Goal: Information Seeking & Learning: Learn about a topic

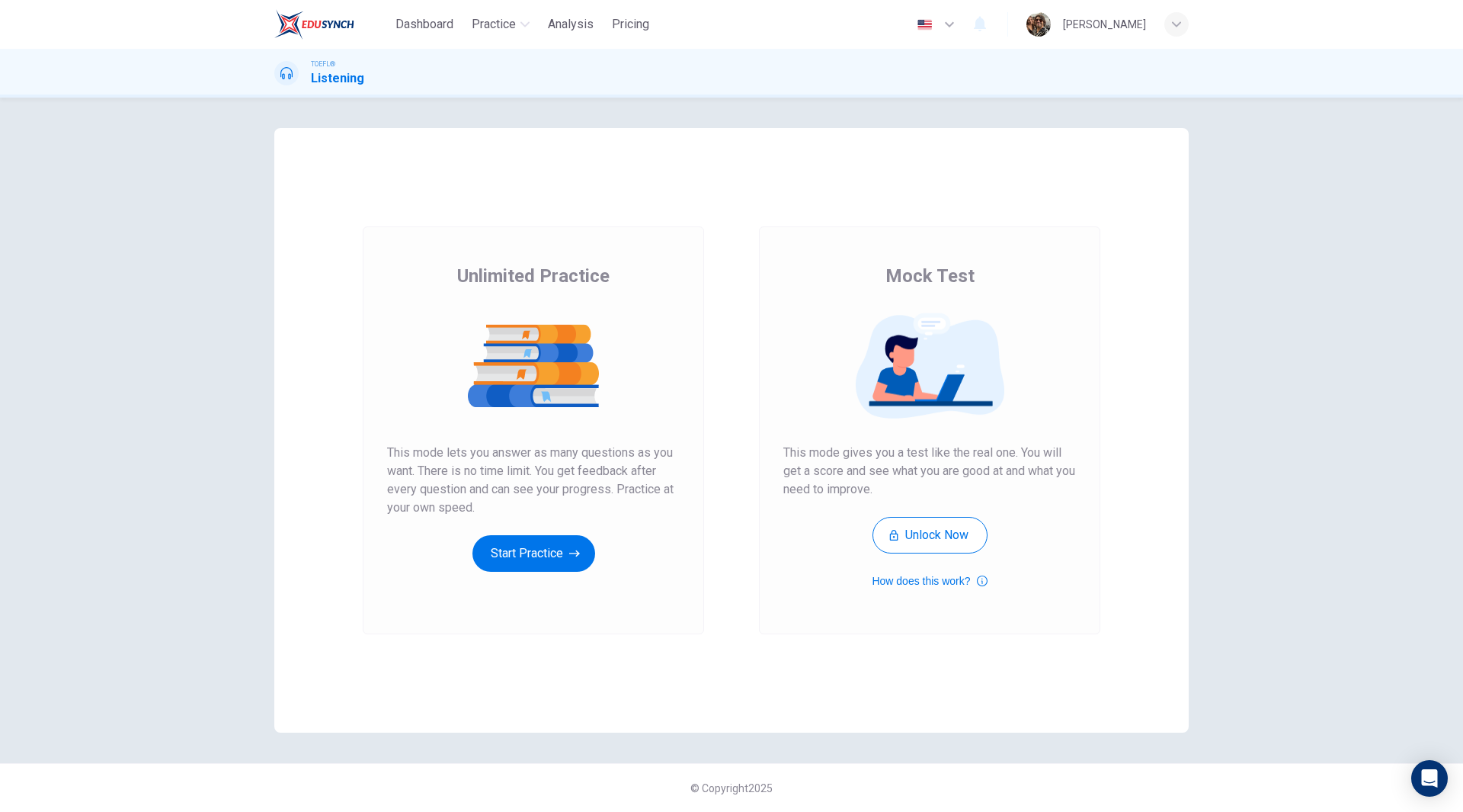
click at [508, 572] on div "Unlimited Practice This mode lets you answer as many questions as you want. The…" at bounding box center [533, 429] width 341 height 407
click at [512, 567] on button "Start Practice" at bounding box center [533, 554] width 122 height 37
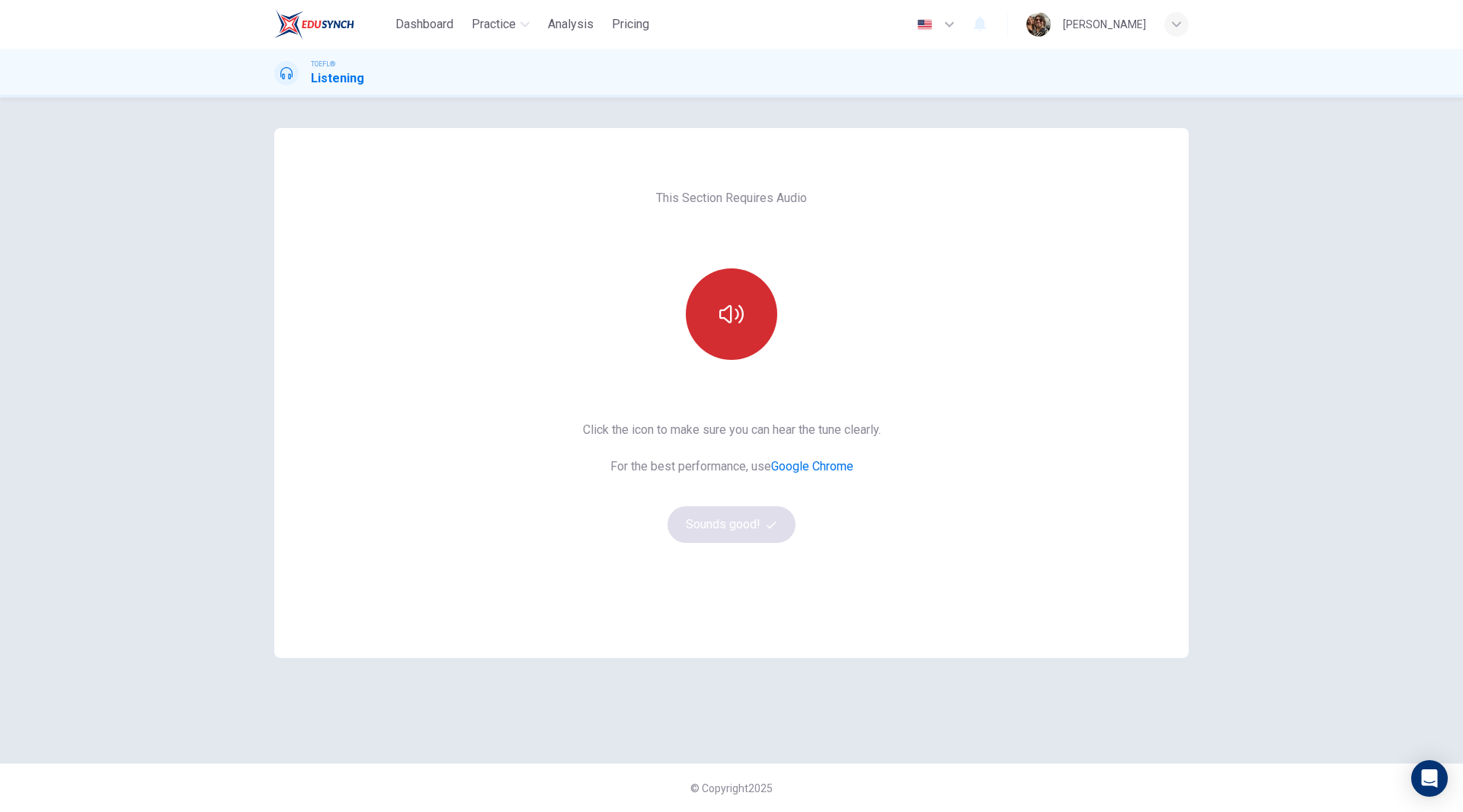
click at [739, 326] on icon "button" at bounding box center [731, 314] width 25 height 25
click at [733, 528] on button "Sounds good!" at bounding box center [731, 524] width 128 height 37
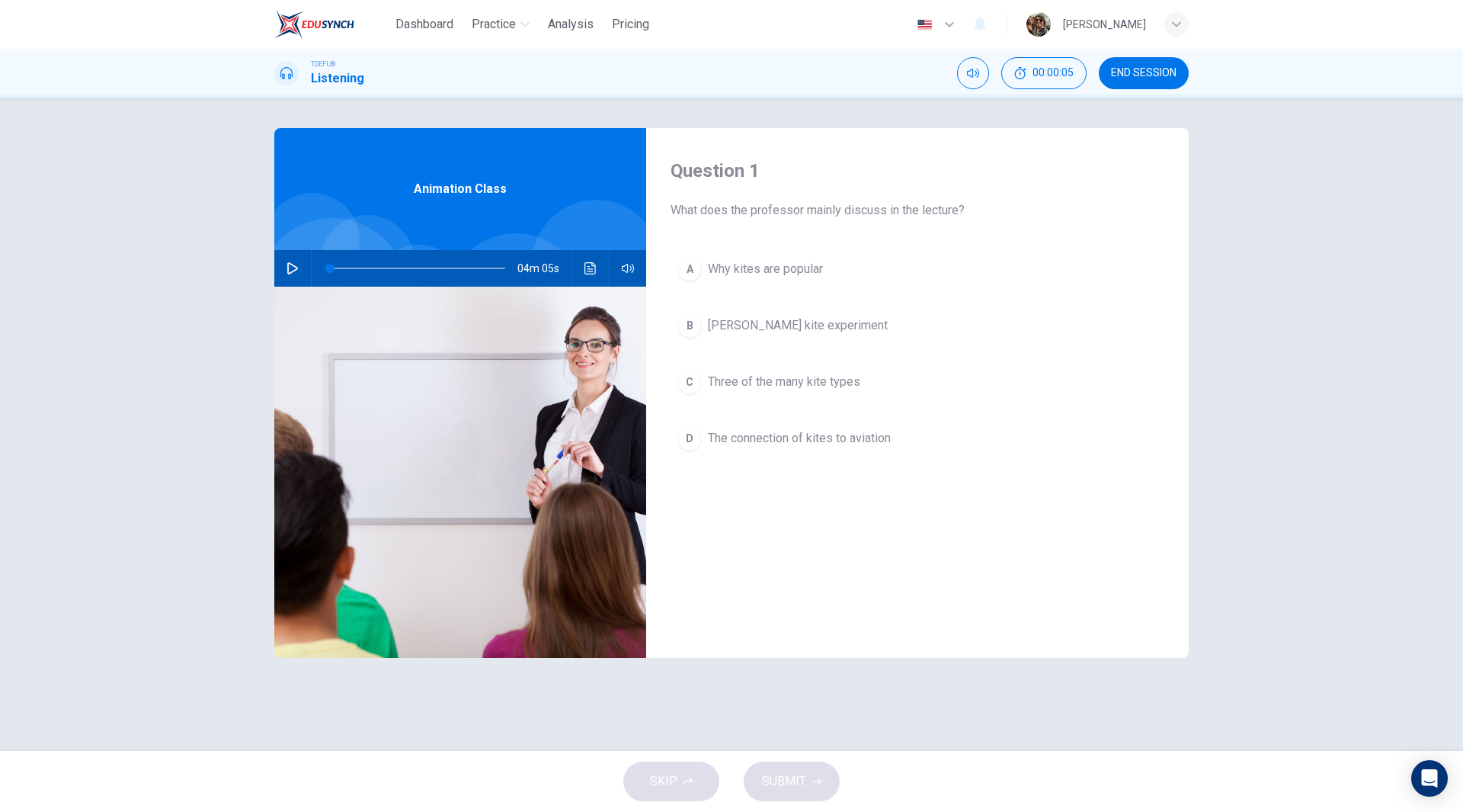
click at [288, 268] on icon "button" at bounding box center [292, 268] width 11 height 12
type input "0"
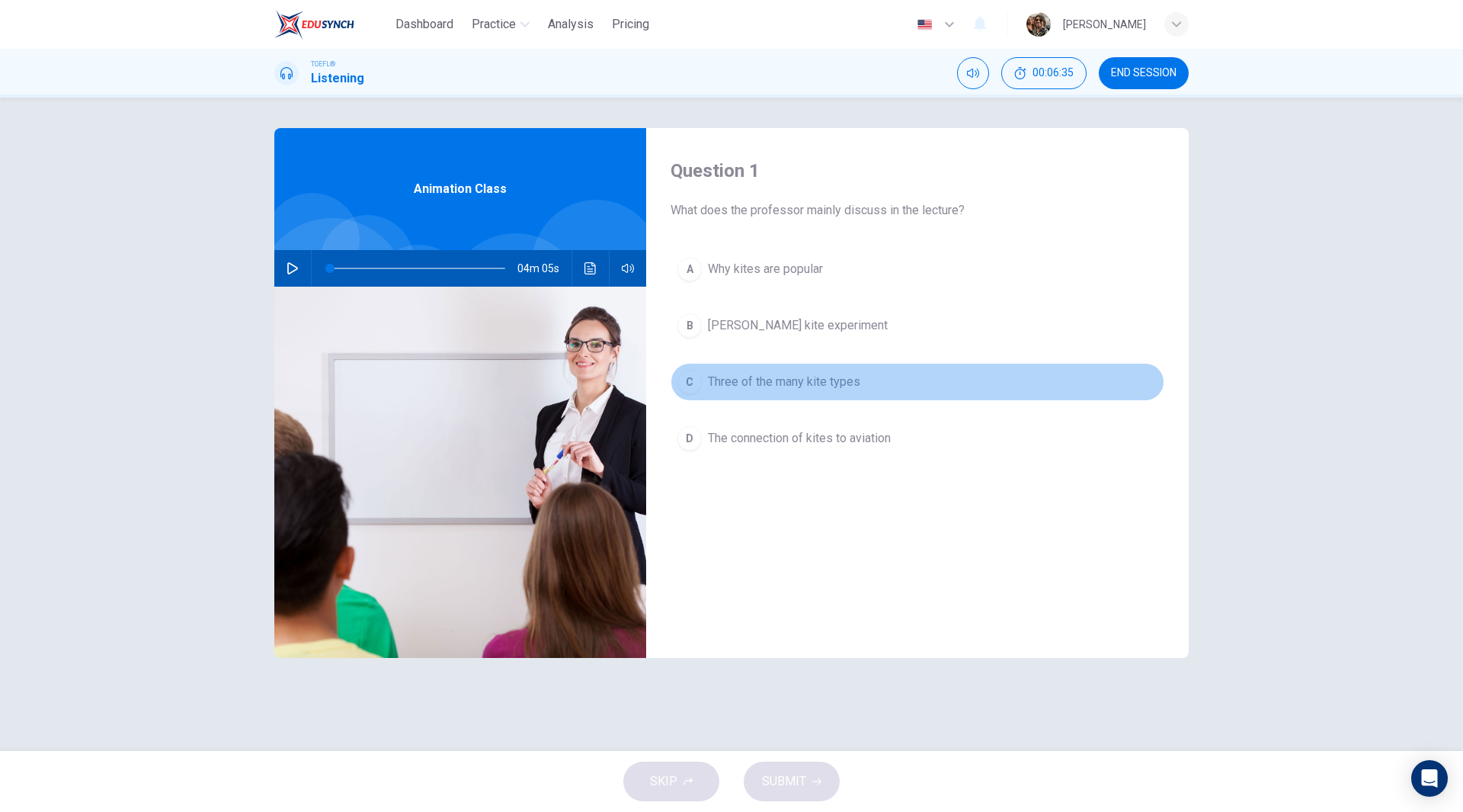
click at [836, 391] on button "C Three of the many kite types" at bounding box center [917, 382] width 494 height 38
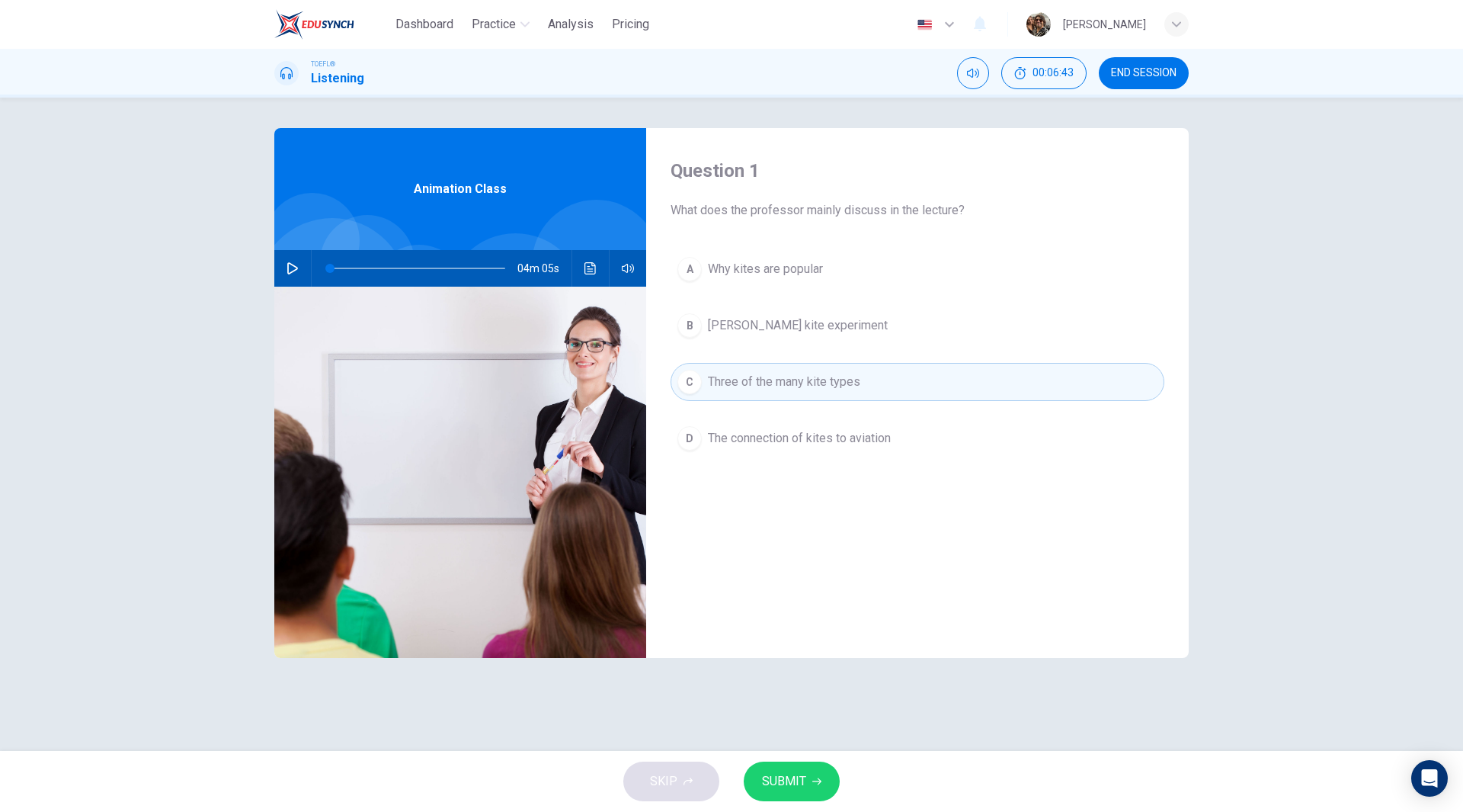
click at [786, 783] on span "SUBMIT" at bounding box center [784, 781] width 44 height 21
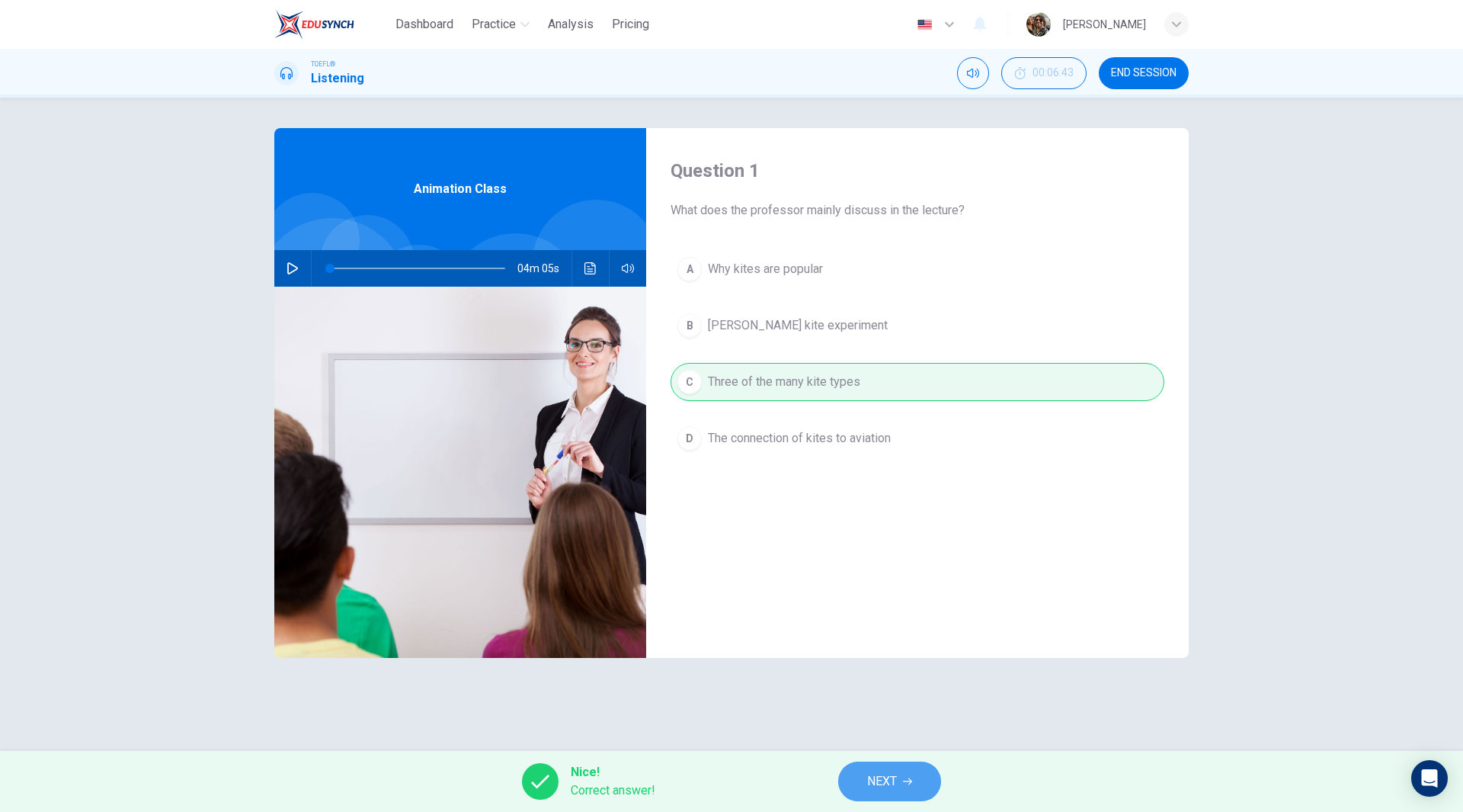
click at [896, 783] on span "NEXT" at bounding box center [882, 781] width 29 height 21
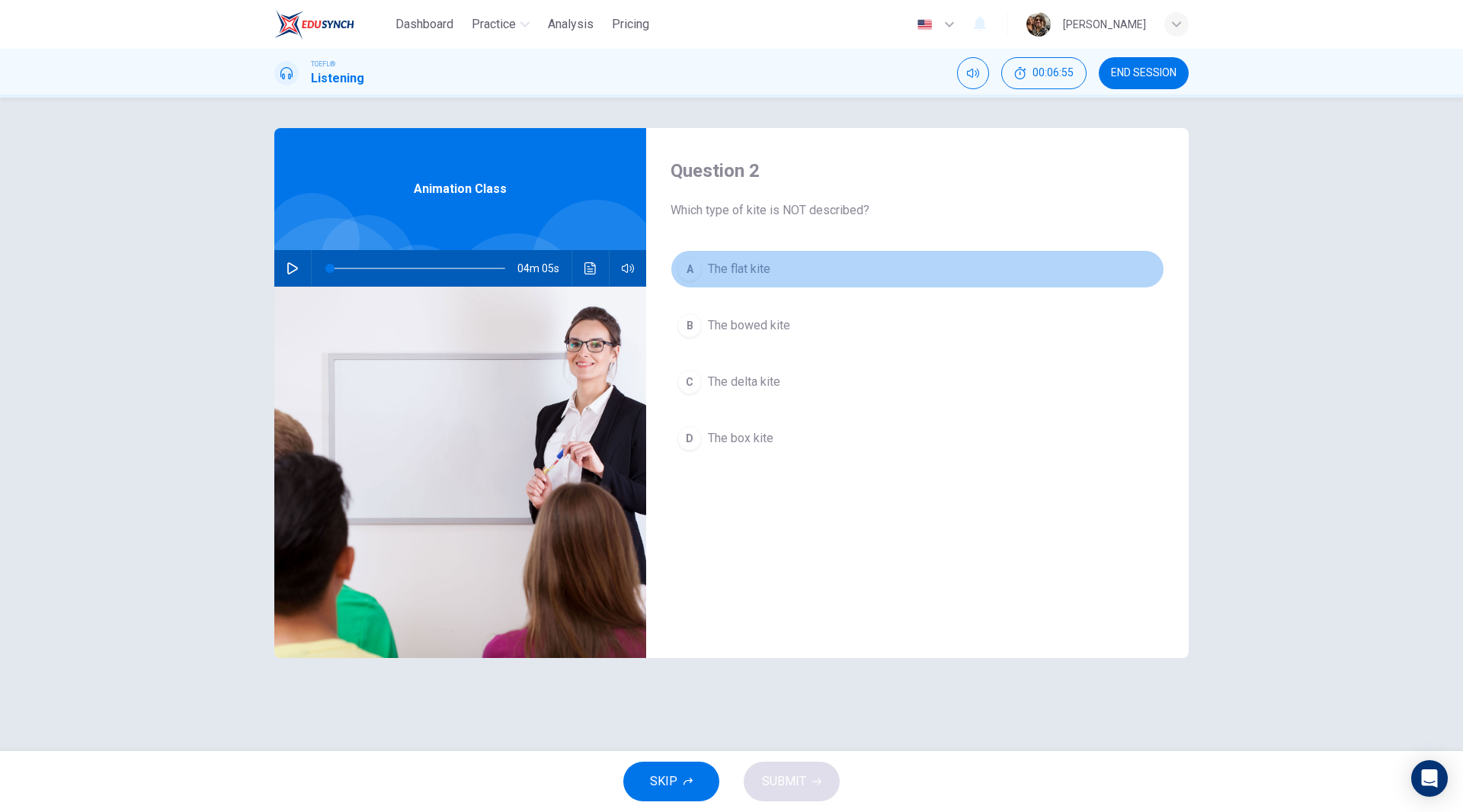
click at [692, 272] on div "A" at bounding box center [690, 269] width 25 height 25
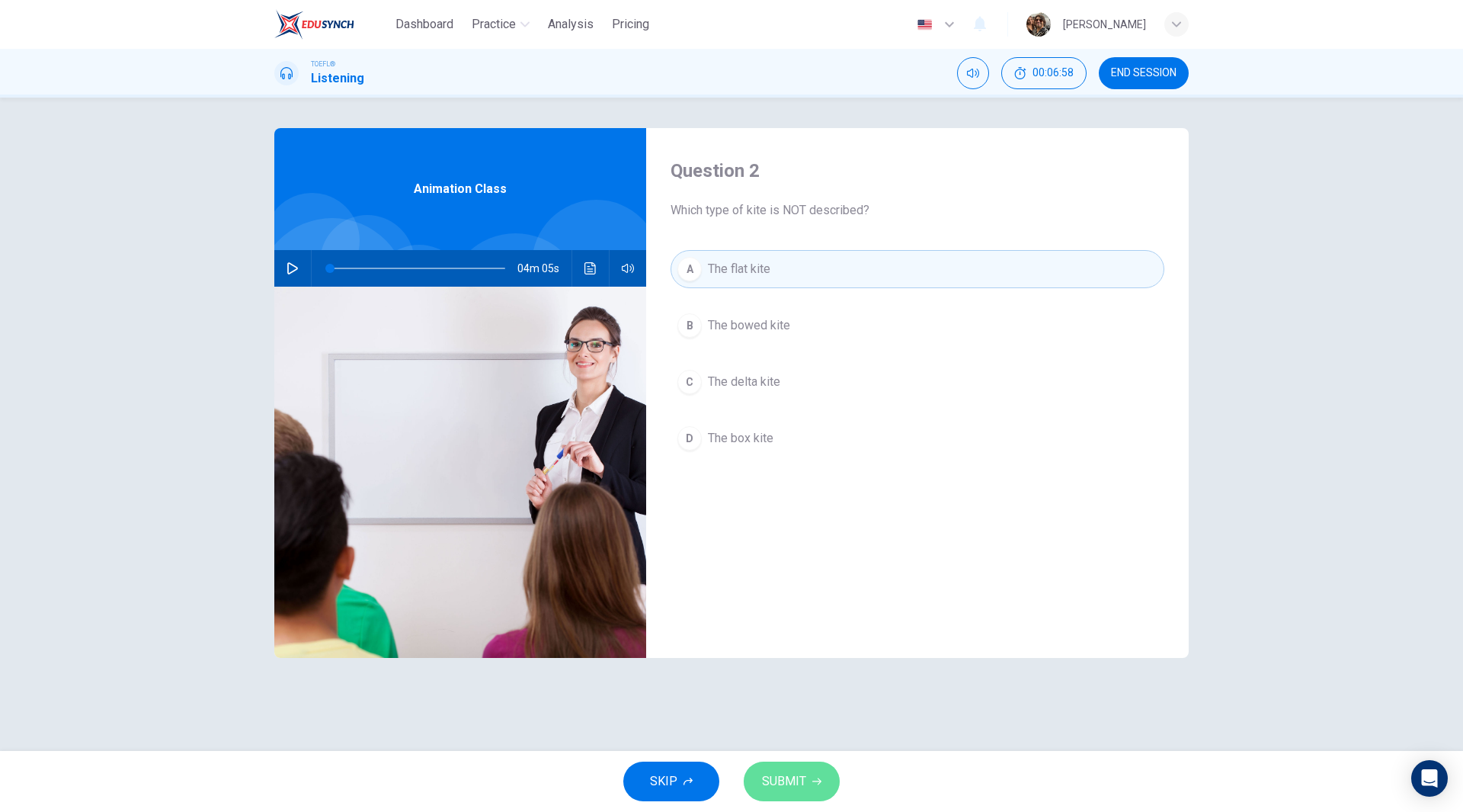
click at [800, 771] on span "SUBMIT" at bounding box center [784, 781] width 44 height 21
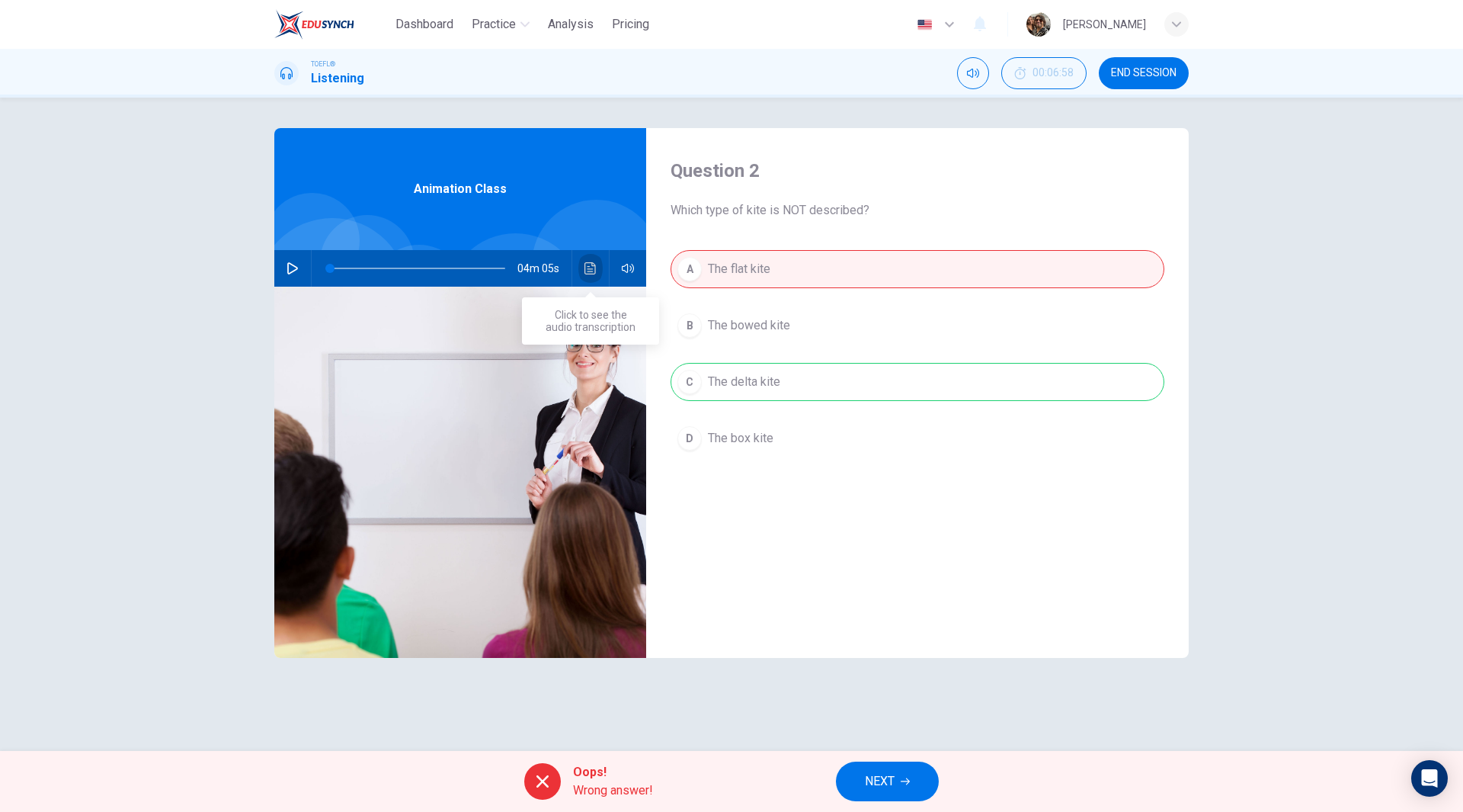
click at [583, 269] on button "Click to see the audio transcription" at bounding box center [590, 269] width 25 height 37
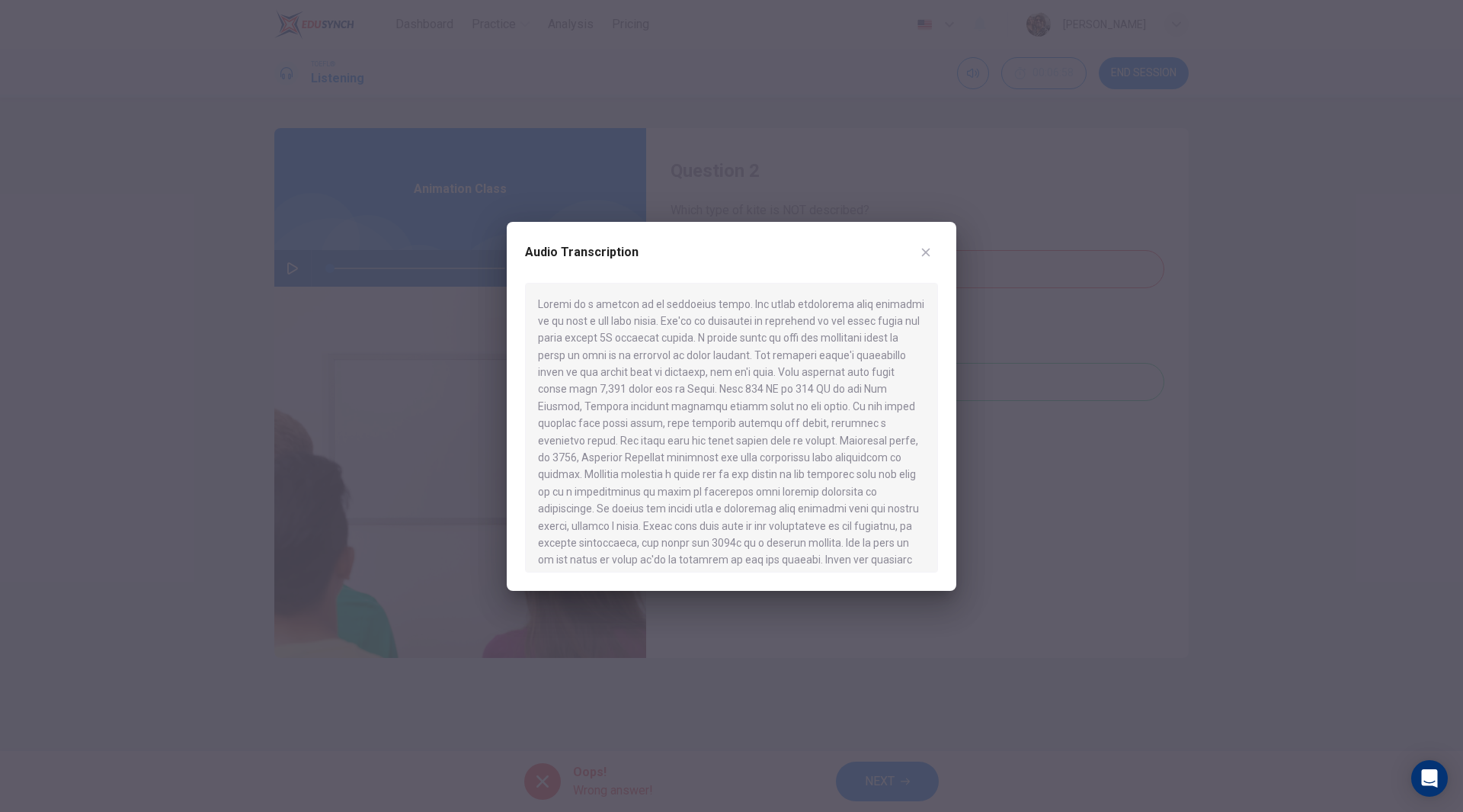
click at [1076, 321] on div at bounding box center [731, 406] width 1463 height 812
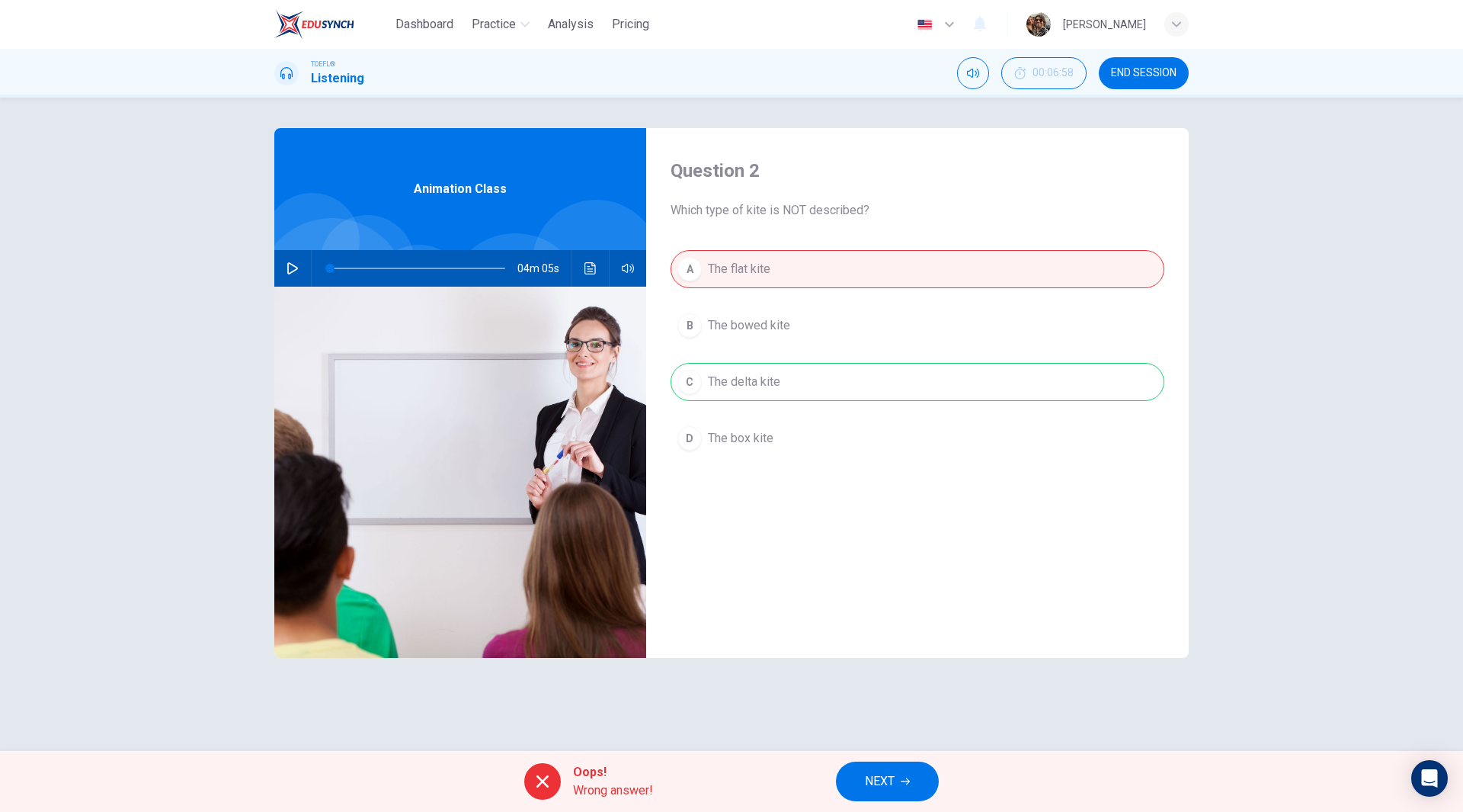
click at [286, 271] on button "button" at bounding box center [292, 269] width 25 height 37
click at [595, 270] on icon "Click to see the audio transcription" at bounding box center [590, 268] width 12 height 12
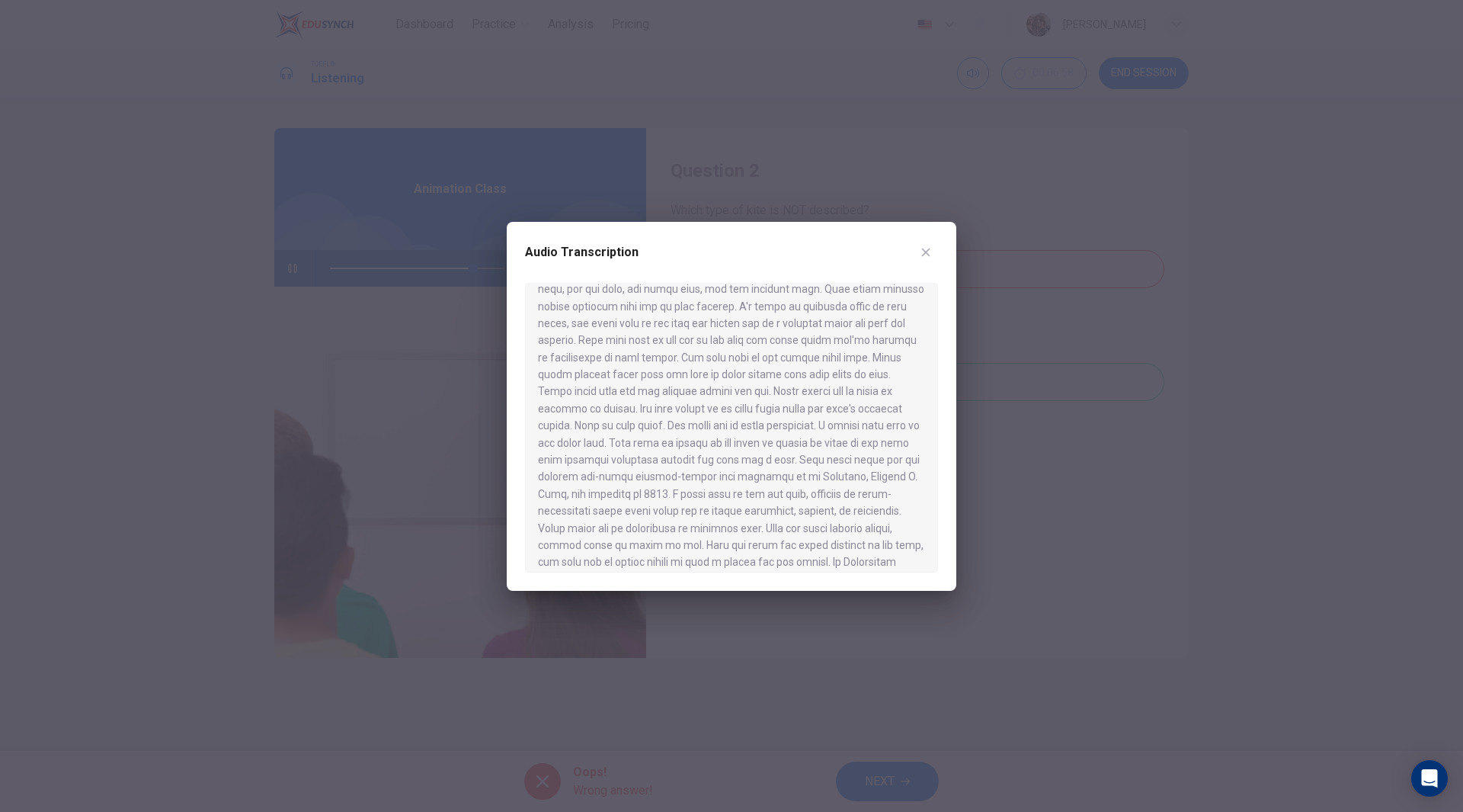
scroll to position [418, 0]
click at [923, 252] on icon "button" at bounding box center [925, 252] width 12 height 12
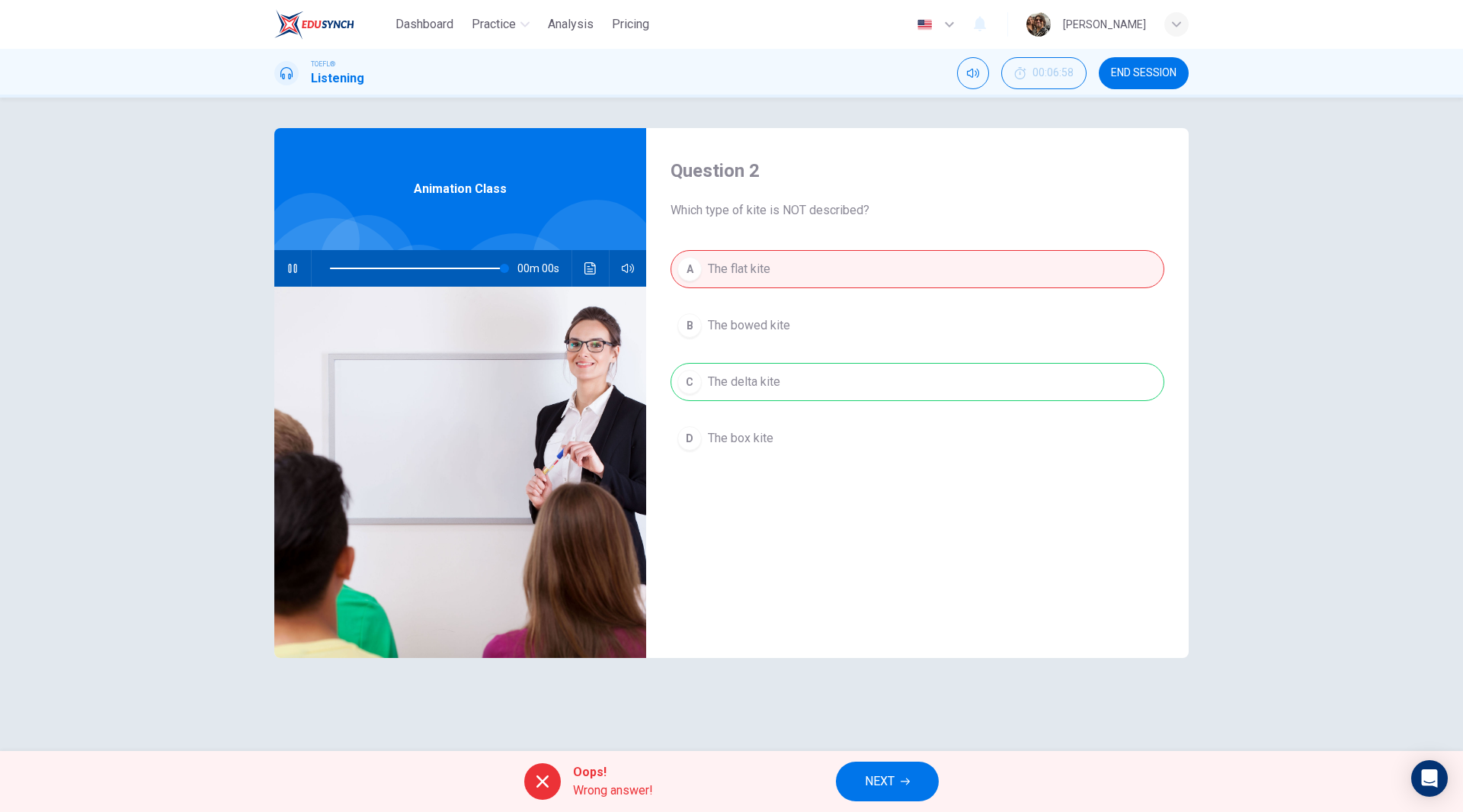
type input "0"
click at [881, 784] on span "NEXT" at bounding box center [880, 781] width 29 height 21
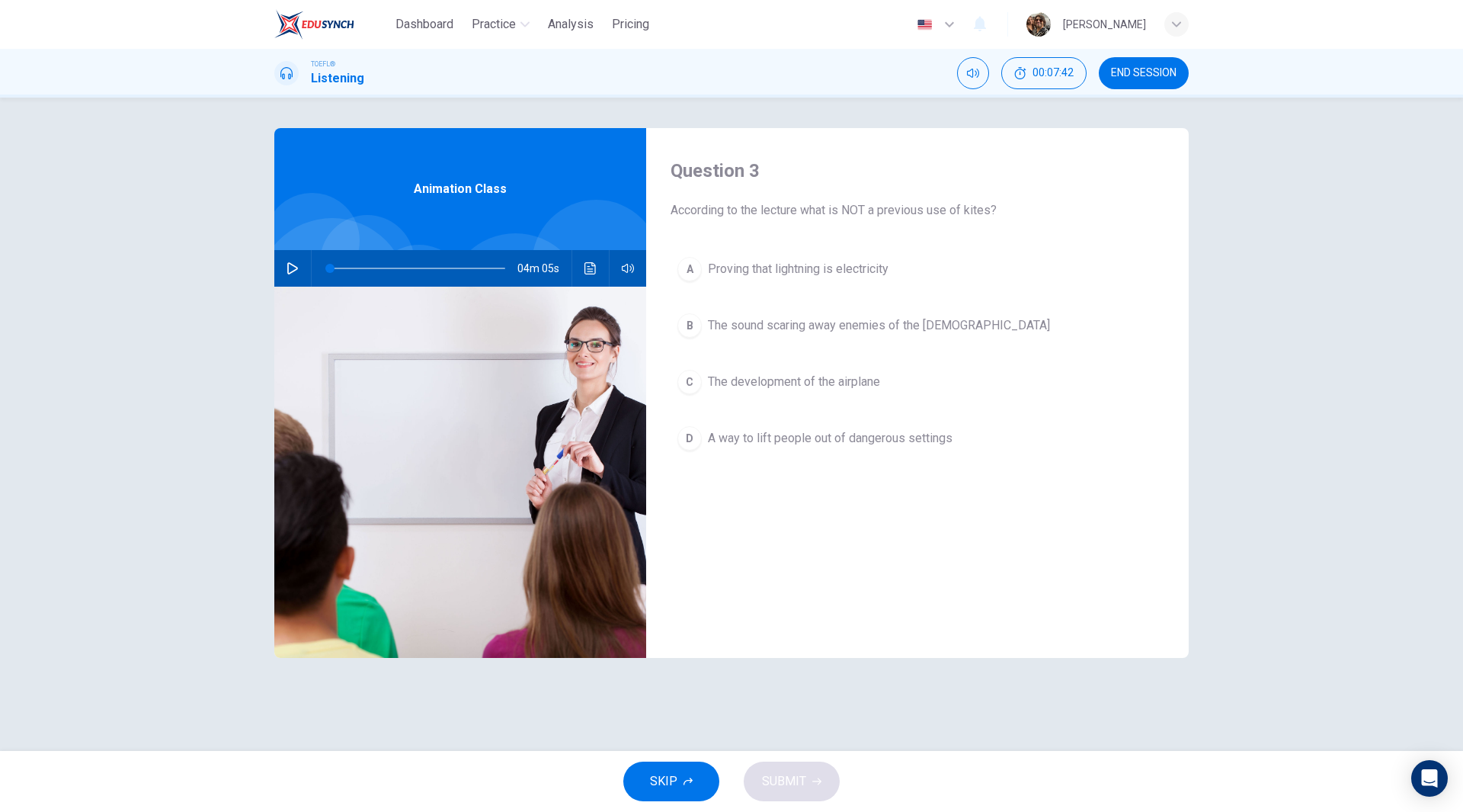
click at [691, 433] on div "D" at bounding box center [690, 438] width 25 height 25
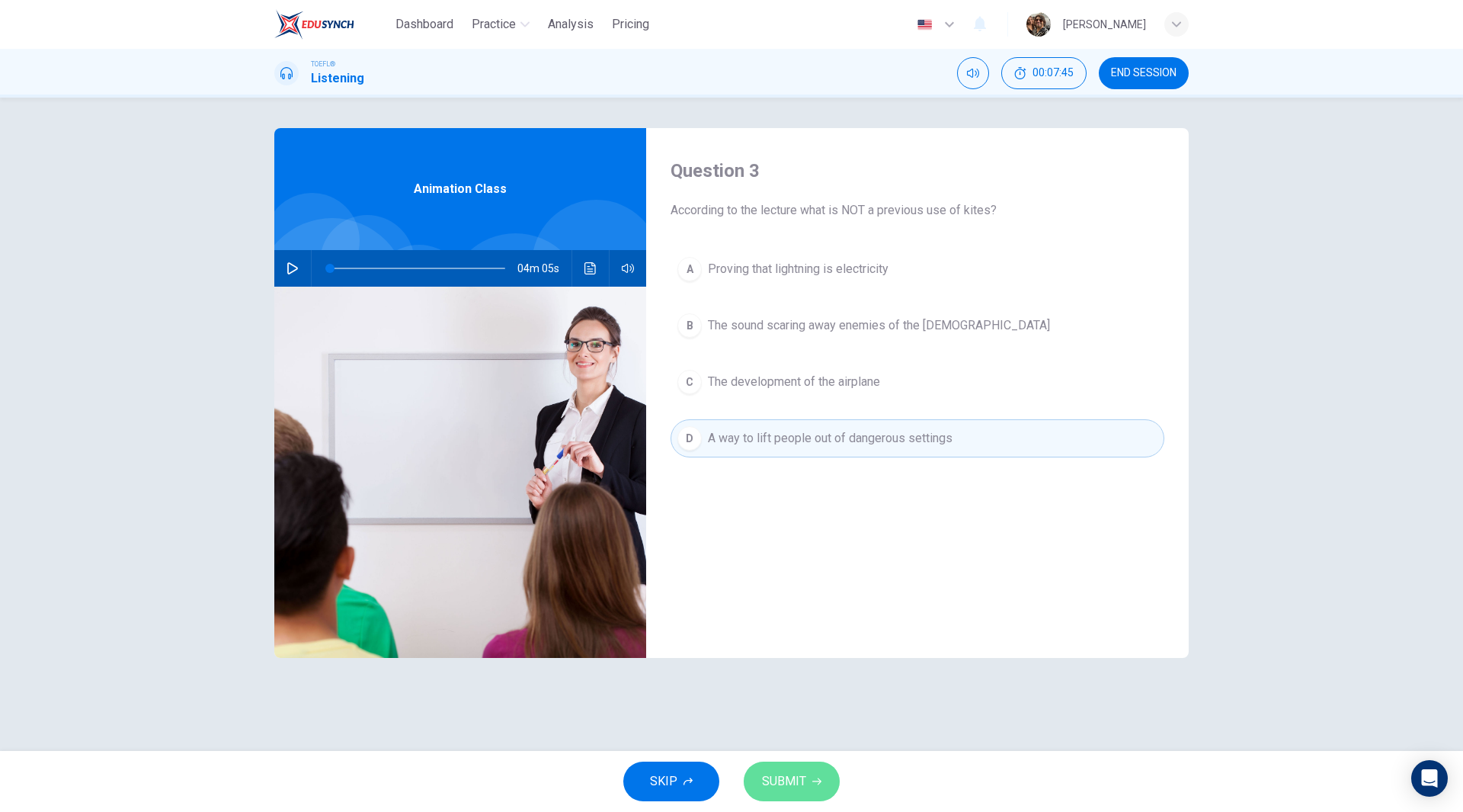
click at [786, 785] on span "SUBMIT" at bounding box center [784, 781] width 44 height 21
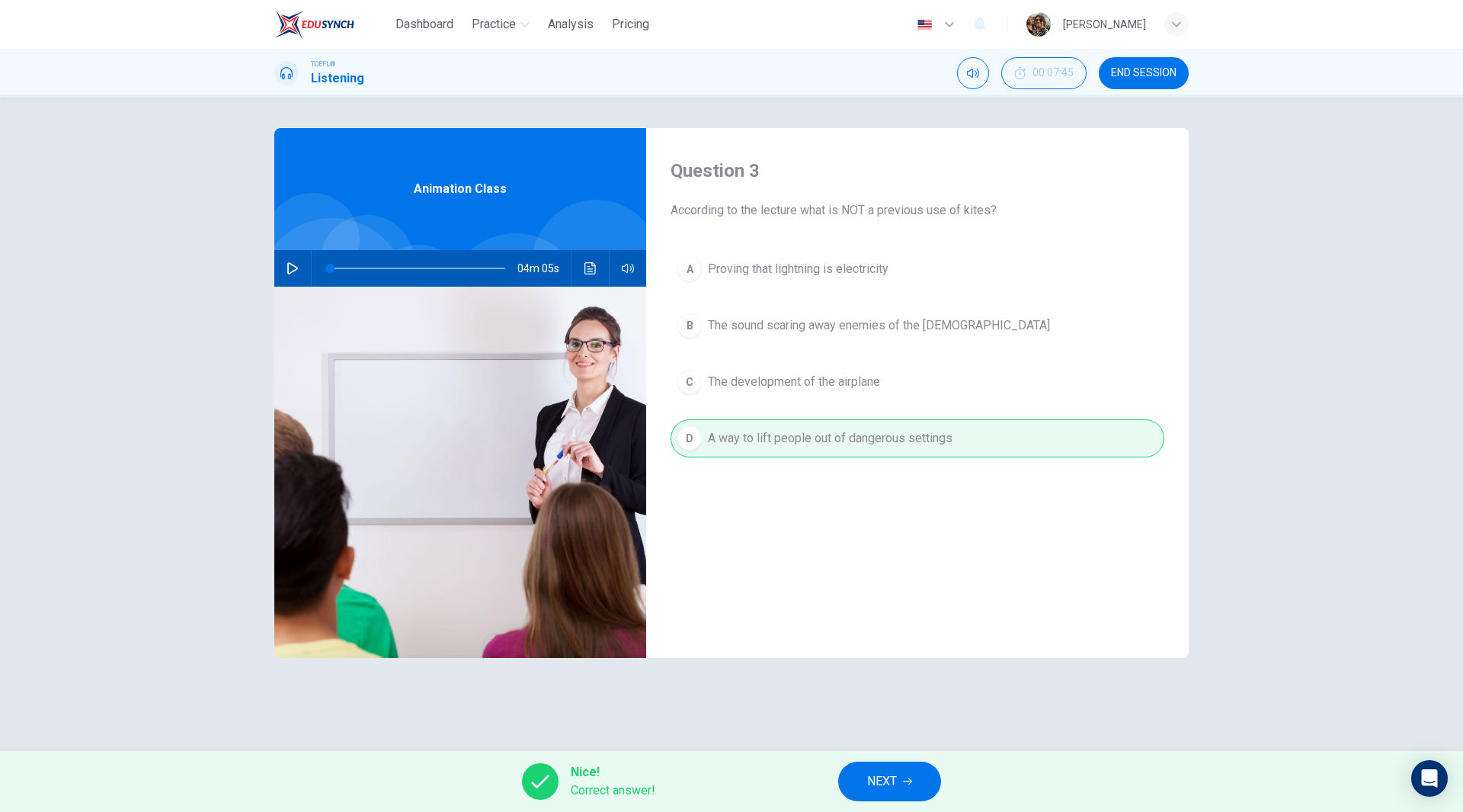
click at [893, 790] on span "NEXT" at bounding box center [882, 781] width 29 height 21
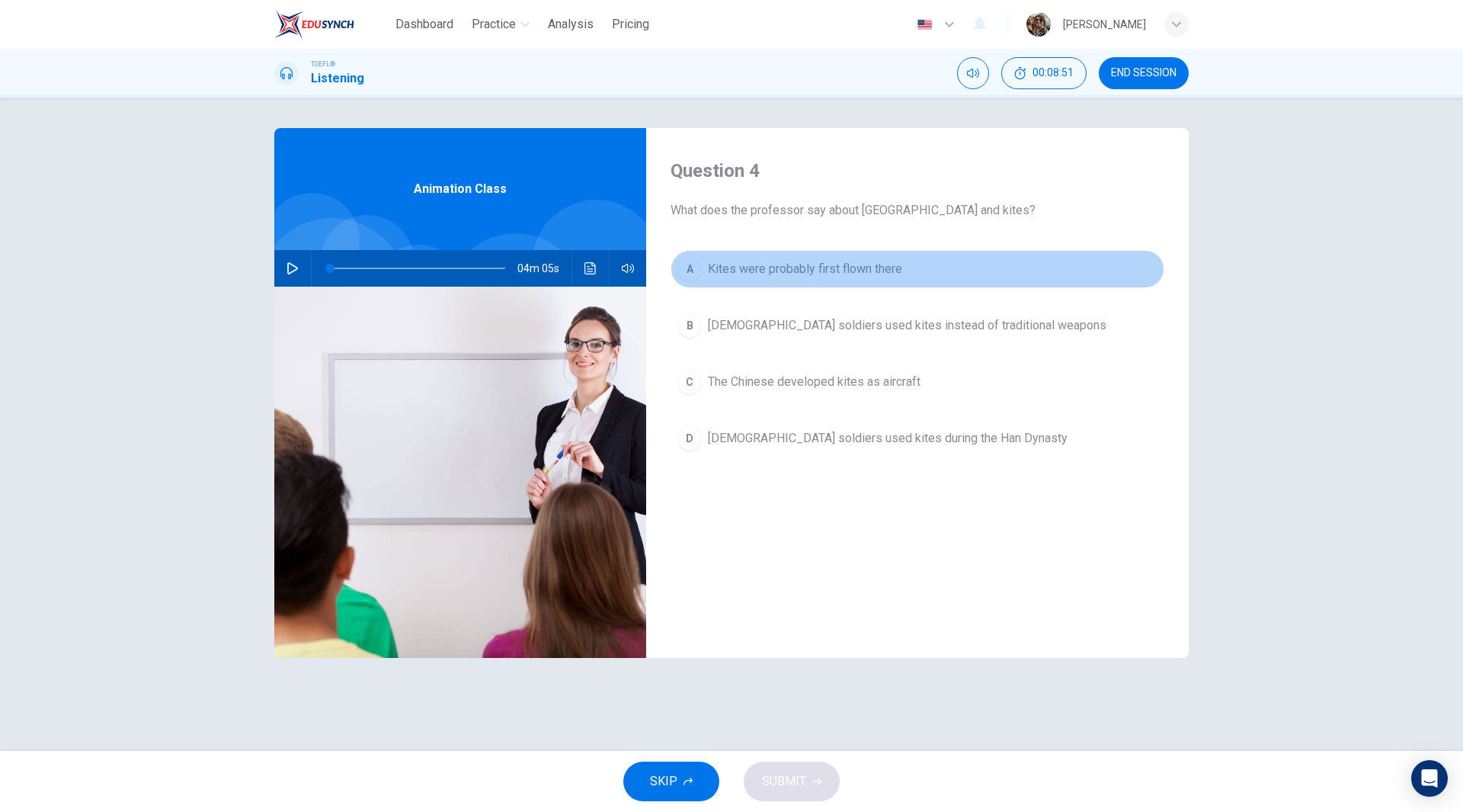
click at [789, 269] on span "Kites were probably first flown there" at bounding box center [805, 269] width 194 height 18
click at [782, 267] on span "Kites were probably first flown there" at bounding box center [805, 269] width 194 height 18
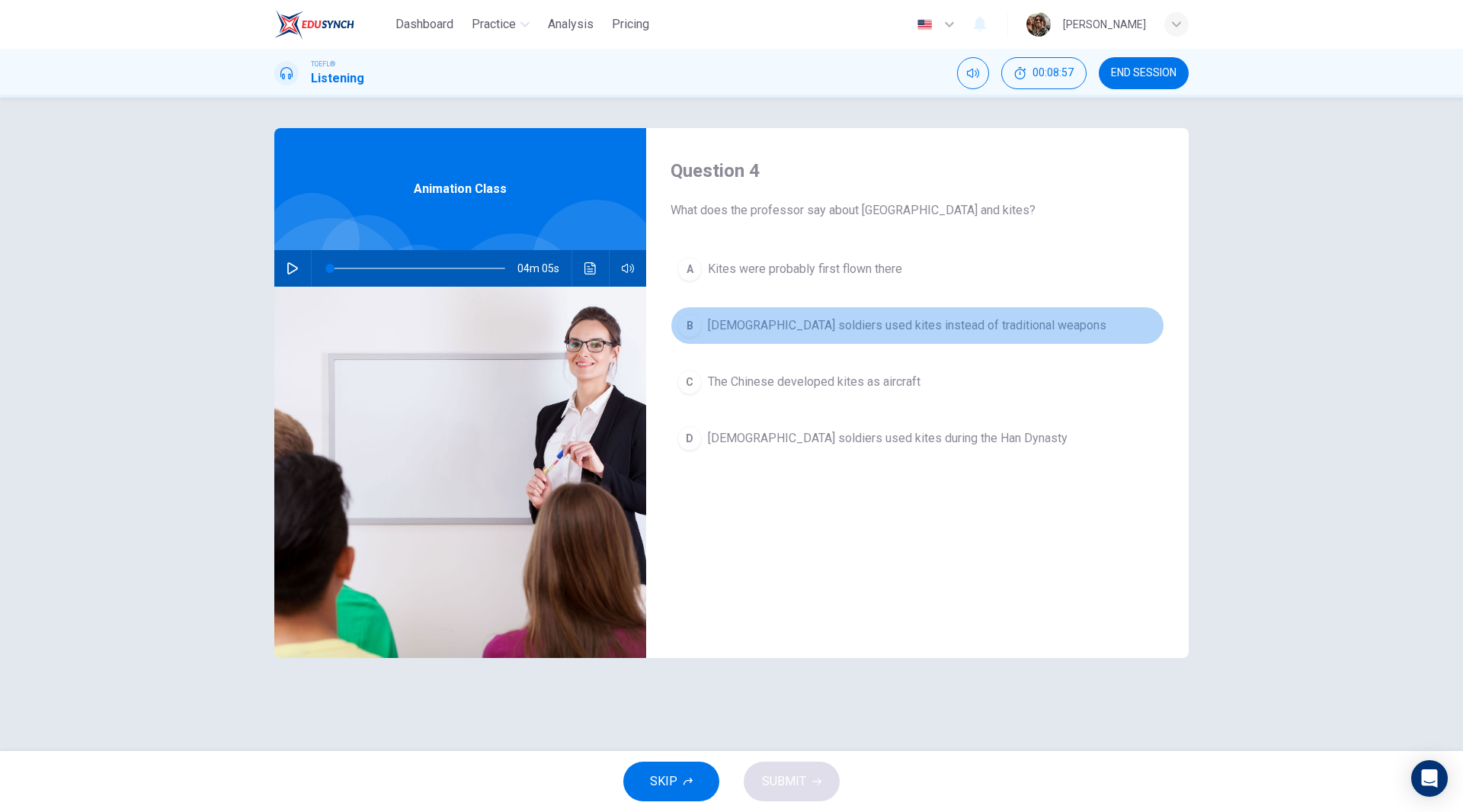
click at [761, 323] on span "Chinese soldiers used kites instead of traditional weapons" at bounding box center [908, 326] width 399 height 18
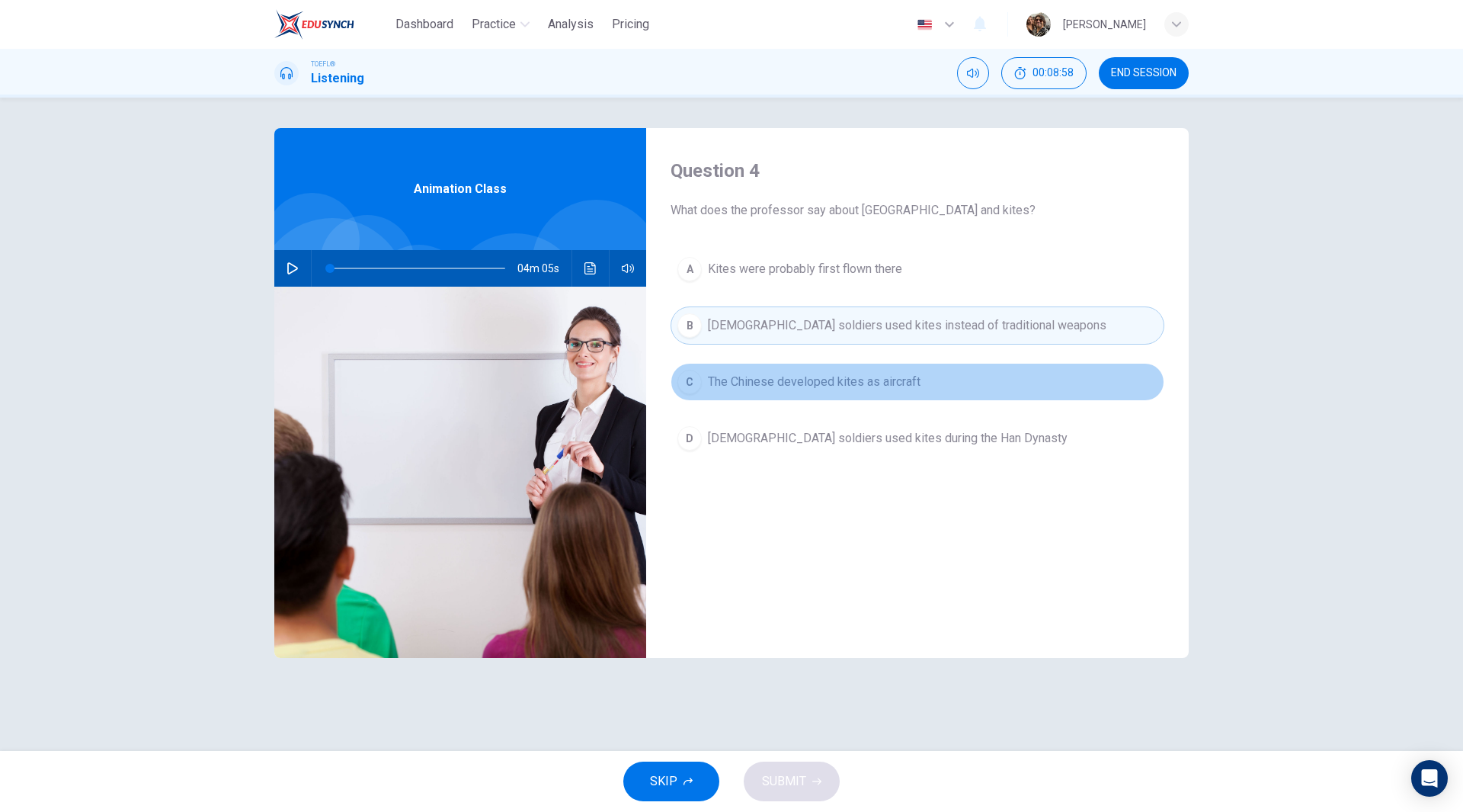
click at [783, 375] on span "The Chinese developed kites as aircraft" at bounding box center [814, 382] width 212 height 18
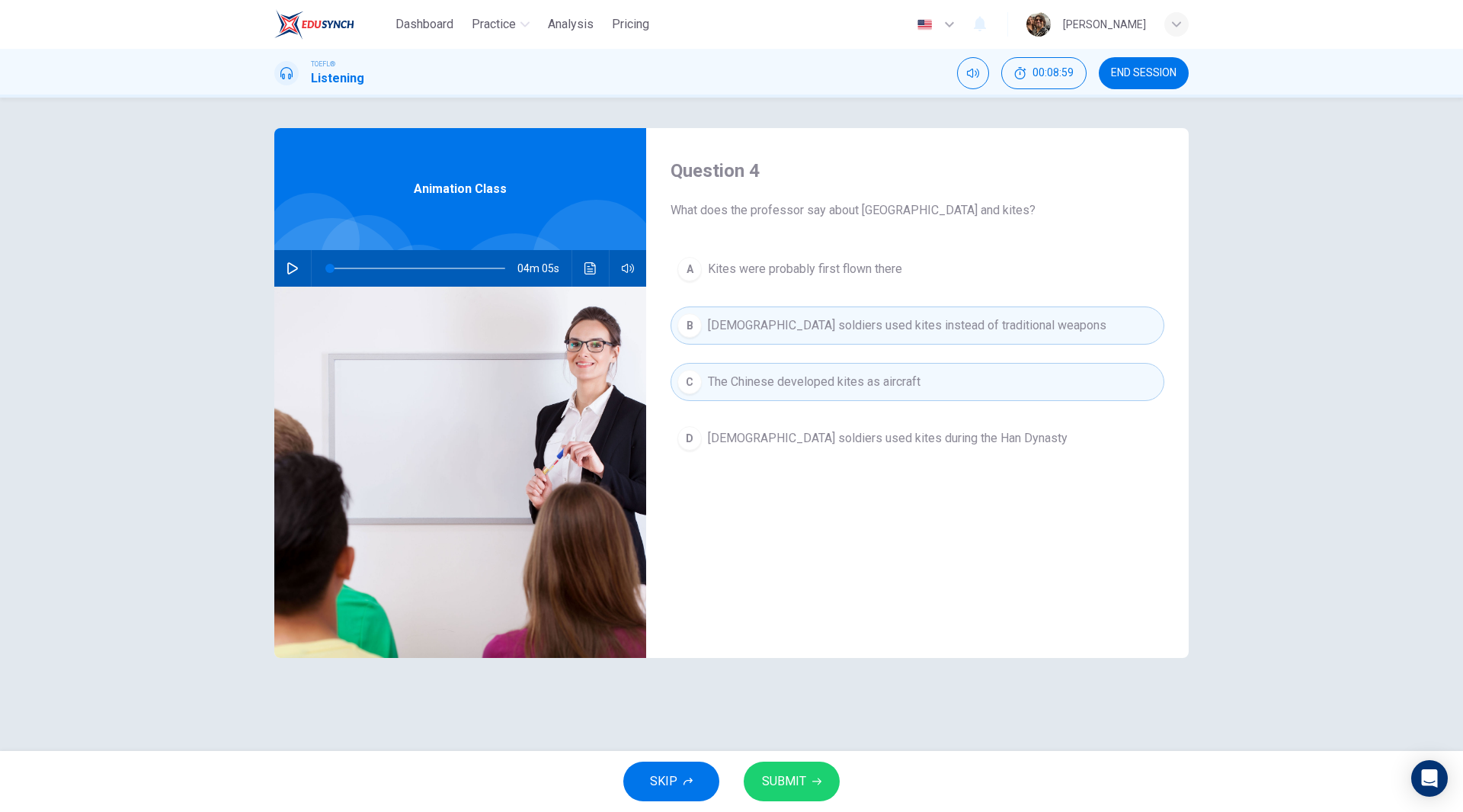
click at [783, 439] on span "Chinese soldiers used kites during the Han Dynasty" at bounding box center [887, 439] width 360 height 18
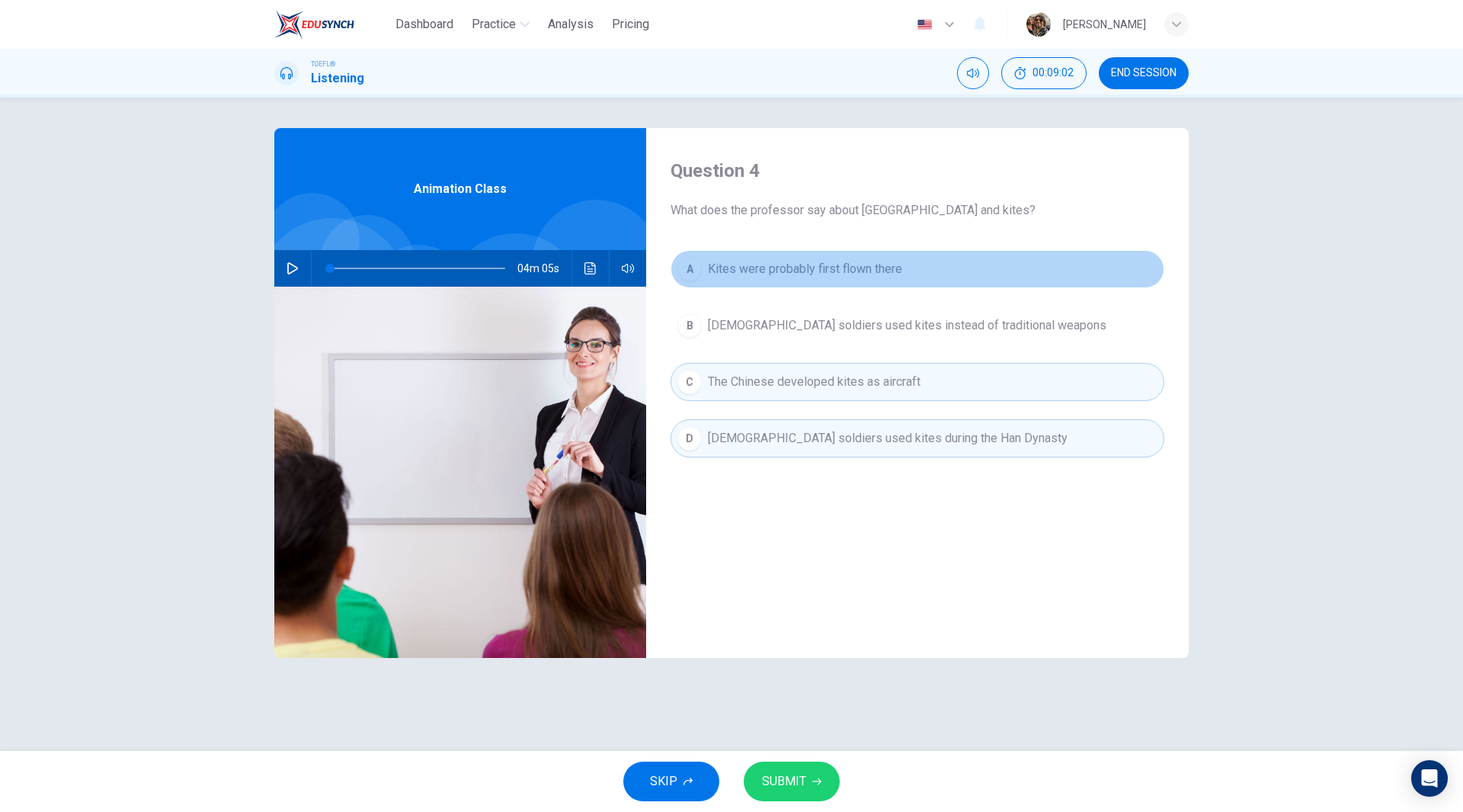
click at [830, 269] on span "Kites were probably first flown there" at bounding box center [805, 269] width 194 height 18
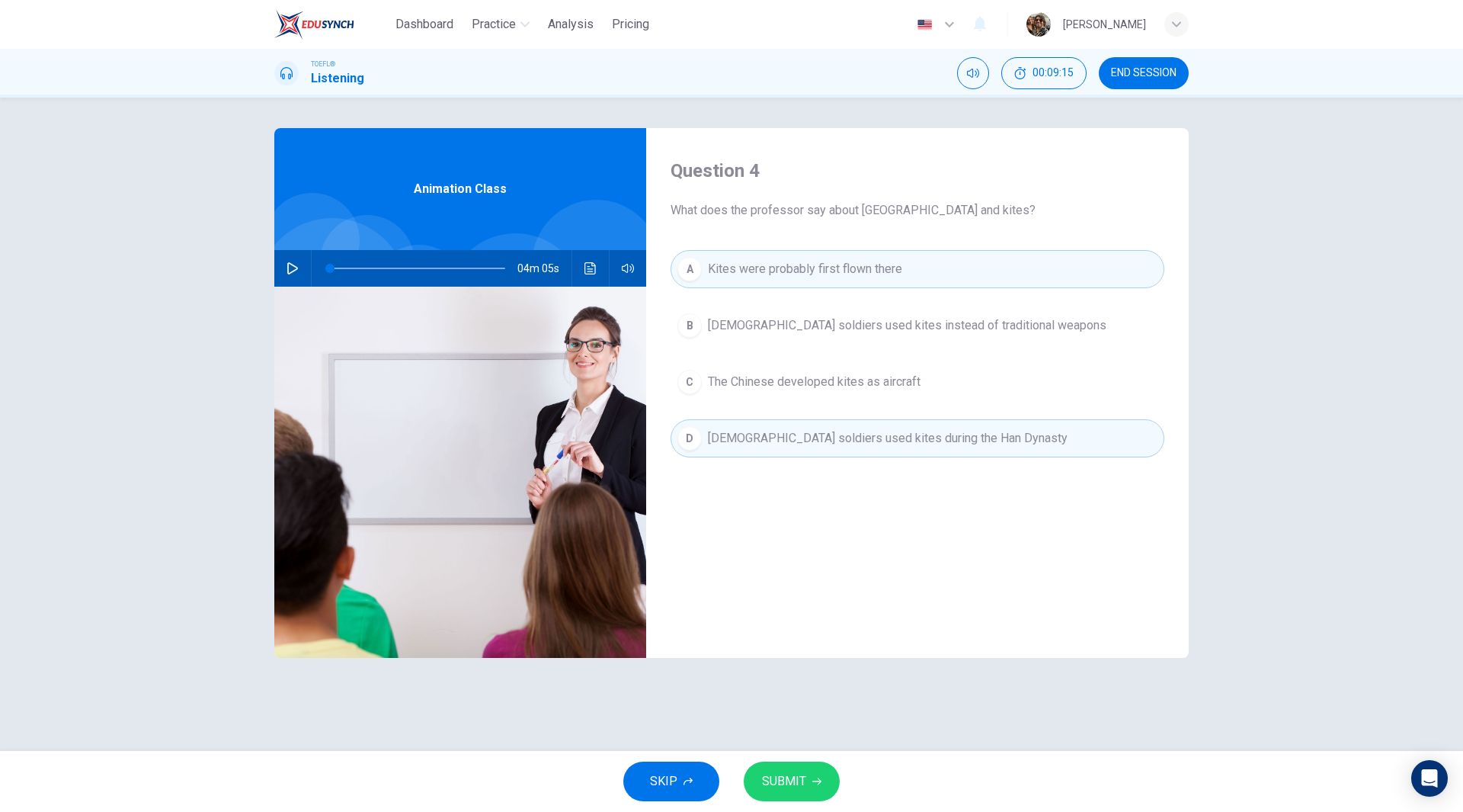
click at [777, 781] on span "SUBMIT" at bounding box center [784, 781] width 44 height 21
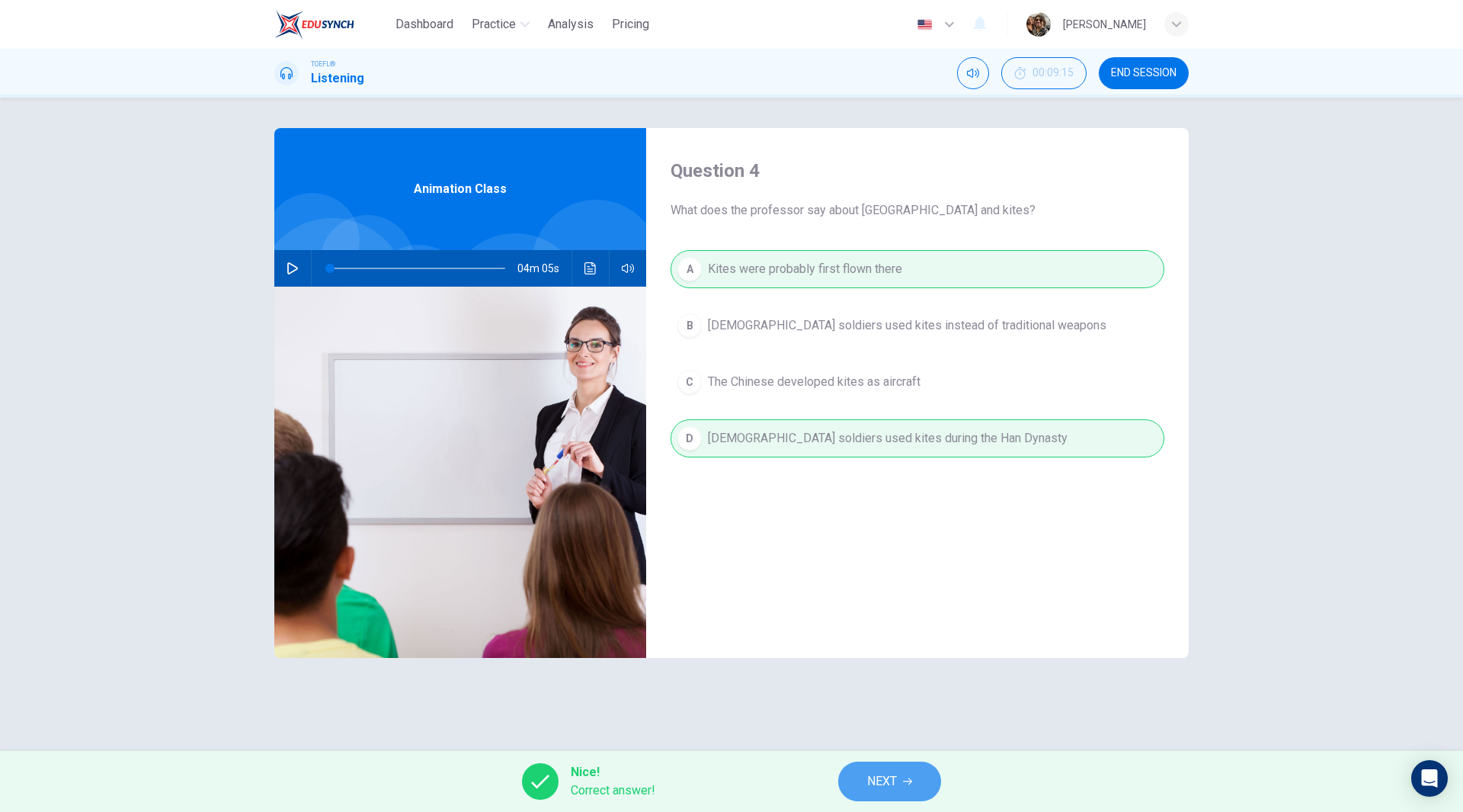
click at [892, 783] on span "NEXT" at bounding box center [882, 781] width 29 height 21
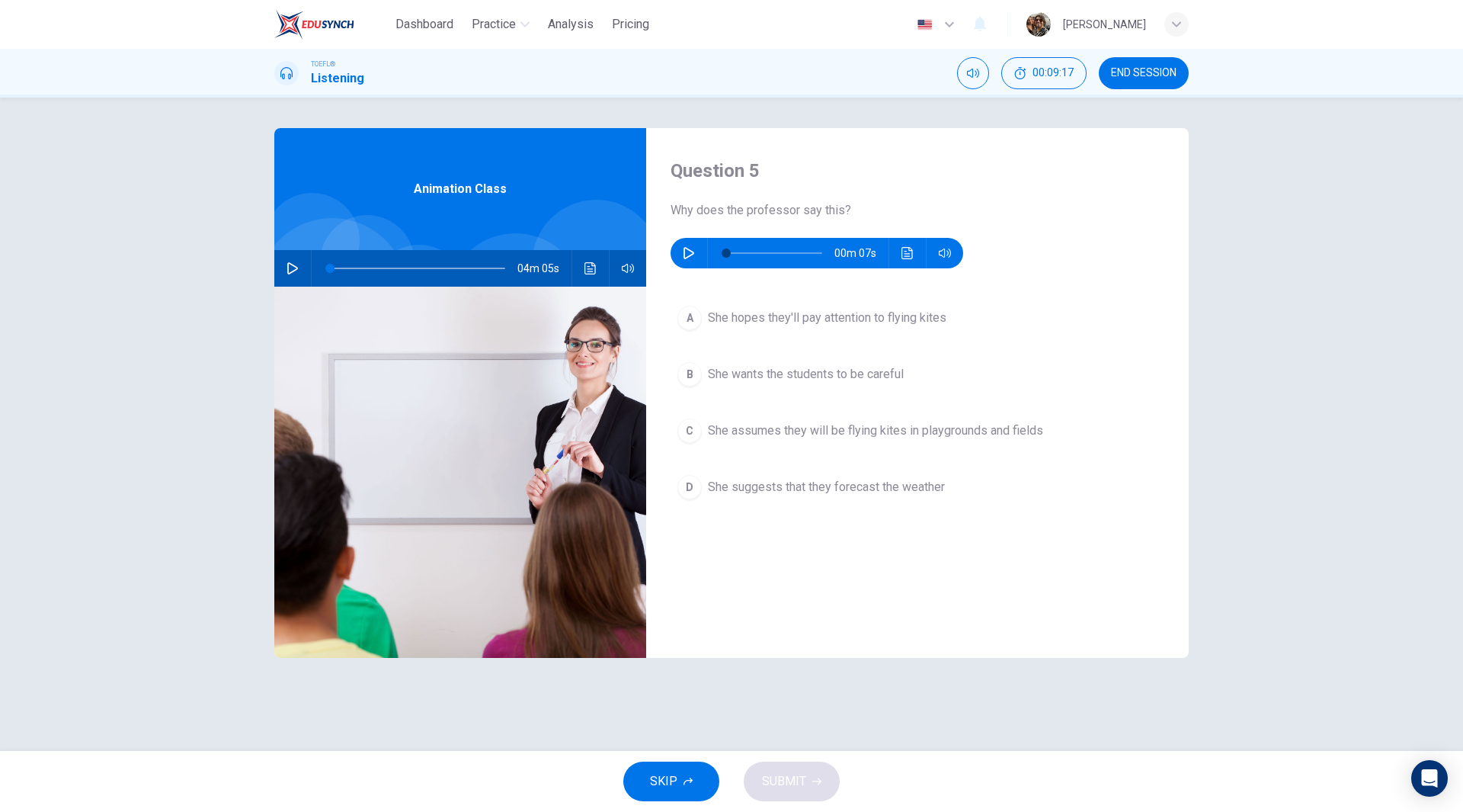
click at [680, 246] on button "button" at bounding box center [689, 253] width 25 height 30
click at [907, 247] on icon "Click to see the audio transcription" at bounding box center [908, 253] width 11 height 12
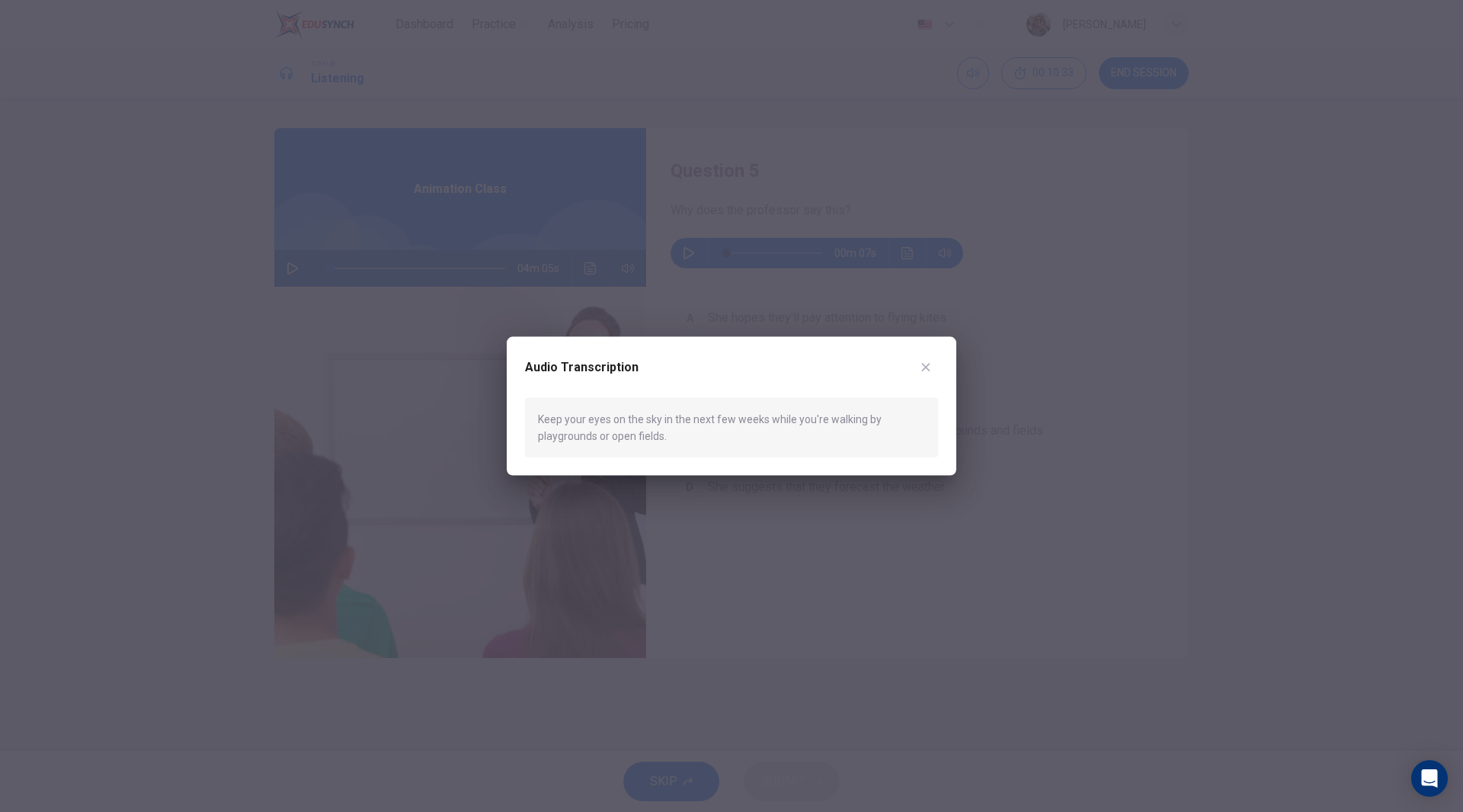
click at [926, 374] on button "button" at bounding box center [926, 366] width 25 height 25
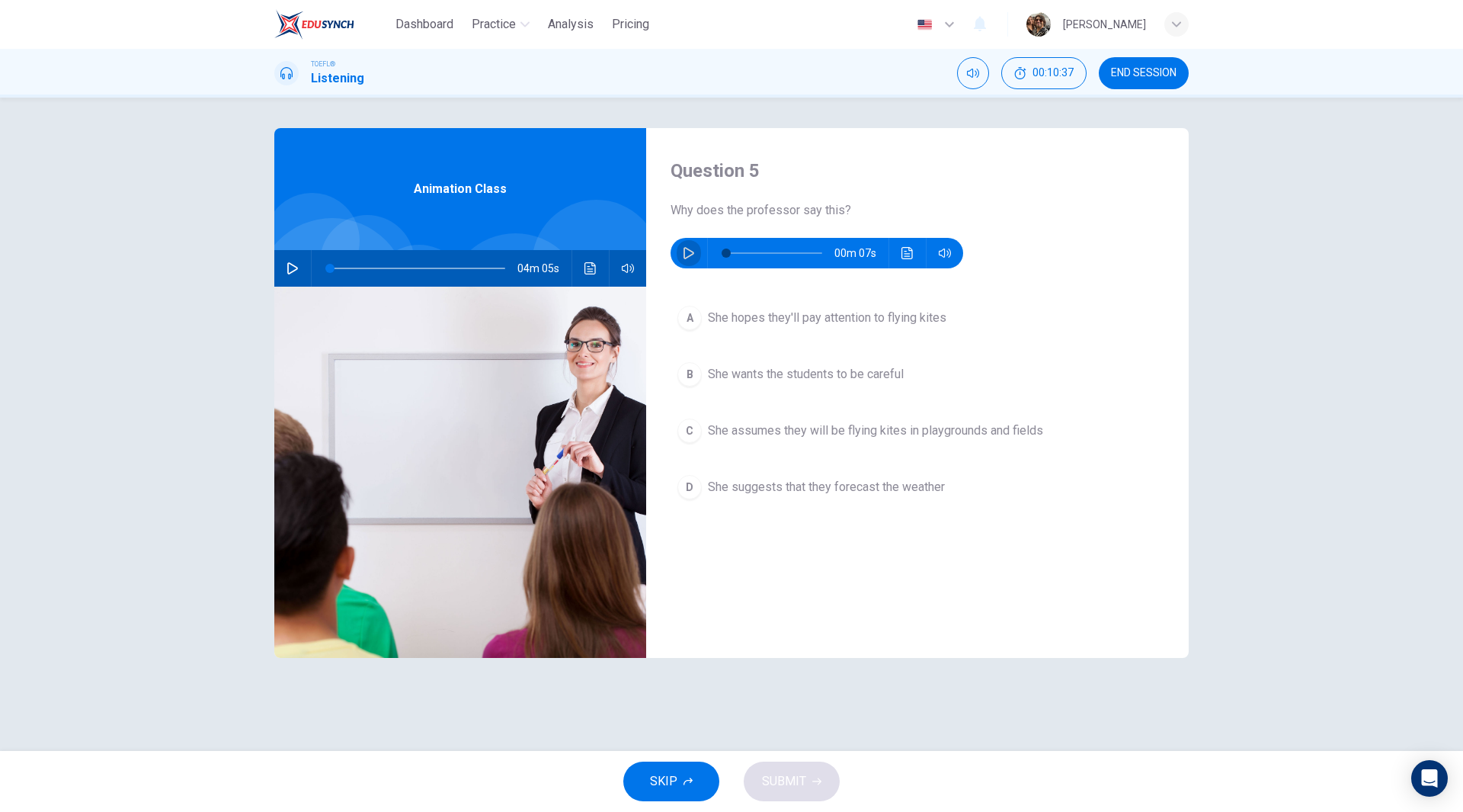
click at [682, 246] on button "button" at bounding box center [689, 253] width 25 height 30
type input "0"
click at [806, 326] on span "She hopes they'll pay attention to flying kites" at bounding box center [827, 318] width 238 height 18
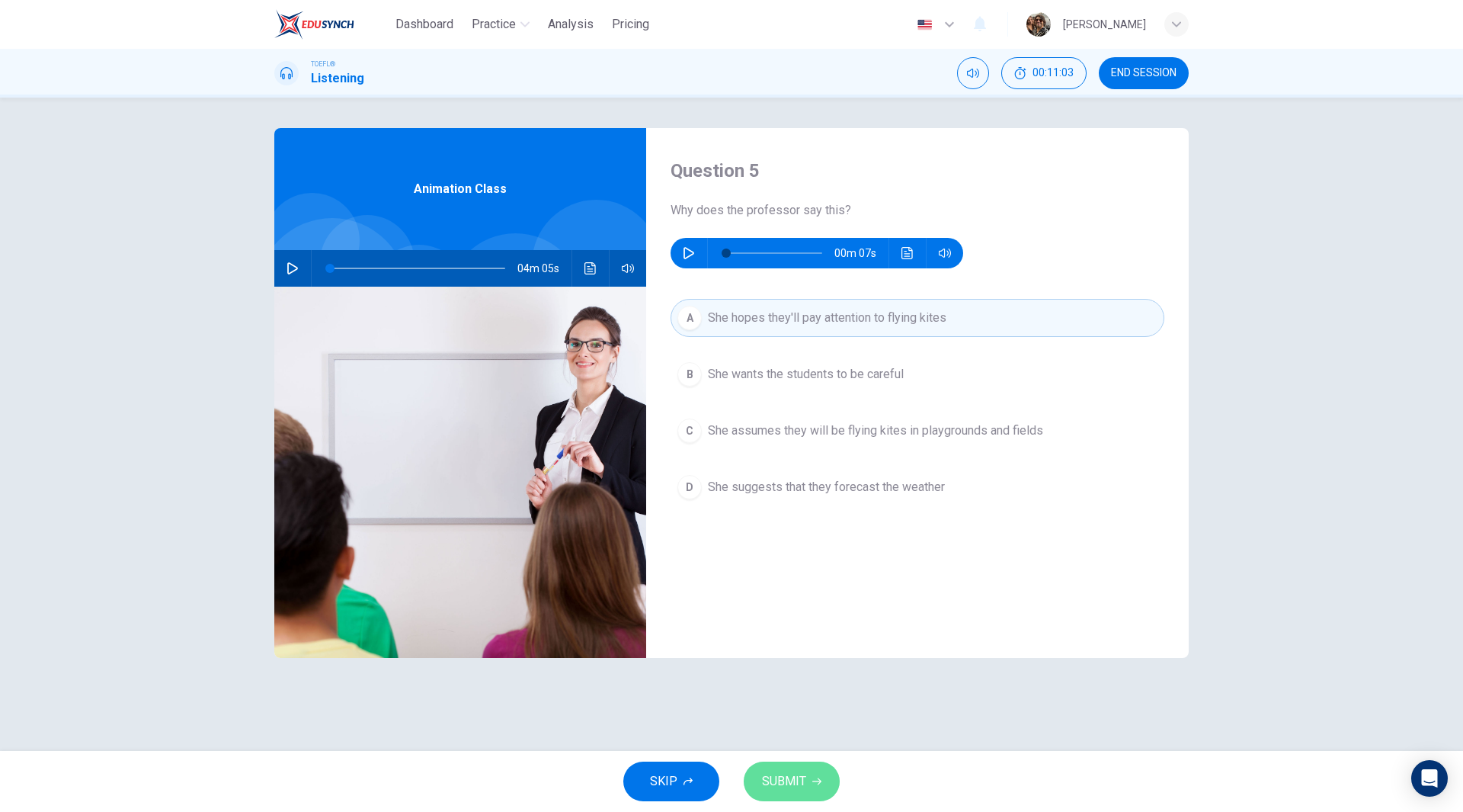
click at [804, 771] on span "SUBMIT" at bounding box center [784, 781] width 44 height 21
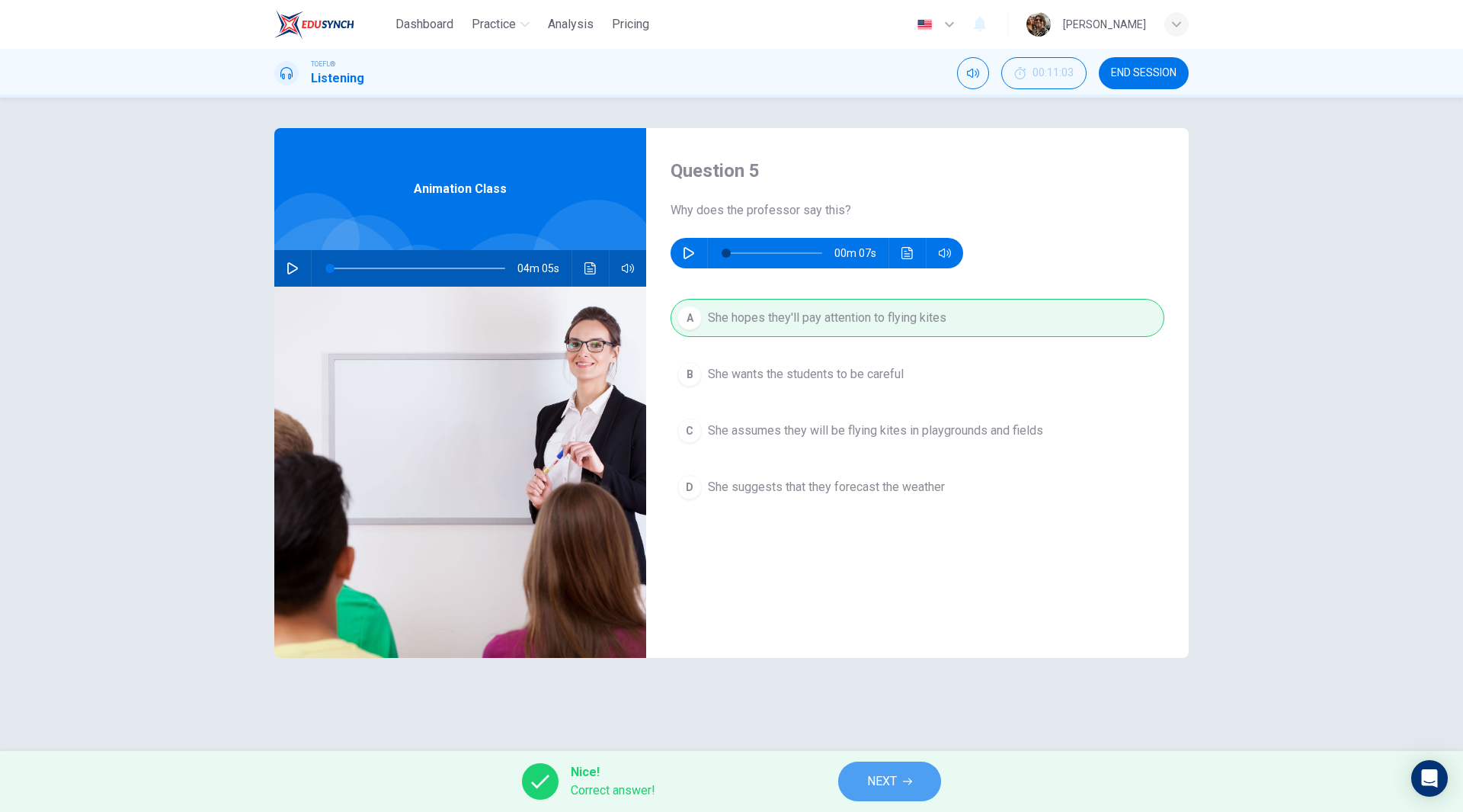
click at [907, 781] on icon "button" at bounding box center [908, 782] width 9 height 9
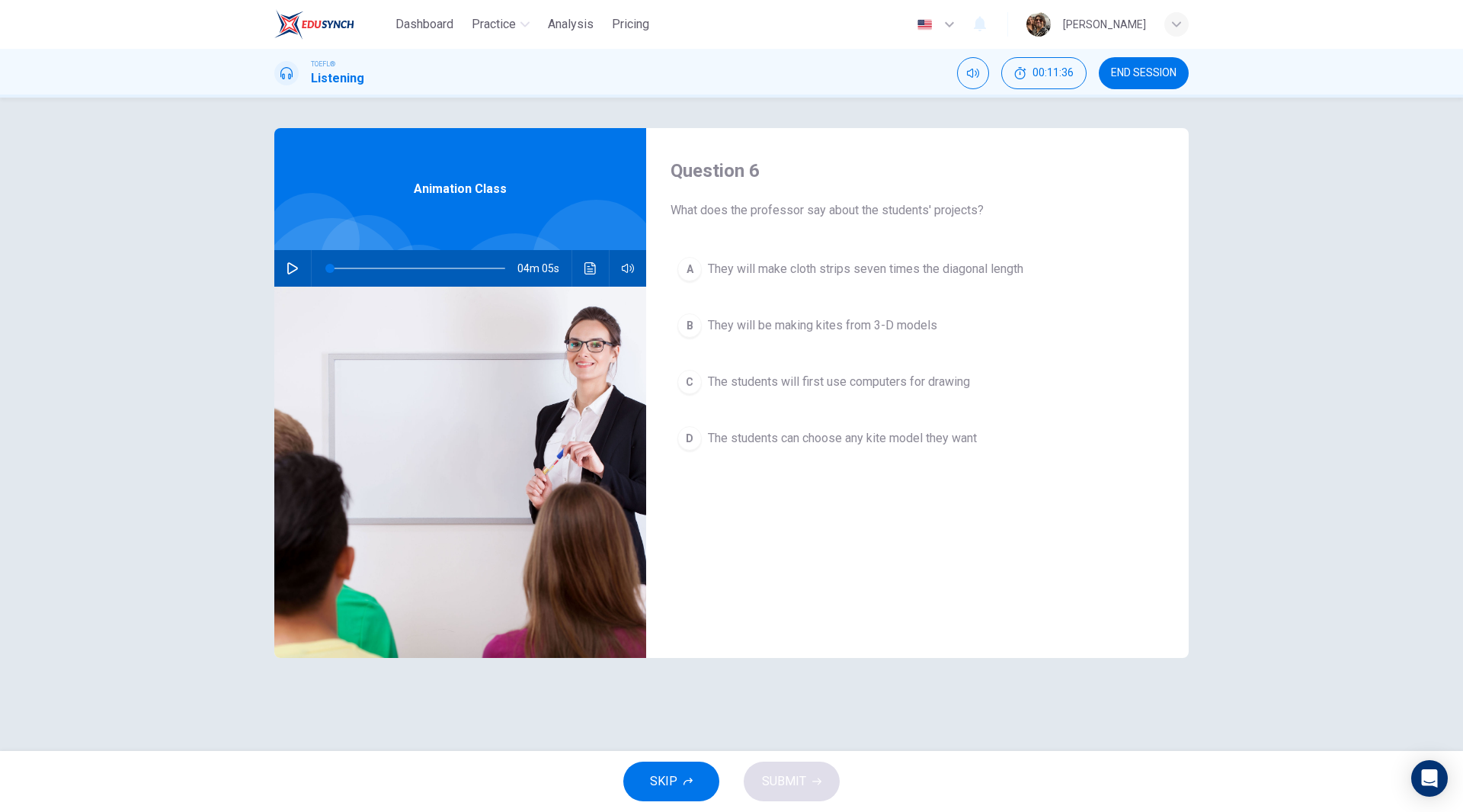
click at [929, 448] on button "D The students can choose any kite model they want" at bounding box center [917, 438] width 494 height 38
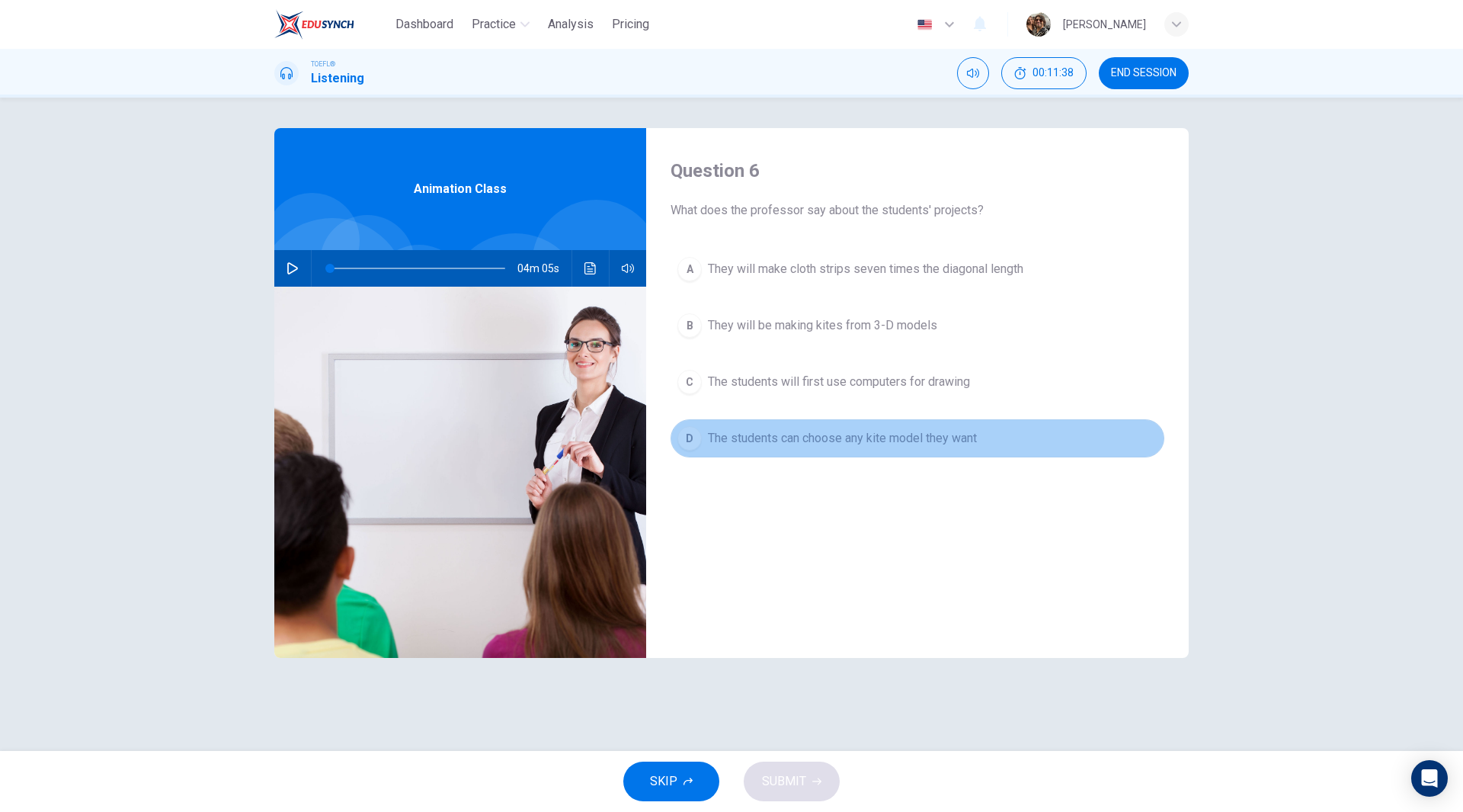
click at [918, 436] on span "The students can choose any kite model they want" at bounding box center [842, 439] width 269 height 18
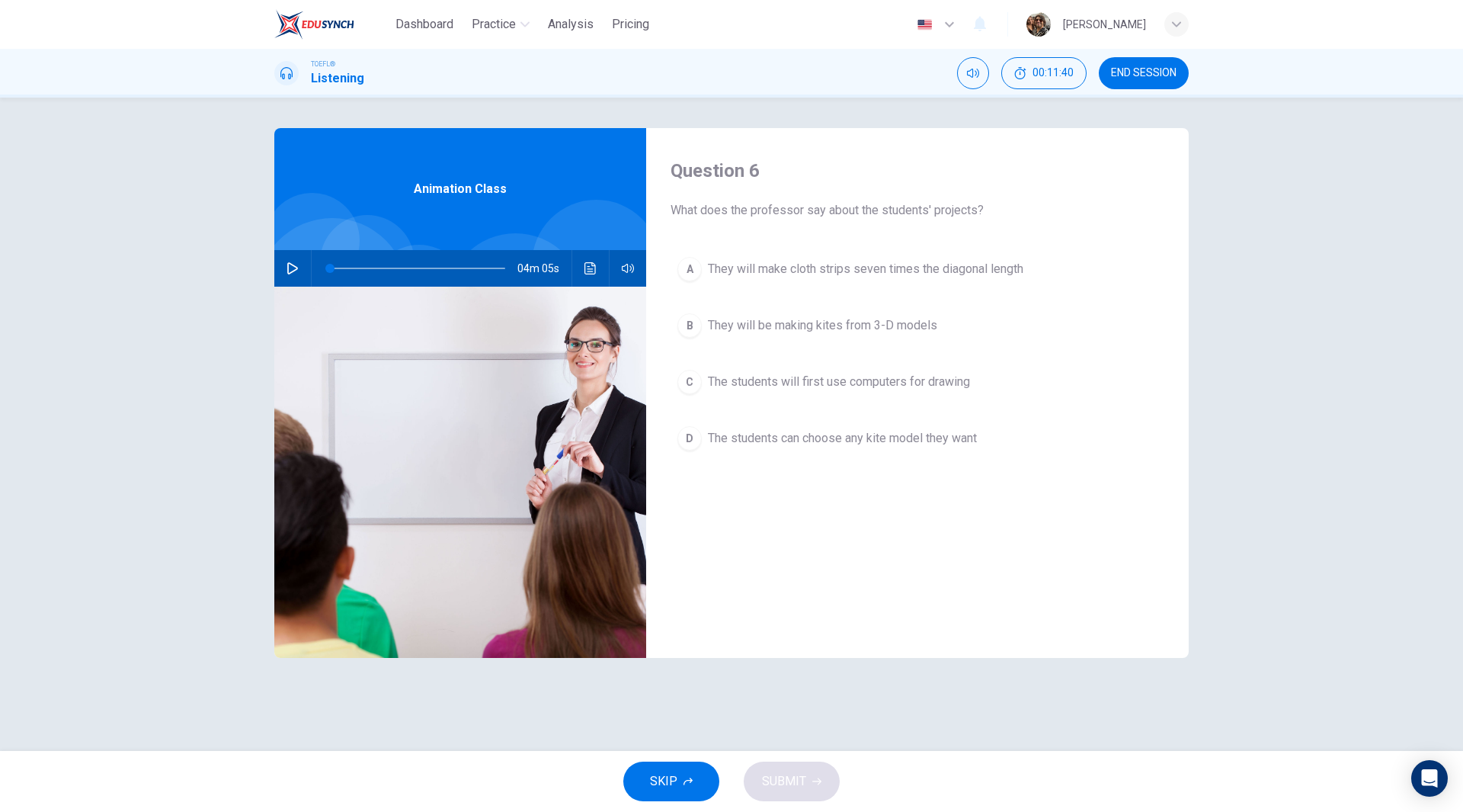
click at [901, 381] on span "The students will first use computers for drawing" at bounding box center [839, 382] width 262 height 18
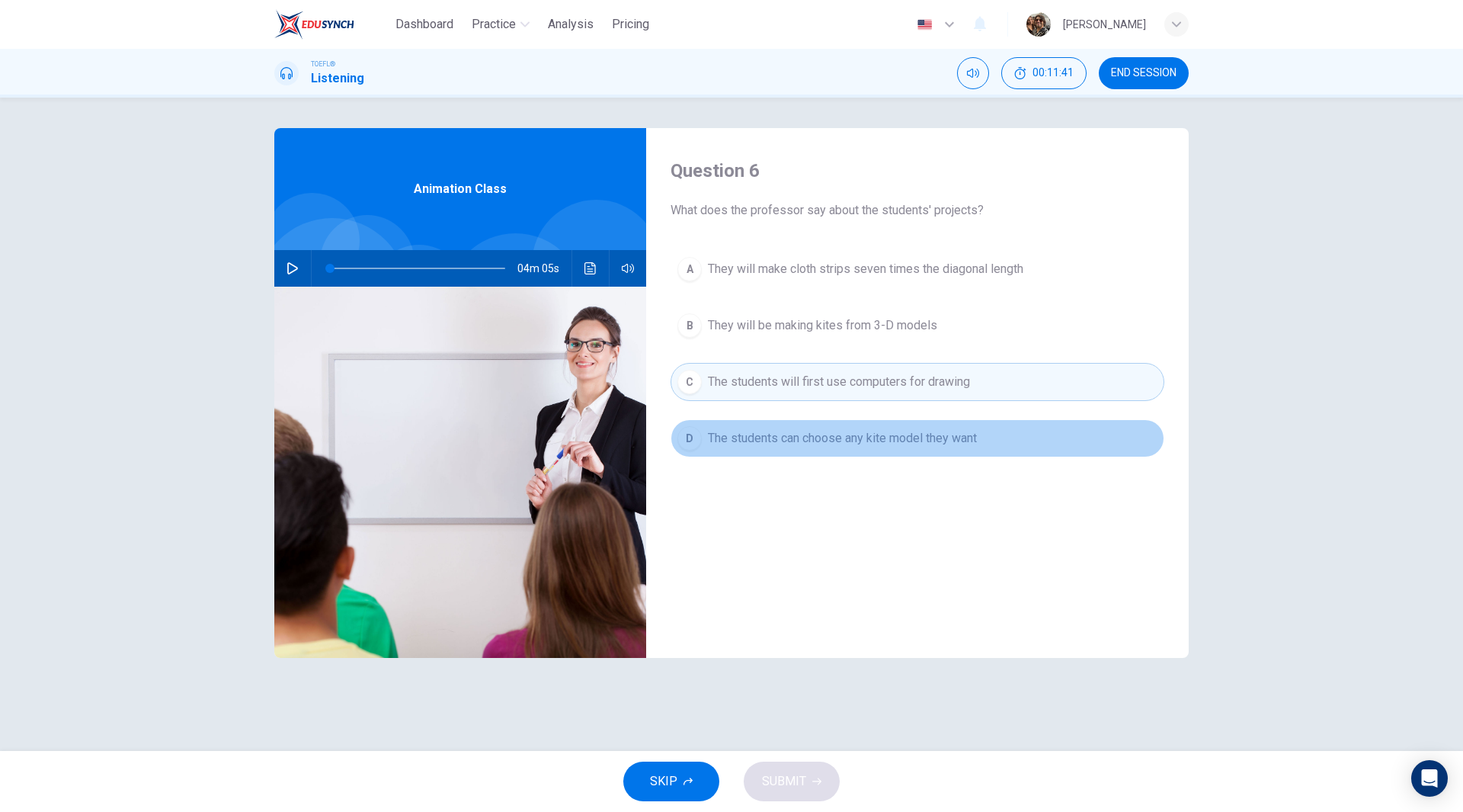
click at [846, 440] on span "The students can choose any kite model they want" at bounding box center [842, 439] width 269 height 18
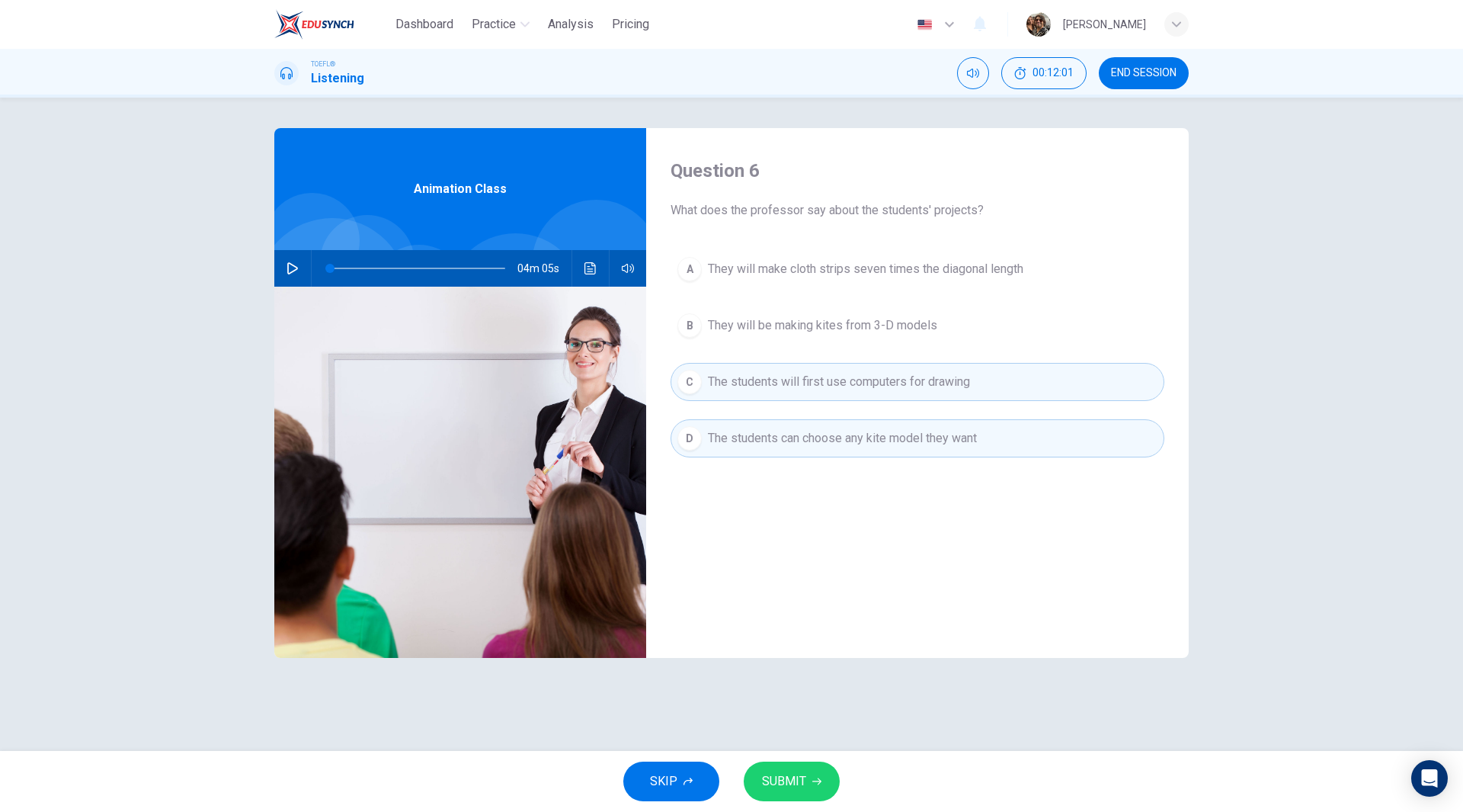
click at [797, 772] on span "SUBMIT" at bounding box center [784, 781] width 44 height 21
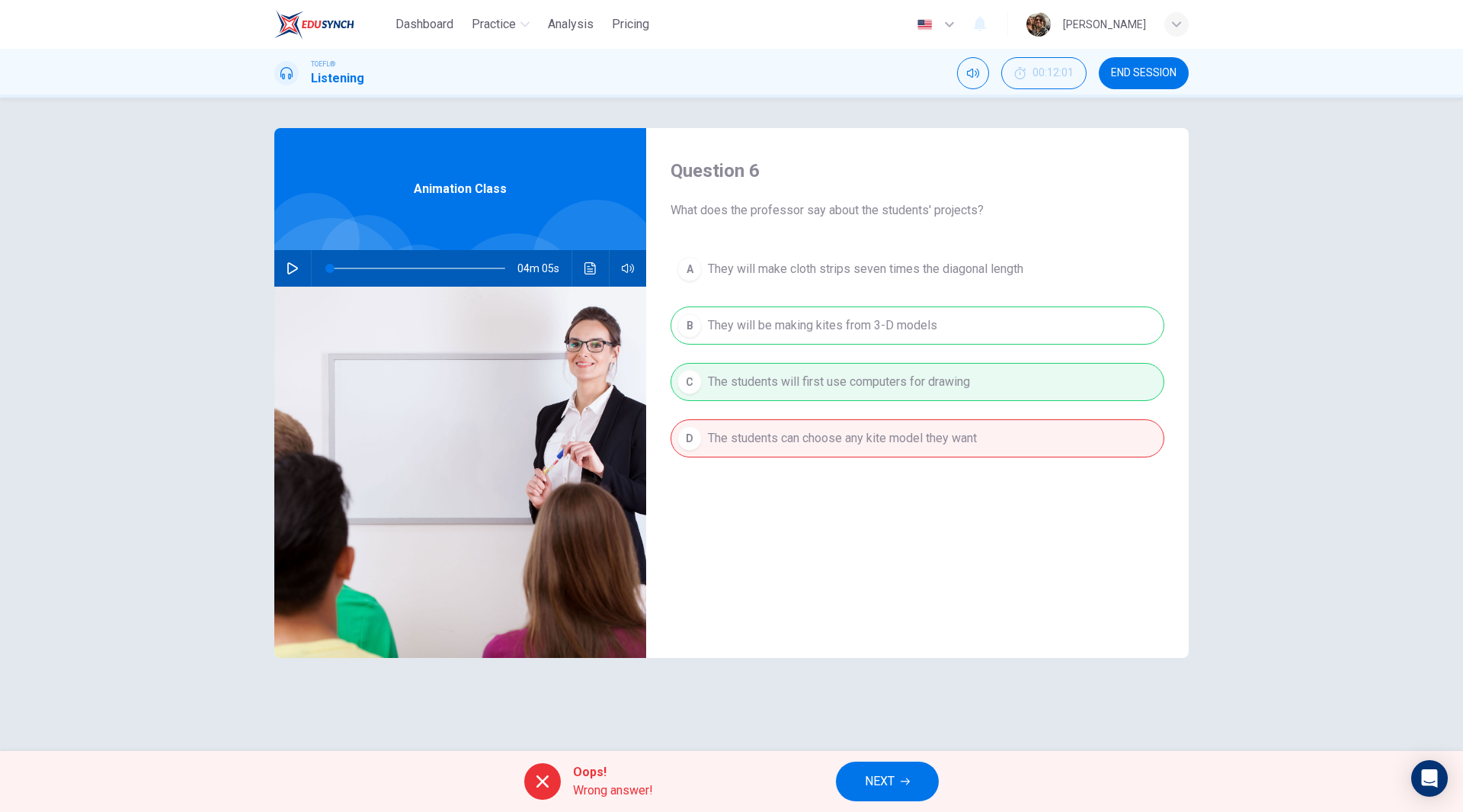
click at [888, 782] on span "NEXT" at bounding box center [880, 781] width 29 height 21
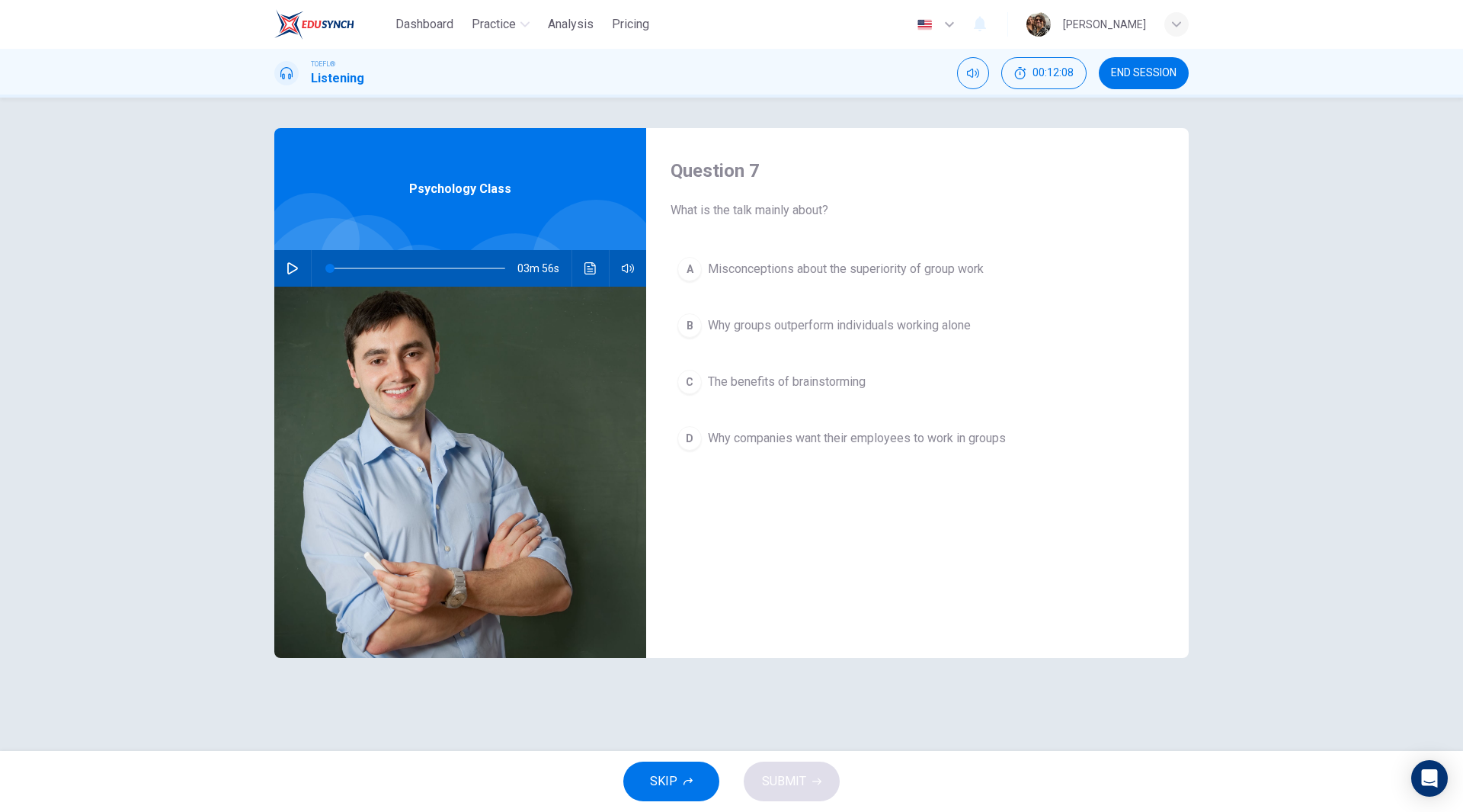
click at [1148, 68] on span "END SESSION" at bounding box center [1144, 73] width 65 height 12
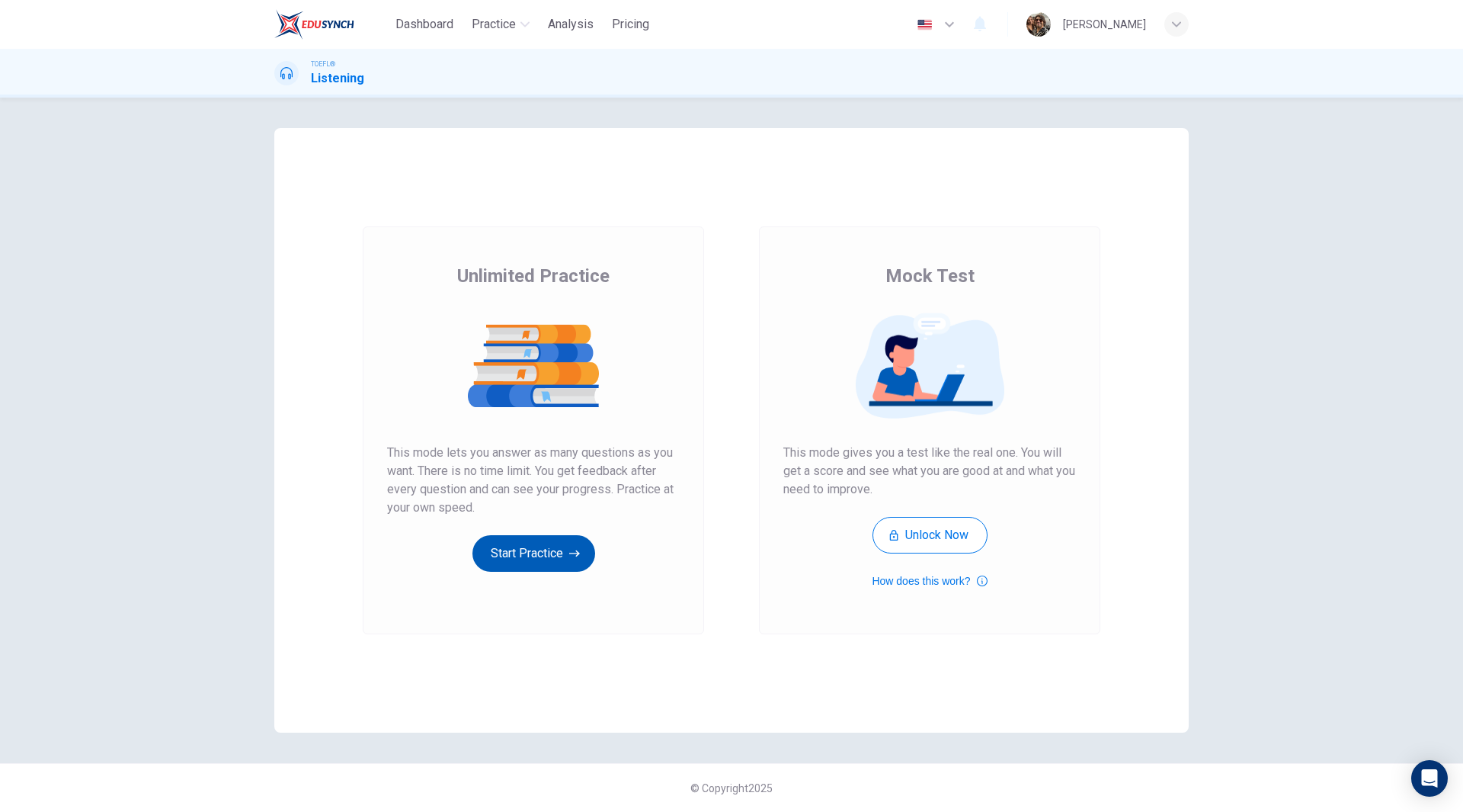
click at [532, 568] on button "Start Practice" at bounding box center [533, 554] width 122 height 37
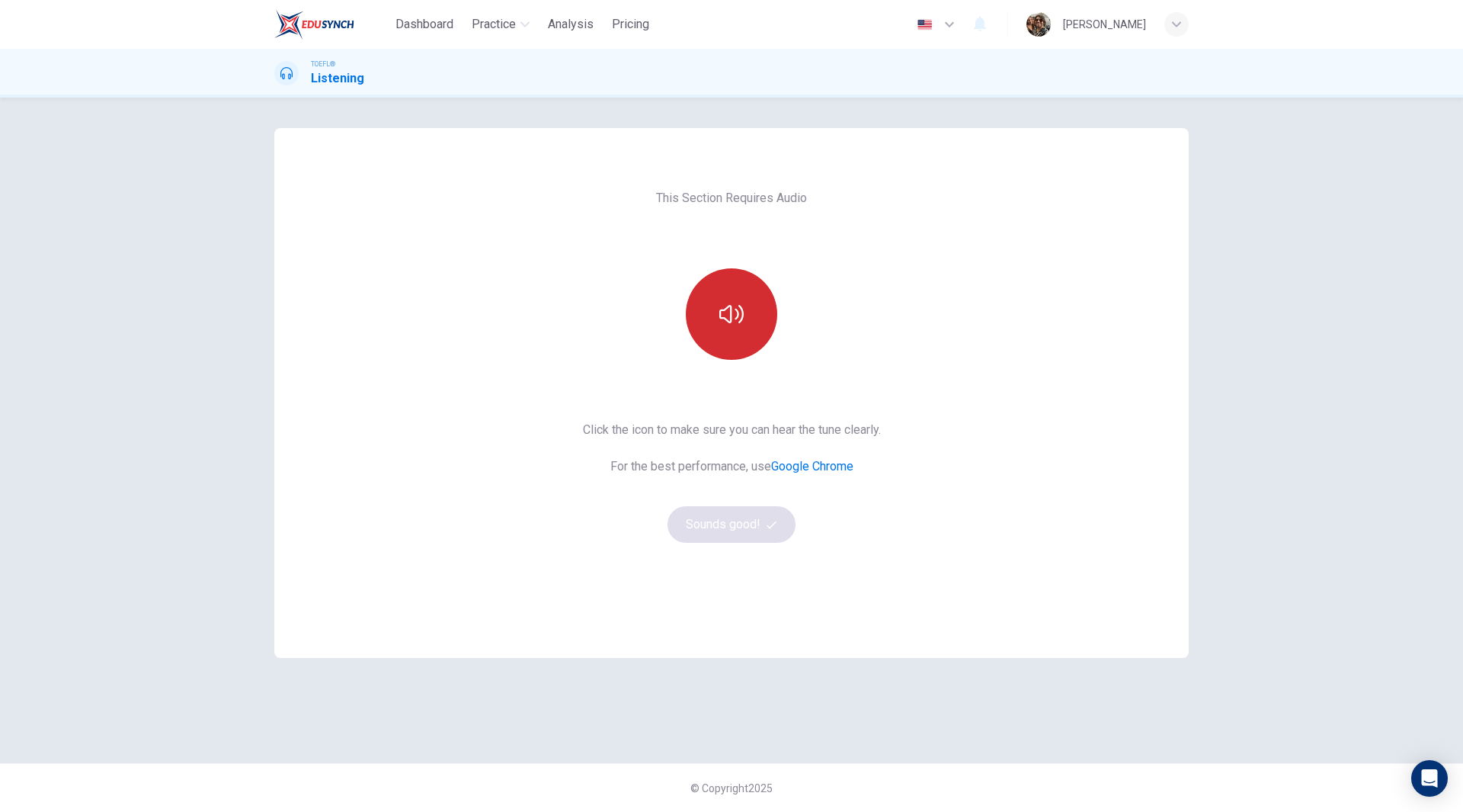
click at [741, 336] on button "button" at bounding box center [731, 314] width 91 height 91
click at [741, 532] on button "Sounds good!" at bounding box center [731, 524] width 128 height 37
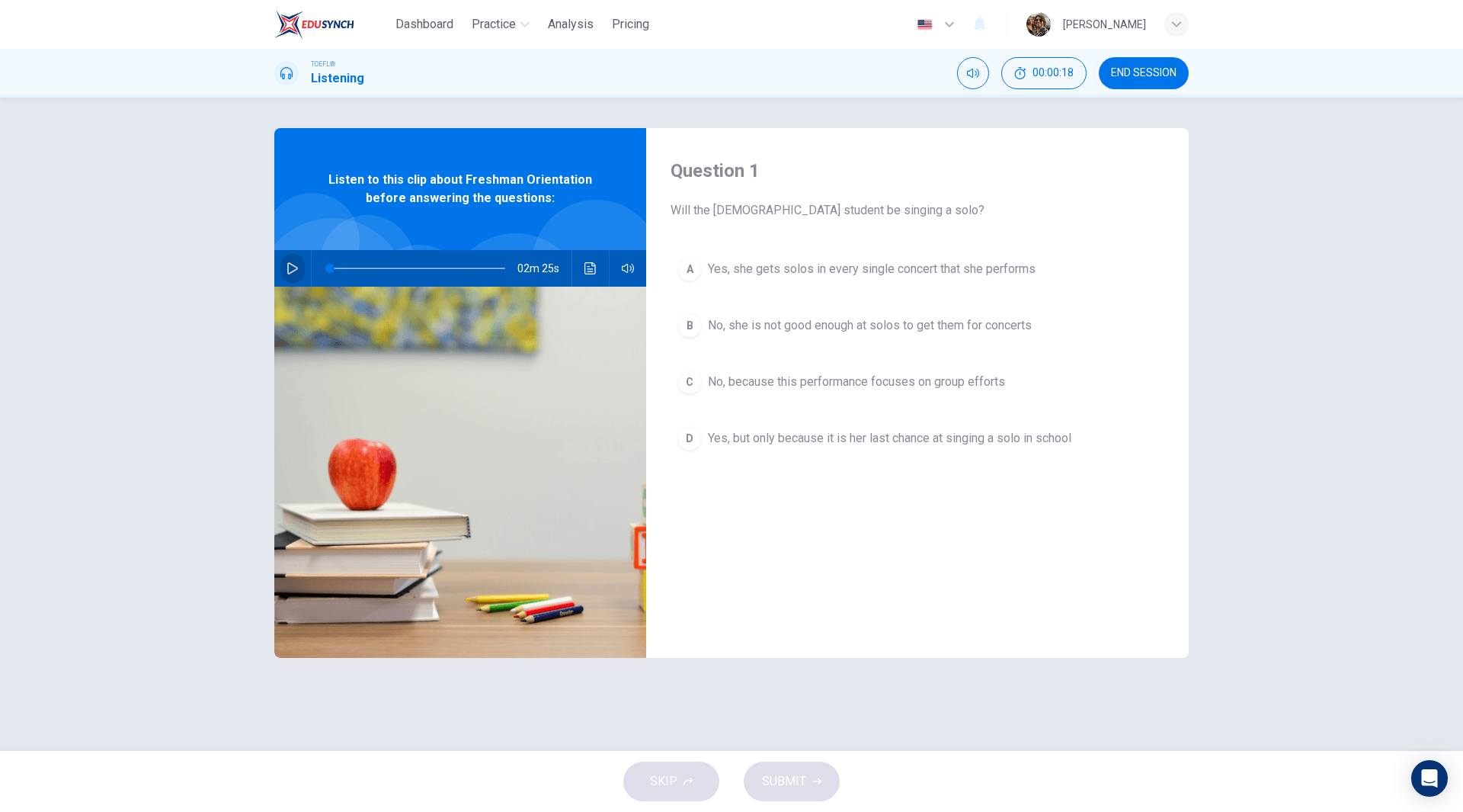
click at [292, 268] on icon "button" at bounding box center [292, 268] width 12 height 12
click at [292, 269] on icon "button" at bounding box center [292, 268] width 12 height 12
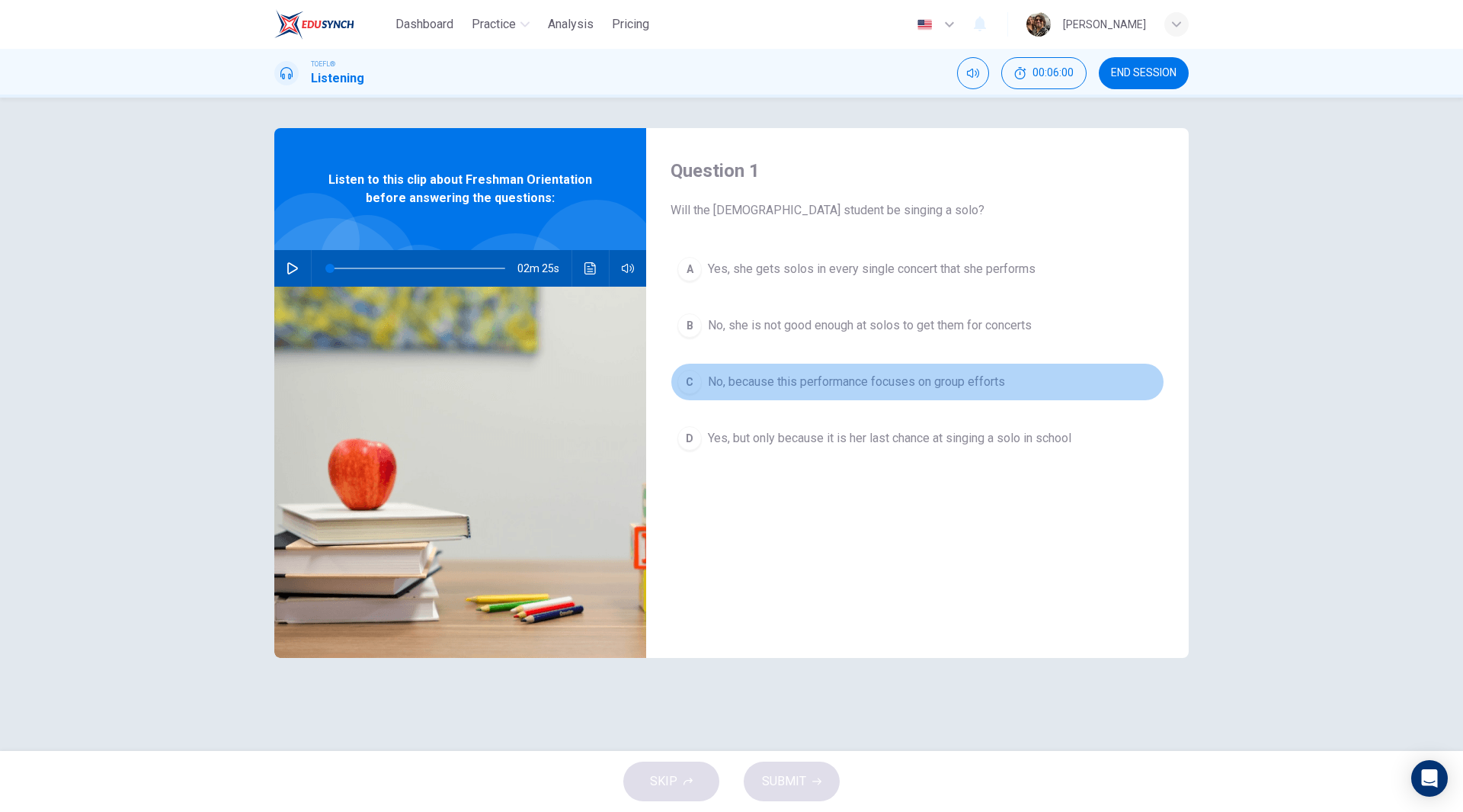
click at [870, 383] on span "No, because this performance focuses on group efforts" at bounding box center [856, 382] width 297 height 18
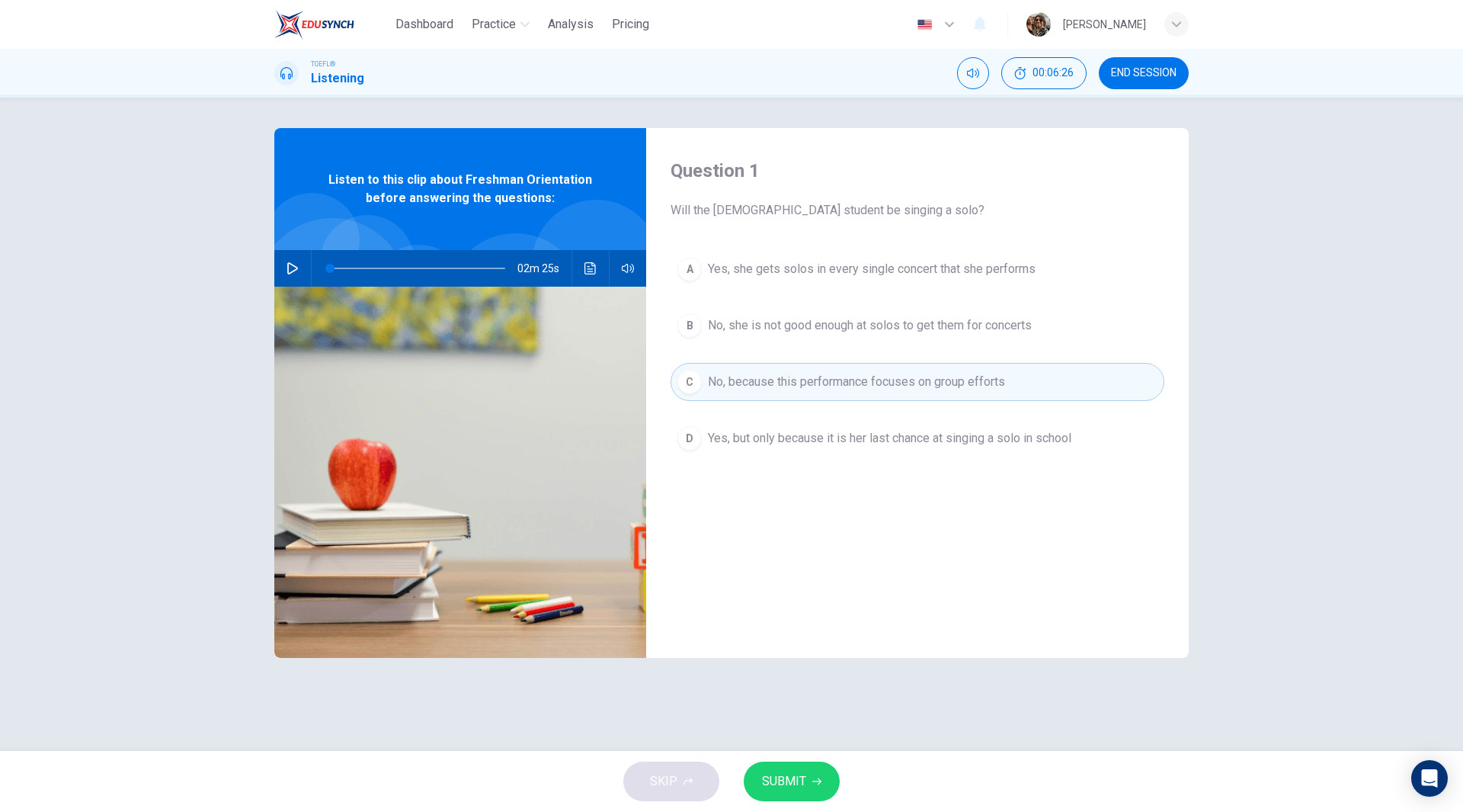
drag, startPoint x: 289, startPoint y: 269, endPoint x: 298, endPoint y: 269, distance: 9.0
click at [296, 269] on icon "button" at bounding box center [292, 268] width 12 height 12
click at [598, 273] on button "Click to see the audio transcription" at bounding box center [590, 269] width 25 height 37
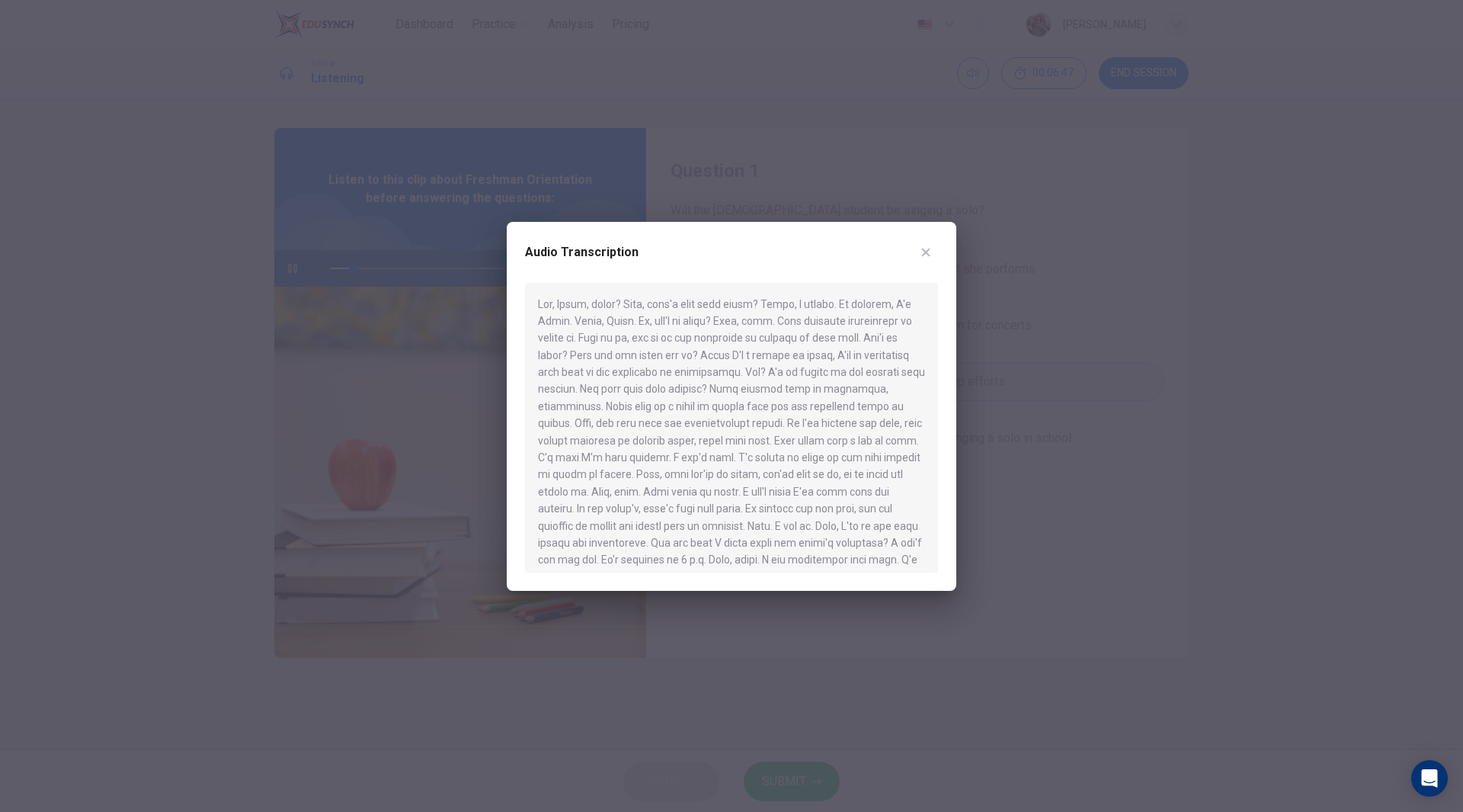
click at [390, 120] on div at bounding box center [731, 406] width 1463 height 812
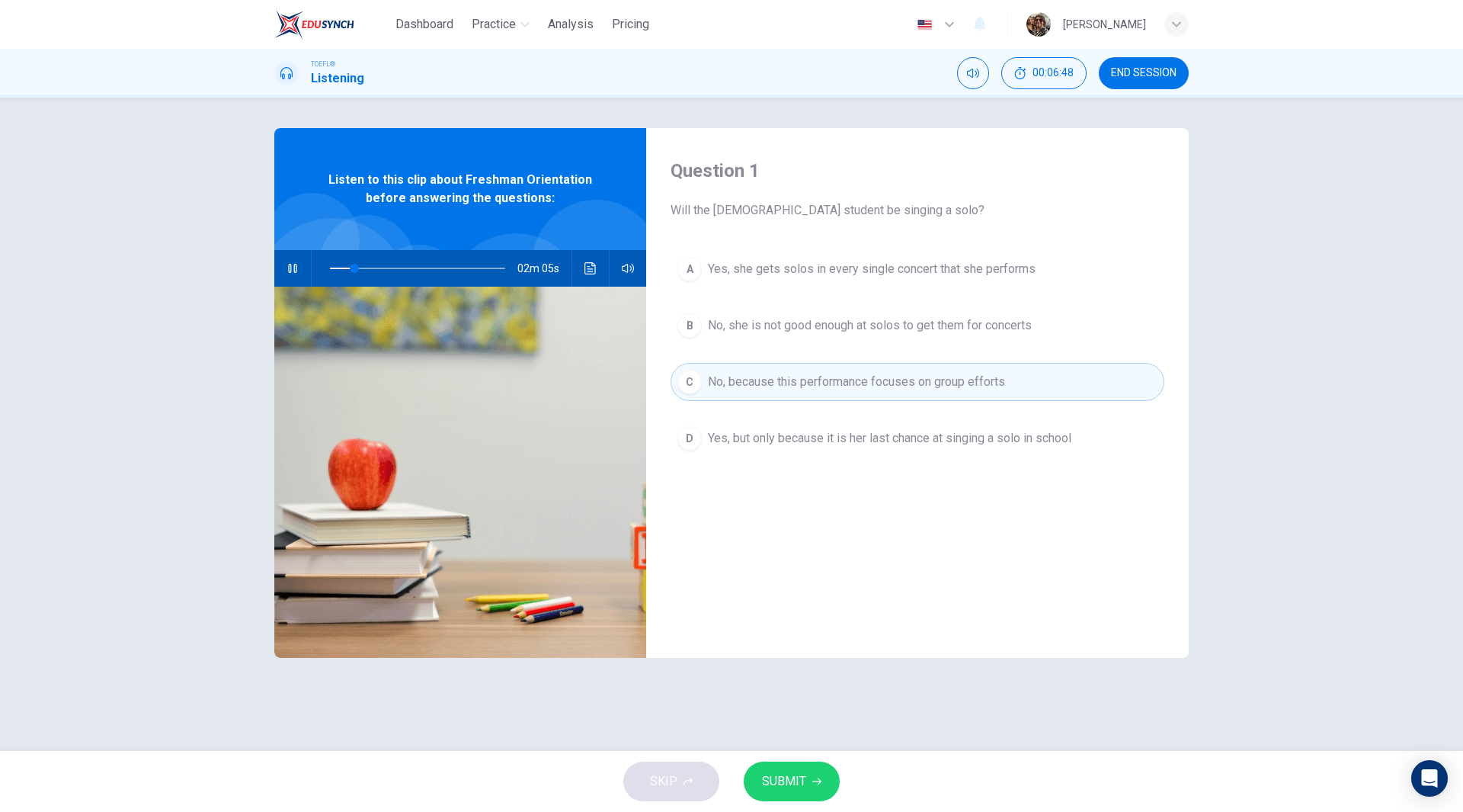
click at [297, 271] on icon "button" at bounding box center [292, 268] width 12 height 12
click at [590, 269] on icon "Click to see the audio transcription" at bounding box center [590, 268] width 11 height 12
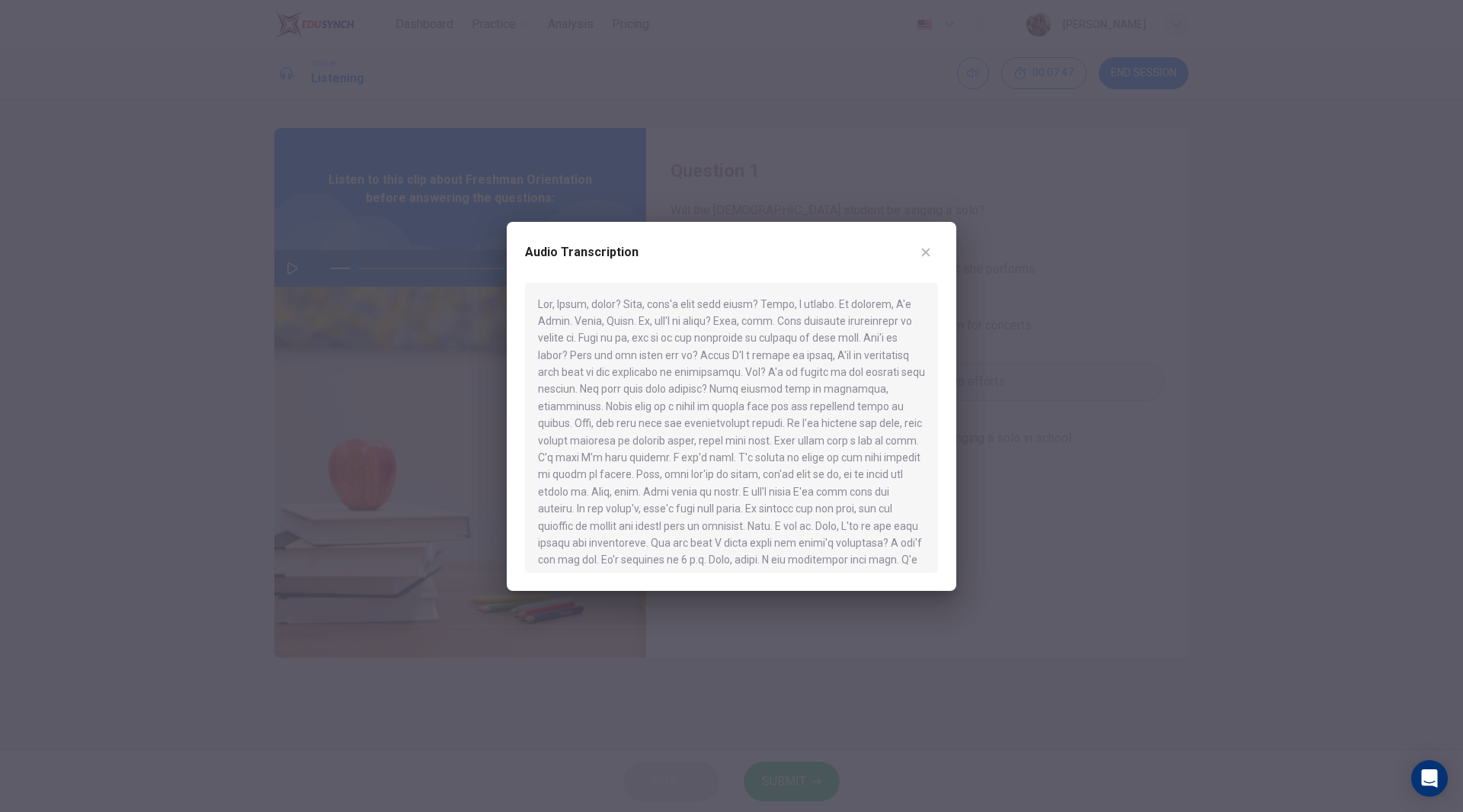
click at [392, 216] on div at bounding box center [731, 406] width 1463 height 812
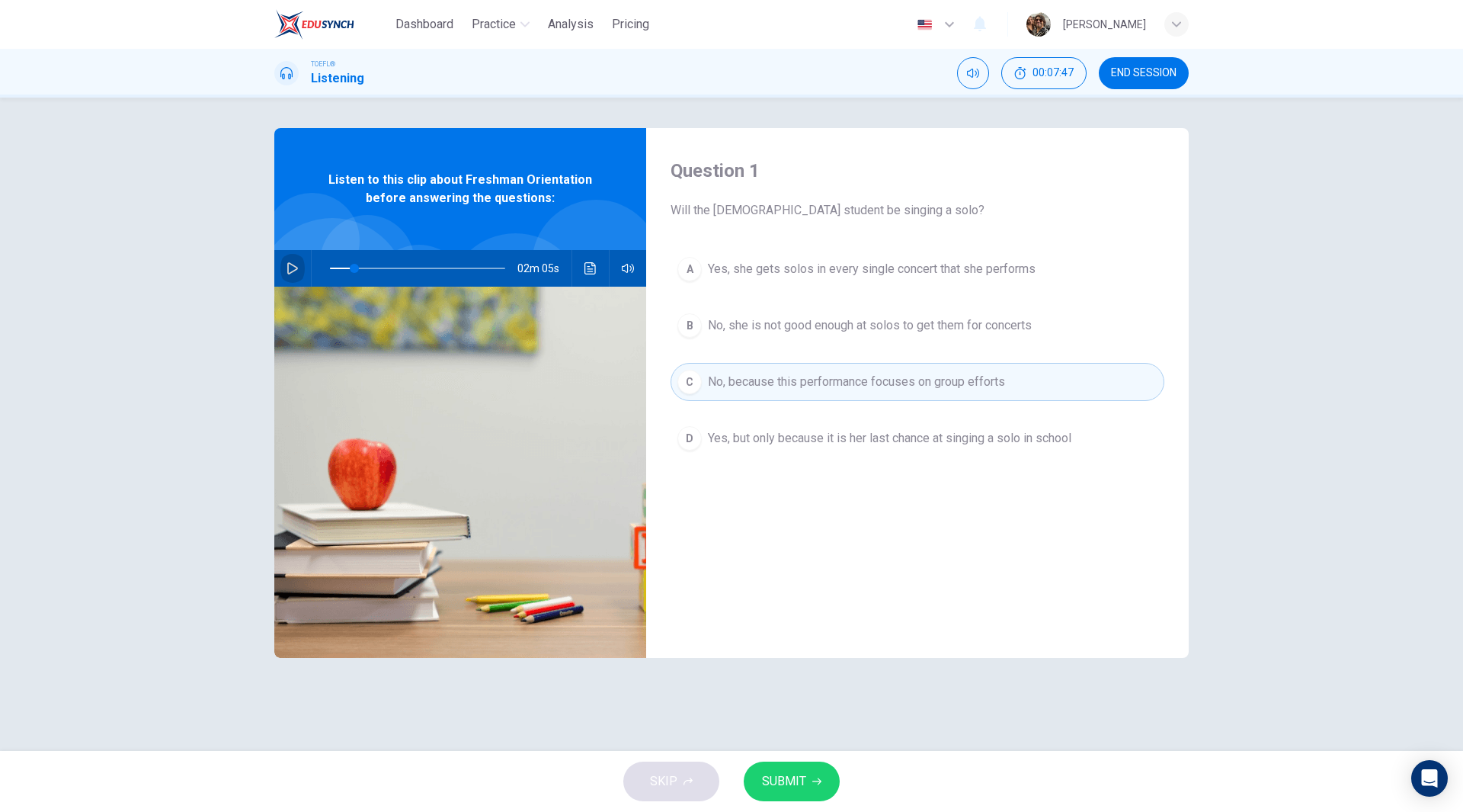
click at [281, 266] on button "button" at bounding box center [292, 269] width 25 height 37
click at [296, 266] on icon "button" at bounding box center [291, 269] width 8 height 9
click at [299, 269] on button "button" at bounding box center [292, 269] width 25 height 37
click at [586, 268] on icon "Click to see the audio transcription" at bounding box center [590, 268] width 11 height 12
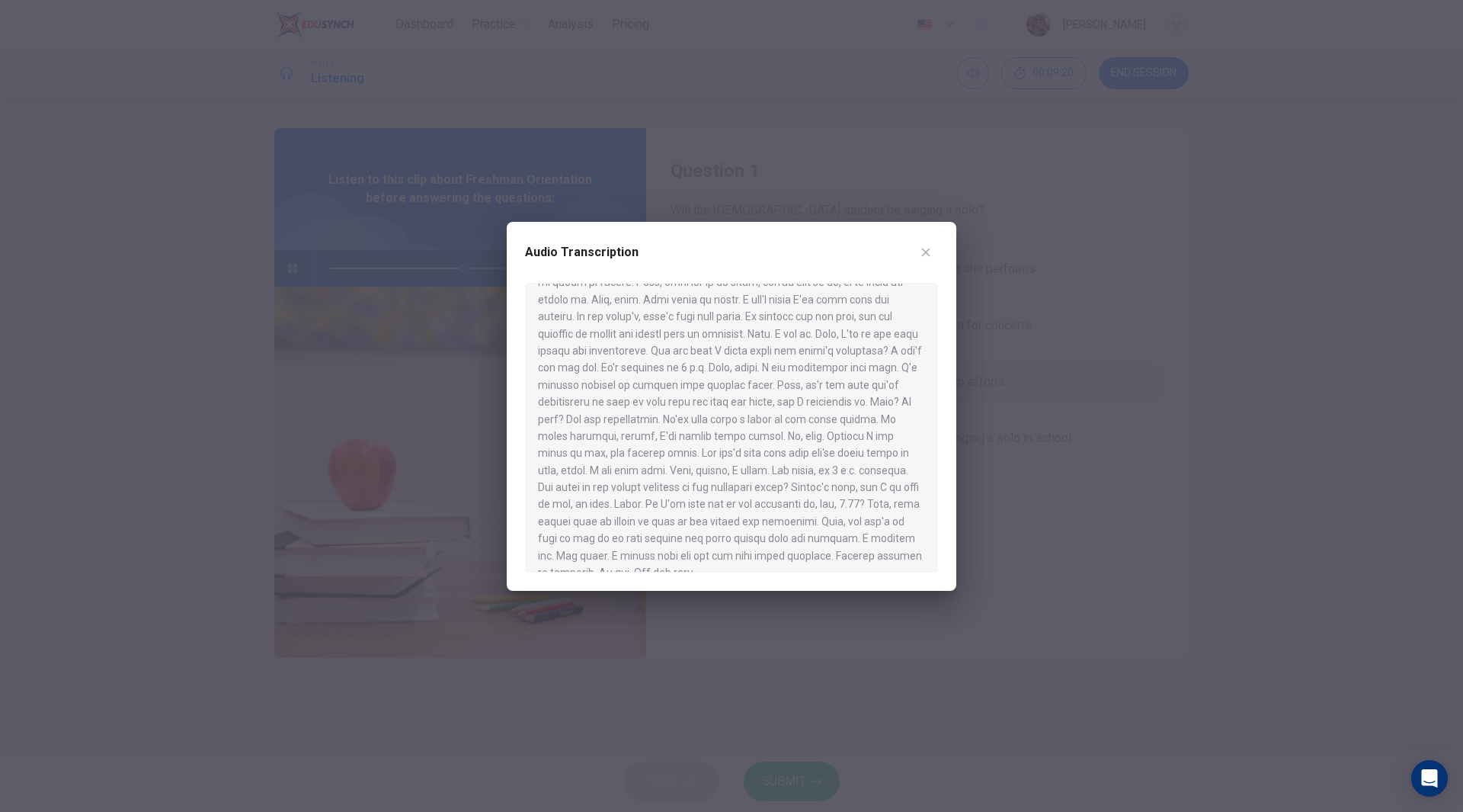
scroll to position [213, 0]
type input "0"
drag, startPoint x: 759, startPoint y: 413, endPoint x: 659, endPoint y: 406, distance: 100.2
click at [659, 406] on div at bounding box center [731, 428] width 413 height 290
click at [927, 254] on icon "button" at bounding box center [925, 252] width 12 height 12
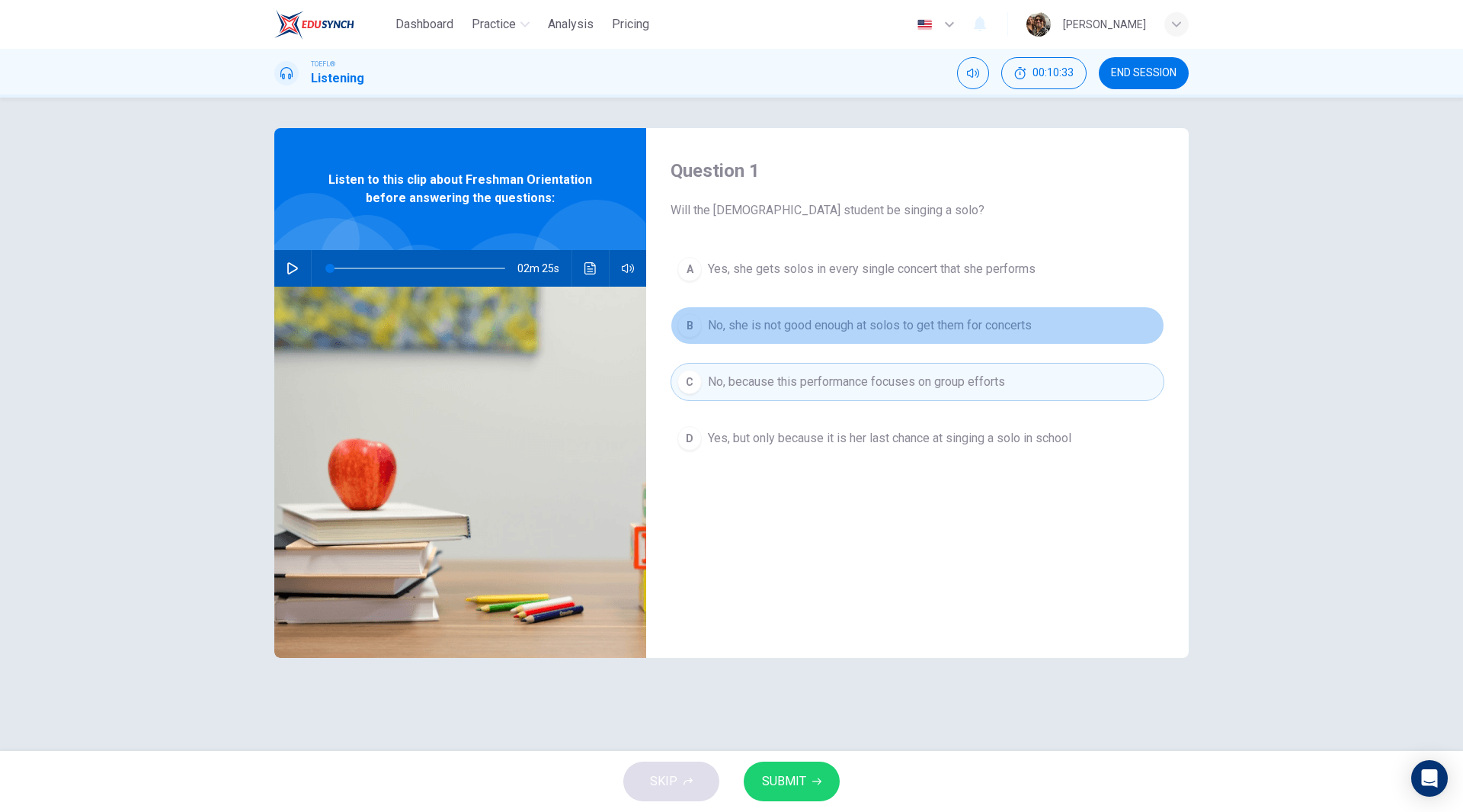
click at [808, 334] on span "No, she is not good enough at solos to get them for concerts" at bounding box center [870, 326] width 324 height 18
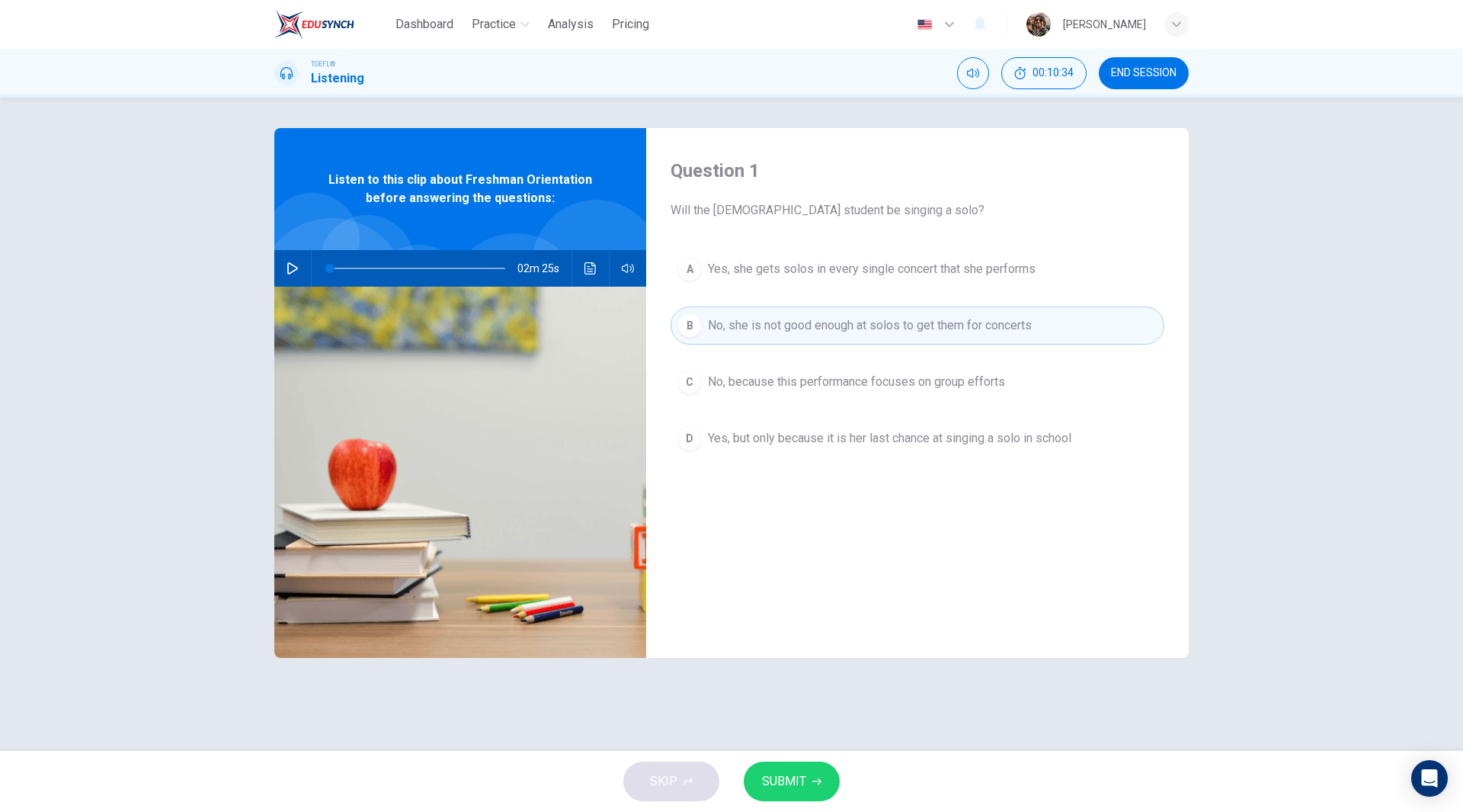
click at [764, 376] on span "No, because this performance focuses on group efforts" at bounding box center [856, 382] width 297 height 18
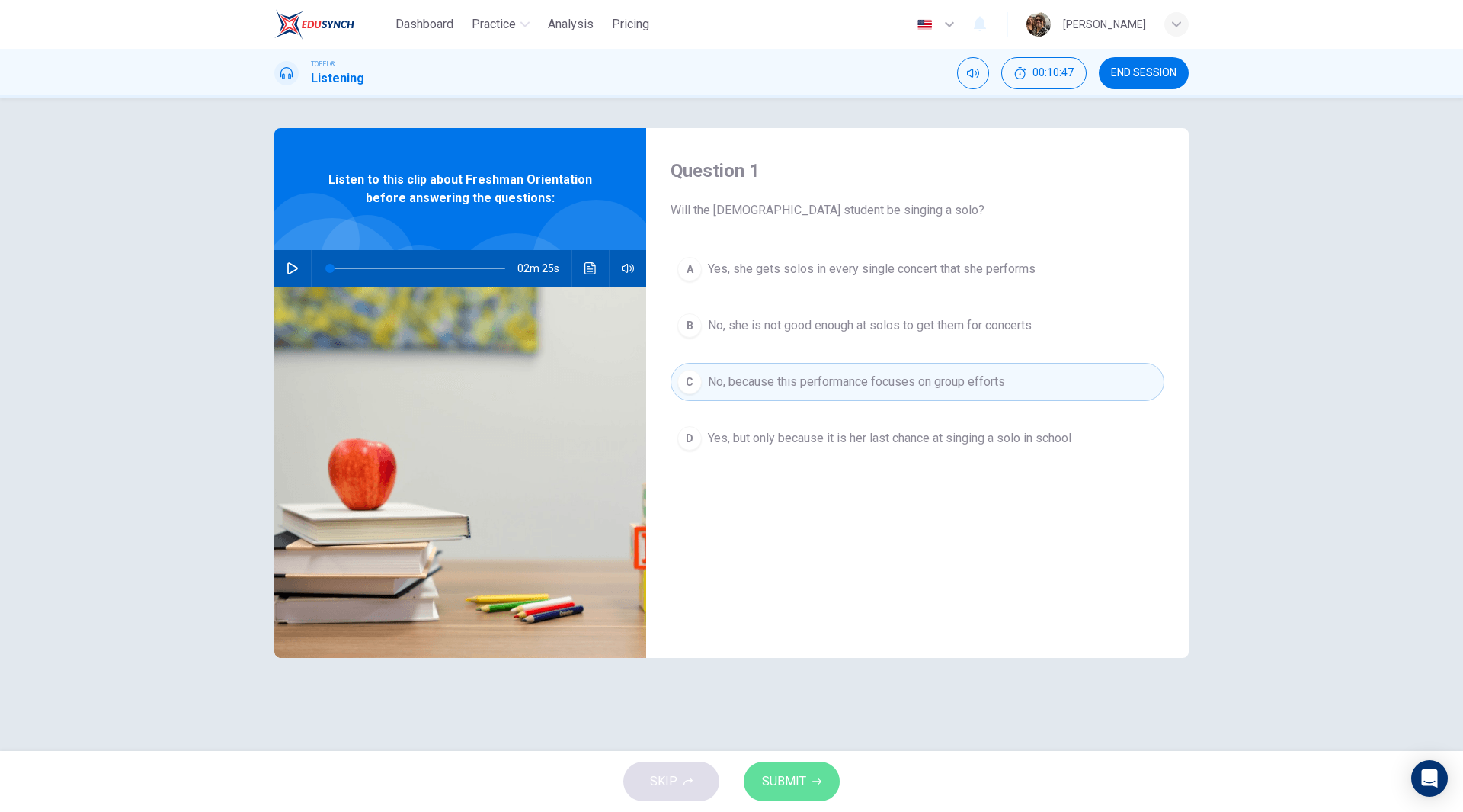
click at [789, 777] on span "SUBMIT" at bounding box center [784, 781] width 44 height 21
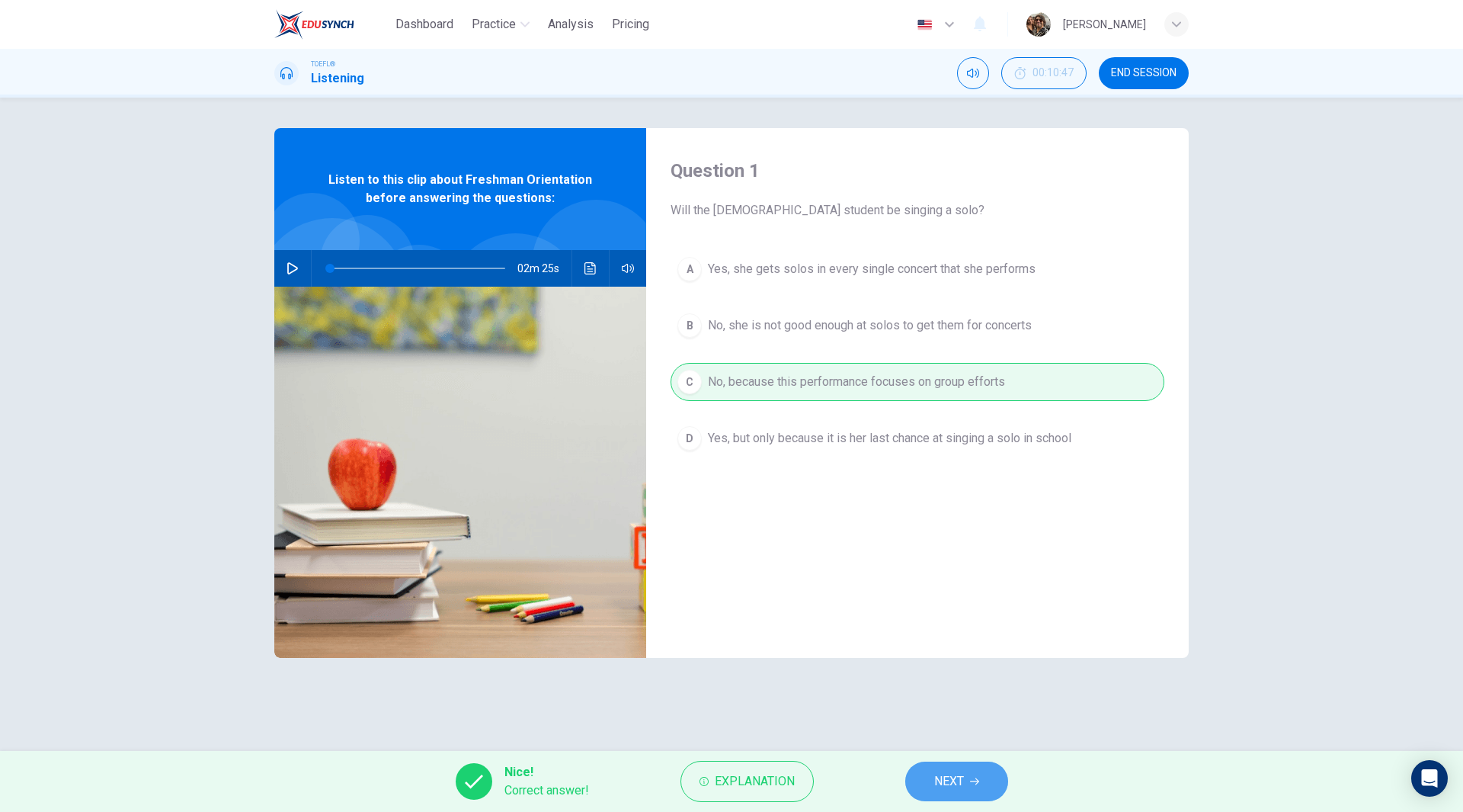
click at [954, 775] on span "NEXT" at bounding box center [949, 781] width 29 height 21
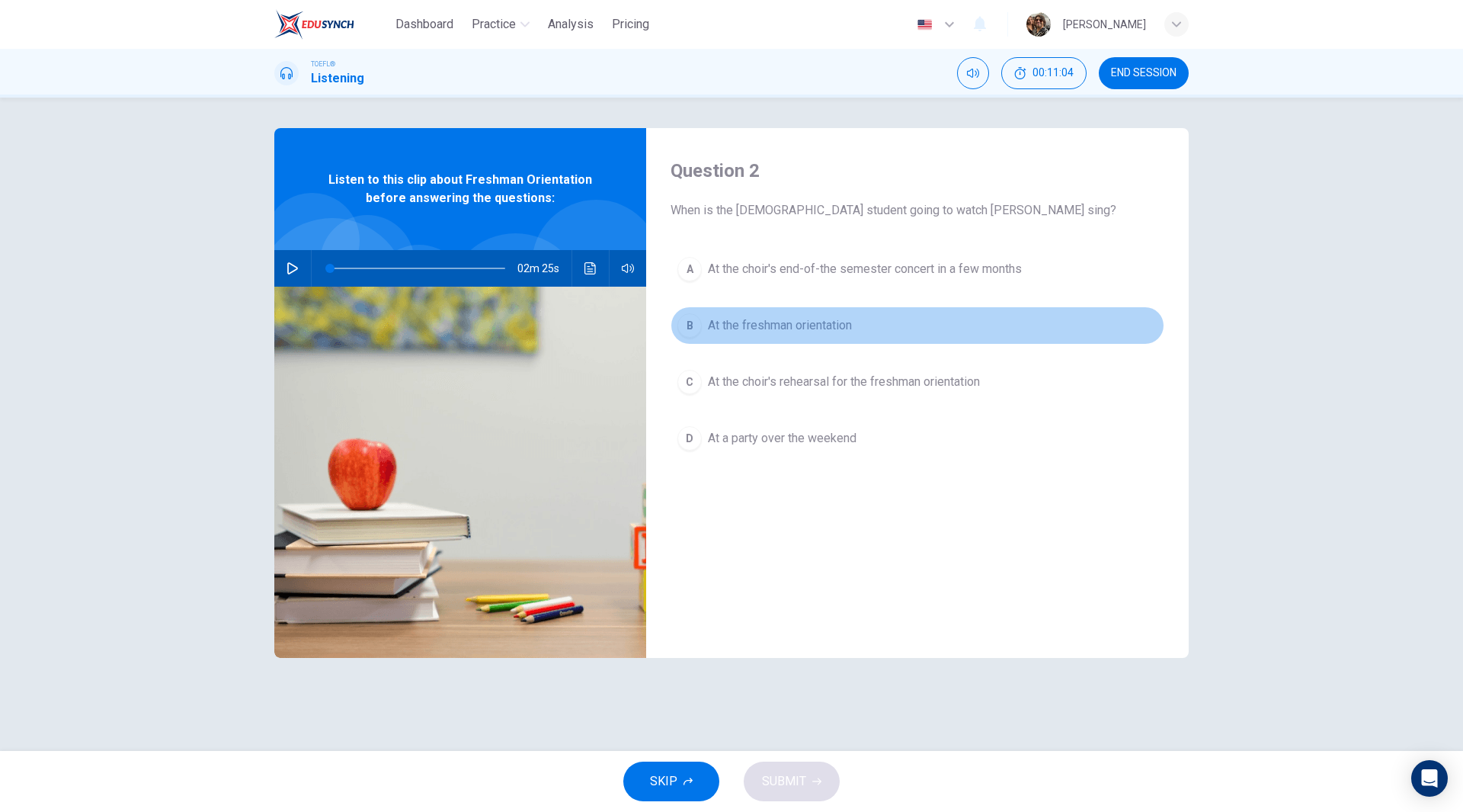
click at [769, 326] on span "At the freshman orientation" at bounding box center [780, 326] width 144 height 18
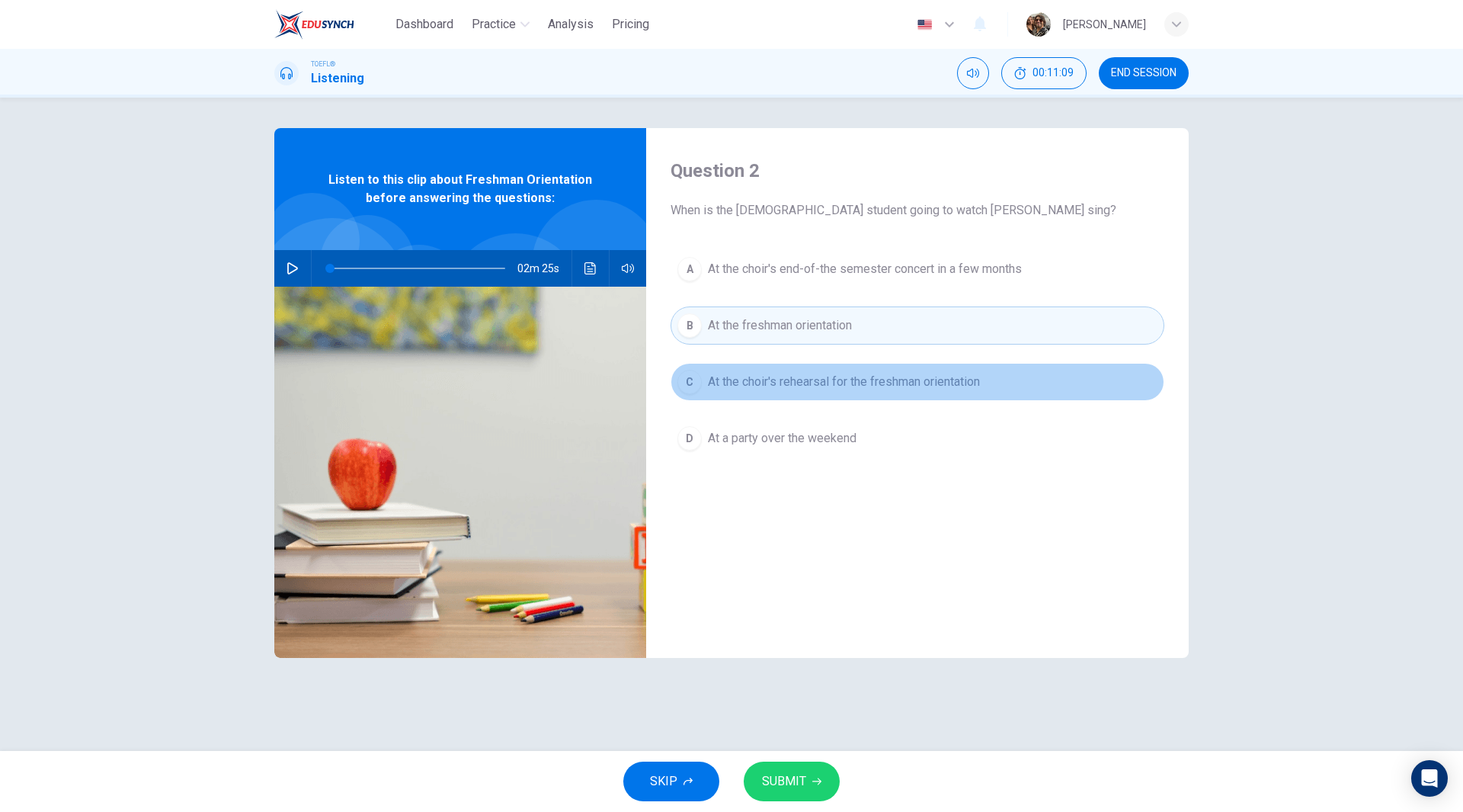
click at [818, 381] on span "At the choir's rehearsal for the freshman orientation" at bounding box center [844, 382] width 272 height 18
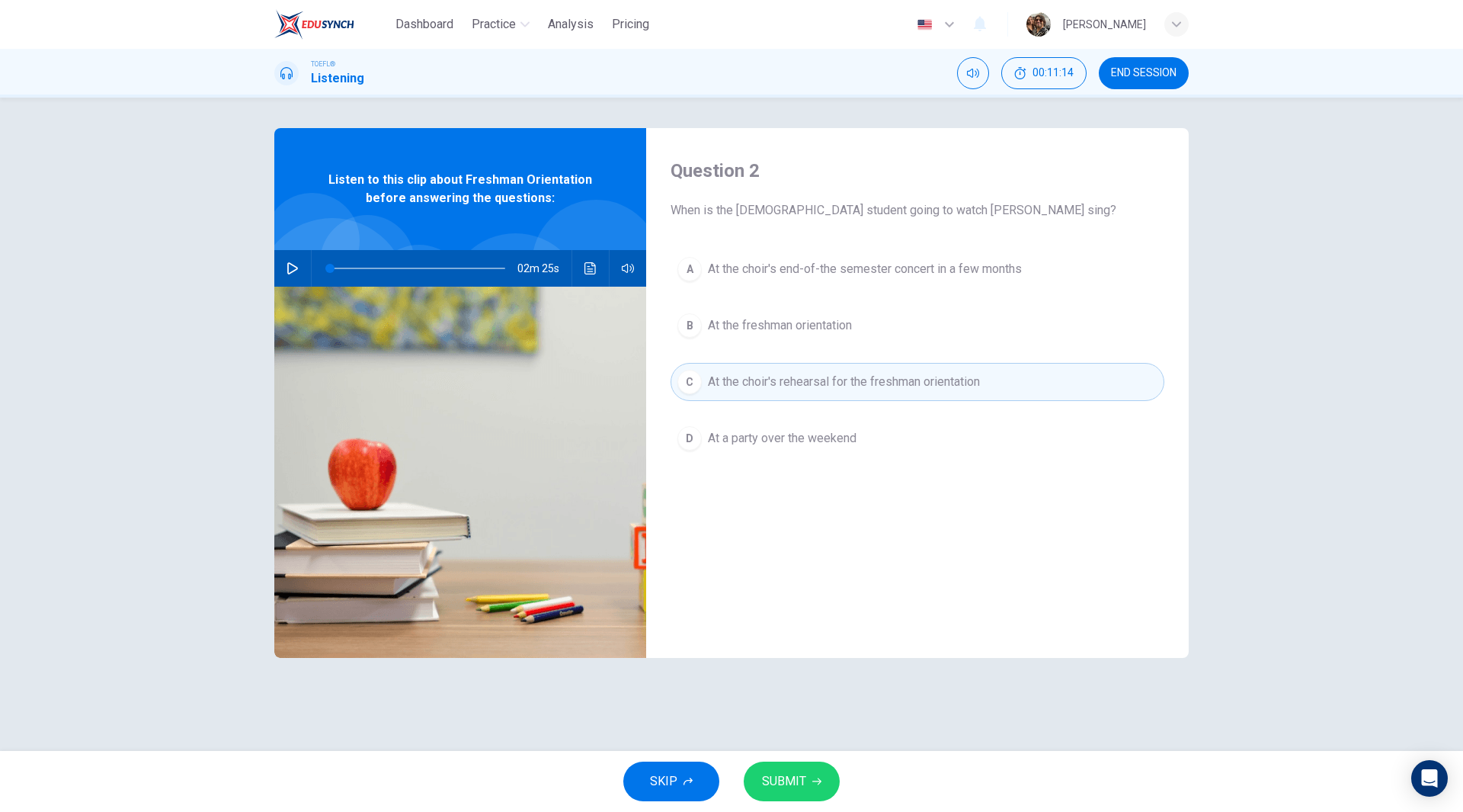
click at [803, 785] on span "SUBMIT" at bounding box center [784, 781] width 44 height 21
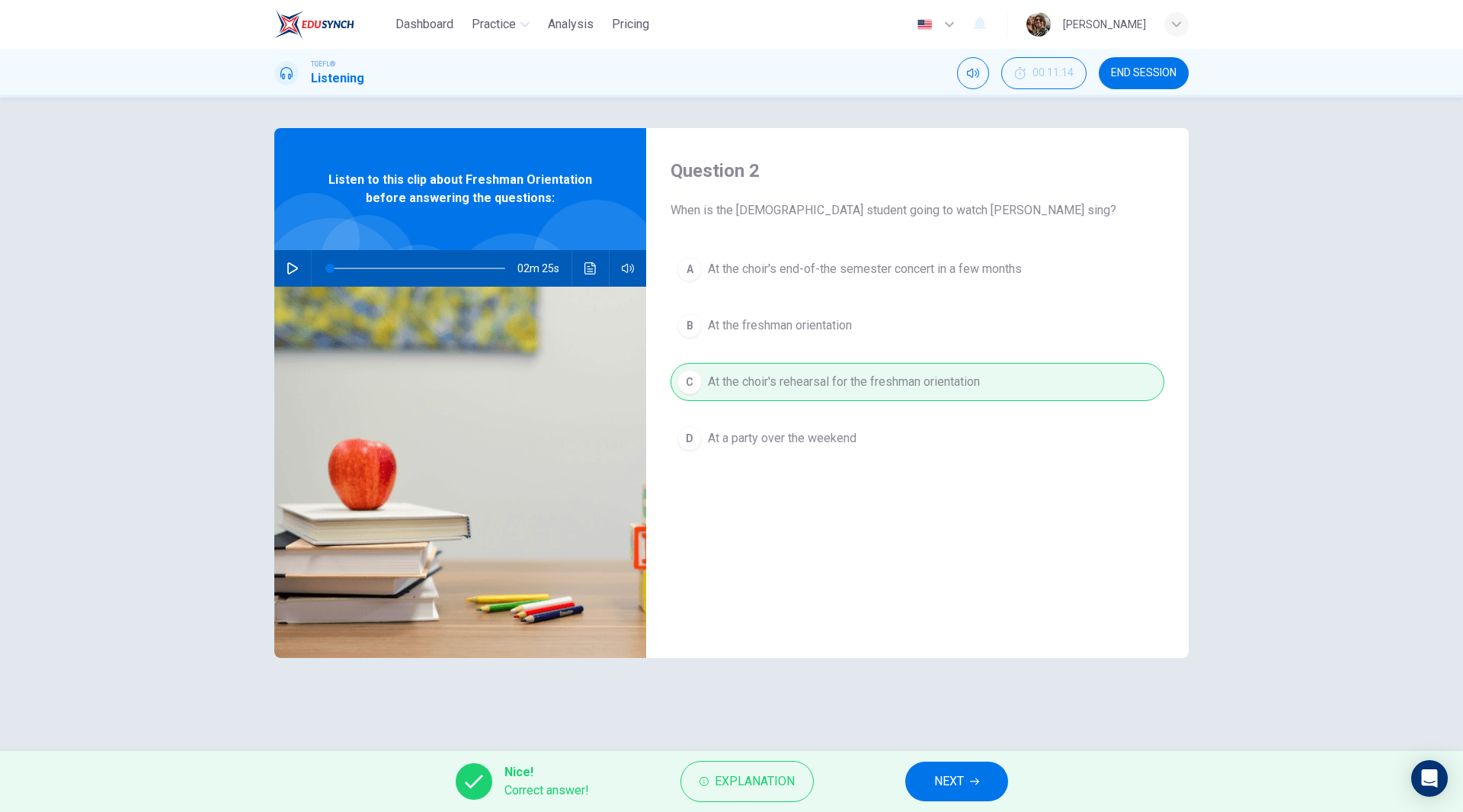
click at [937, 776] on span "NEXT" at bounding box center [949, 781] width 29 height 21
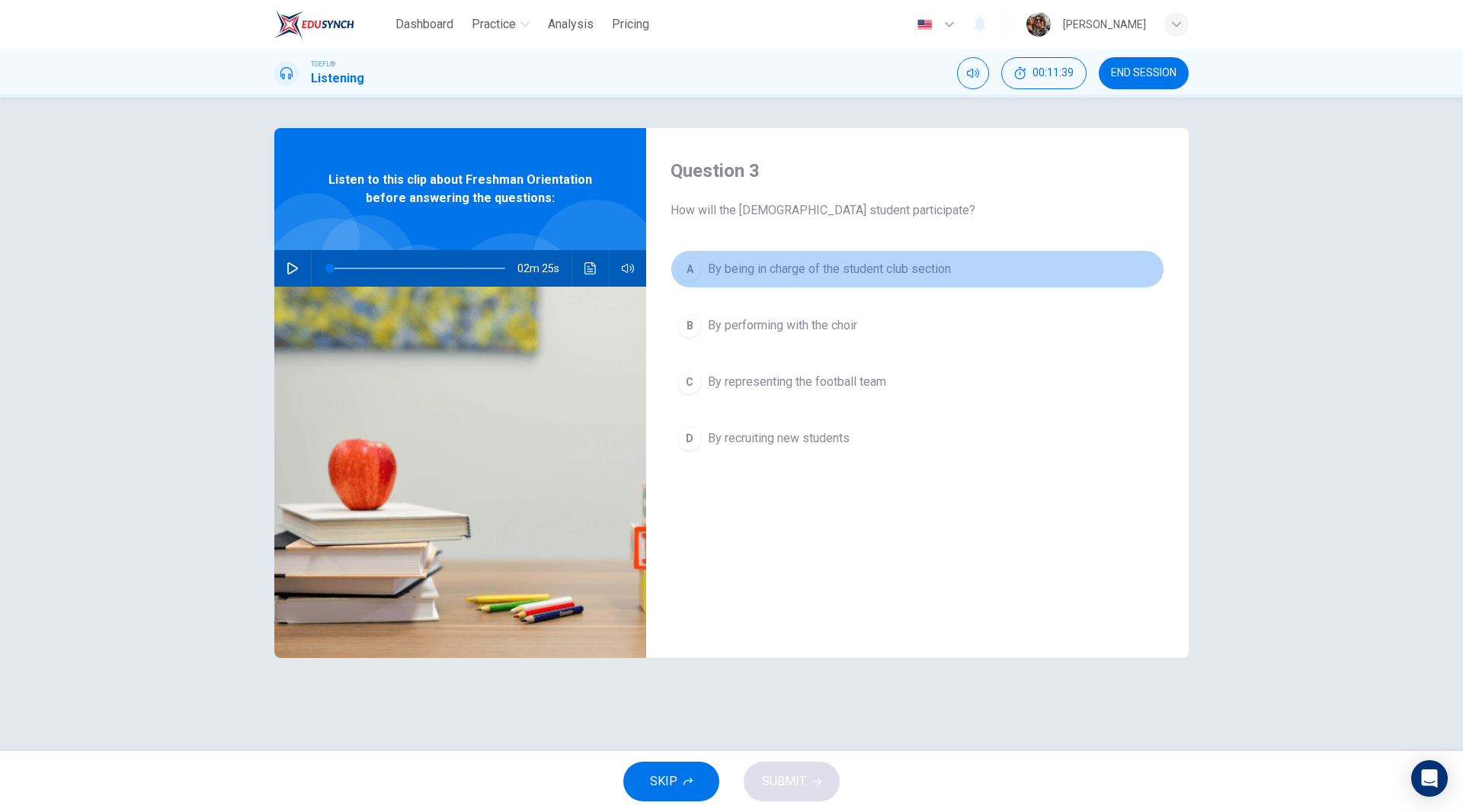
click at [847, 269] on span "By being in charge of the student club section" at bounding box center [829, 269] width 243 height 18
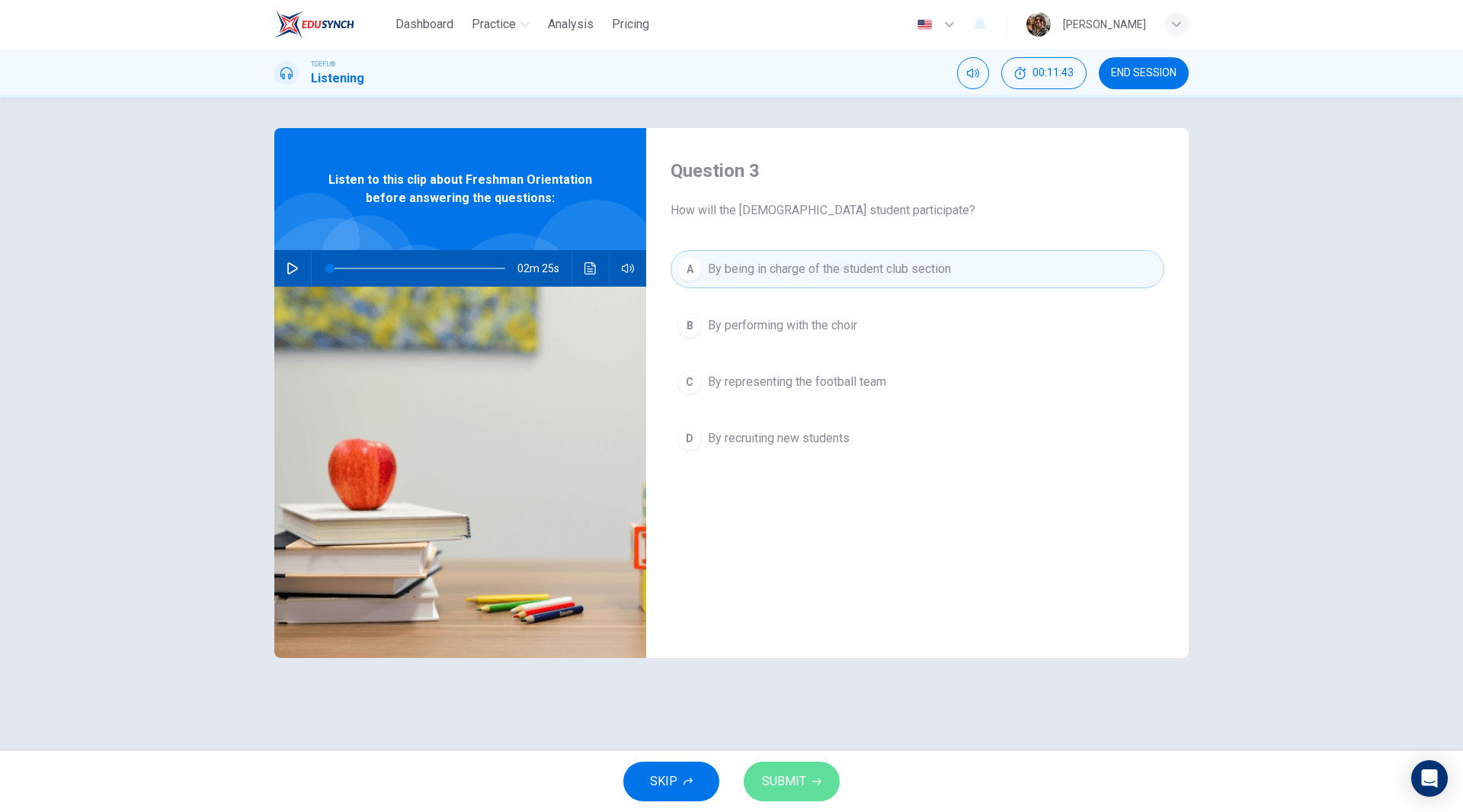
click at [808, 785] on button "SUBMIT" at bounding box center [792, 781] width 96 height 40
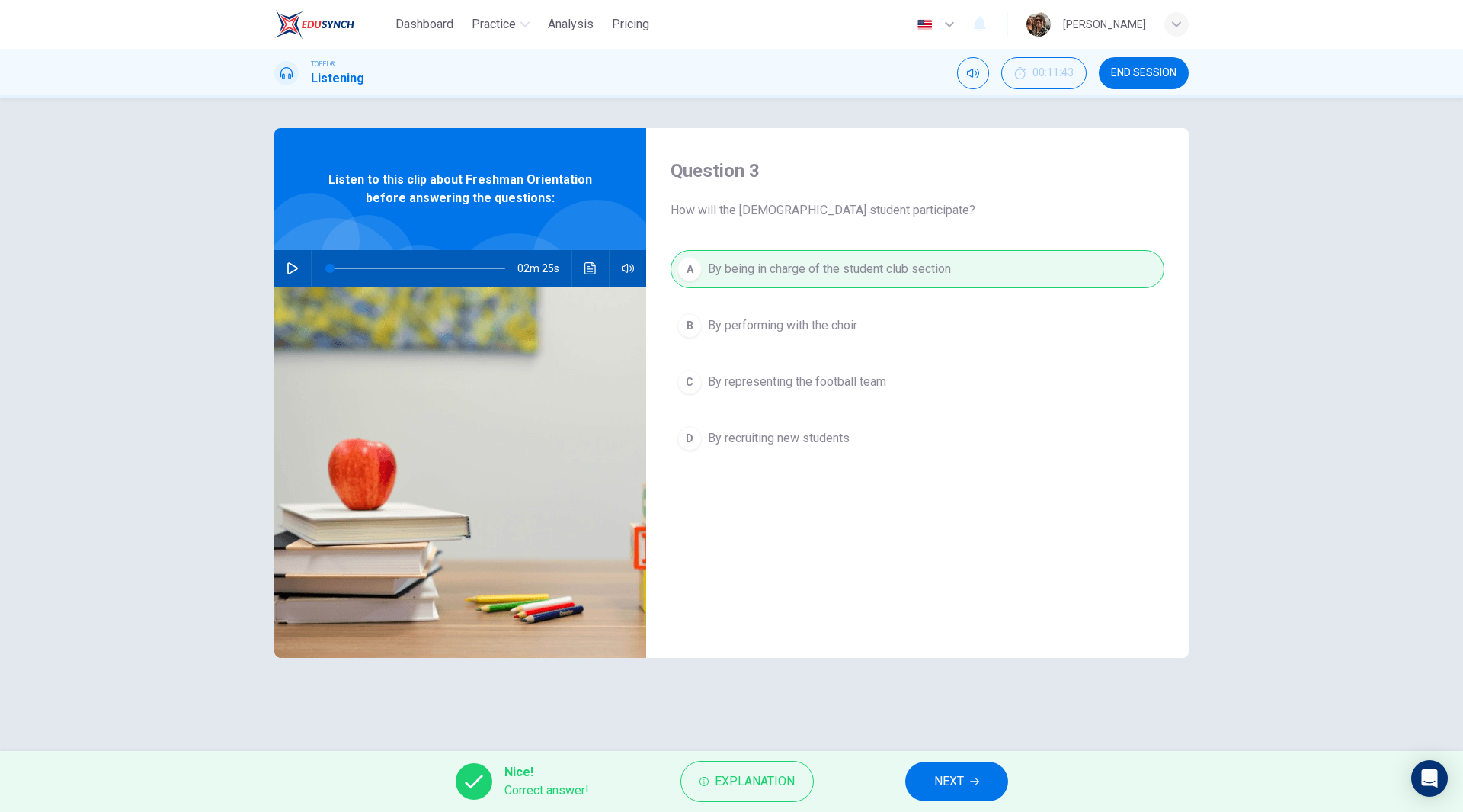
click at [982, 779] on button "NEXT" at bounding box center [957, 781] width 103 height 40
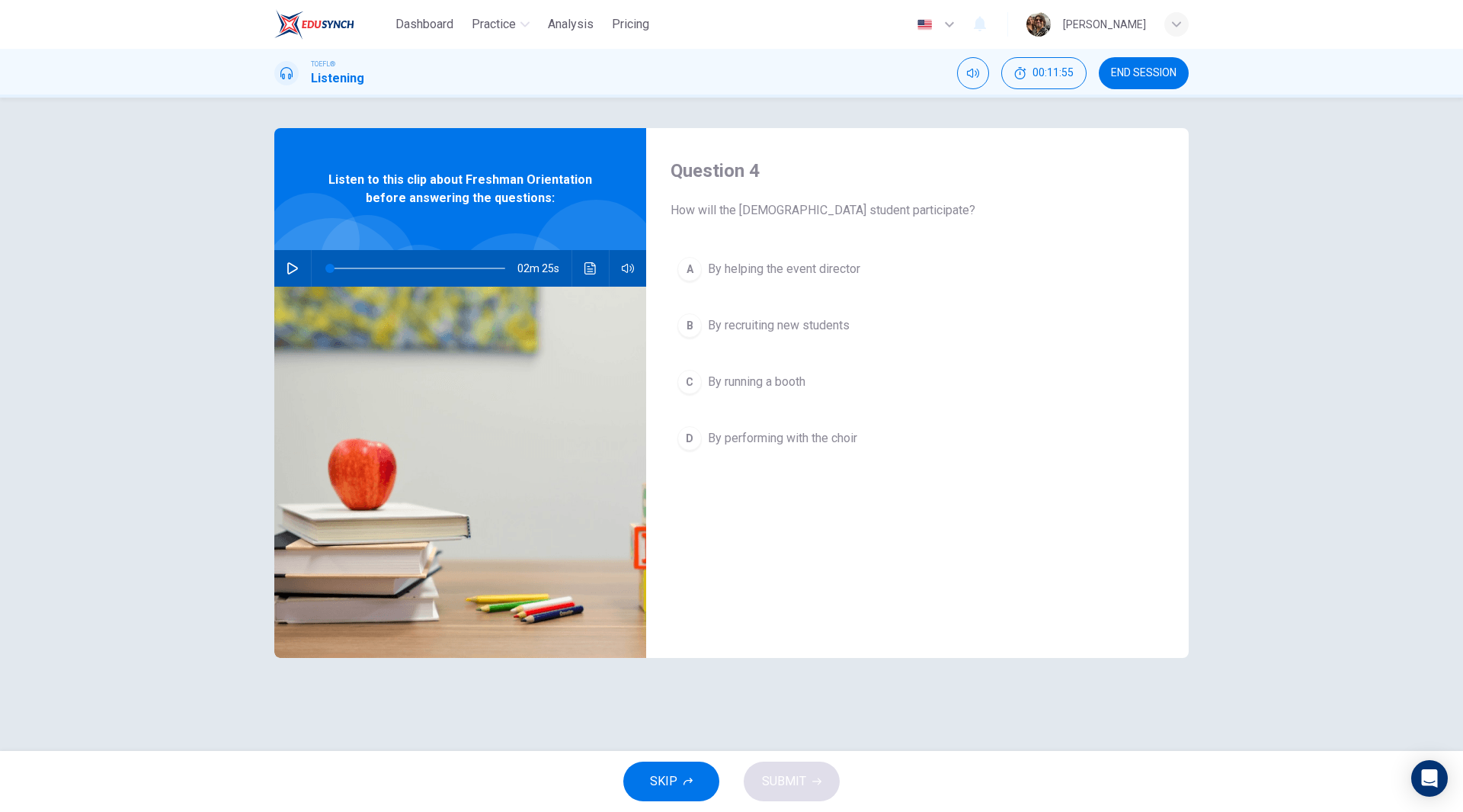
click at [784, 434] on span "By performing with the choir" at bounding box center [783, 439] width 149 height 18
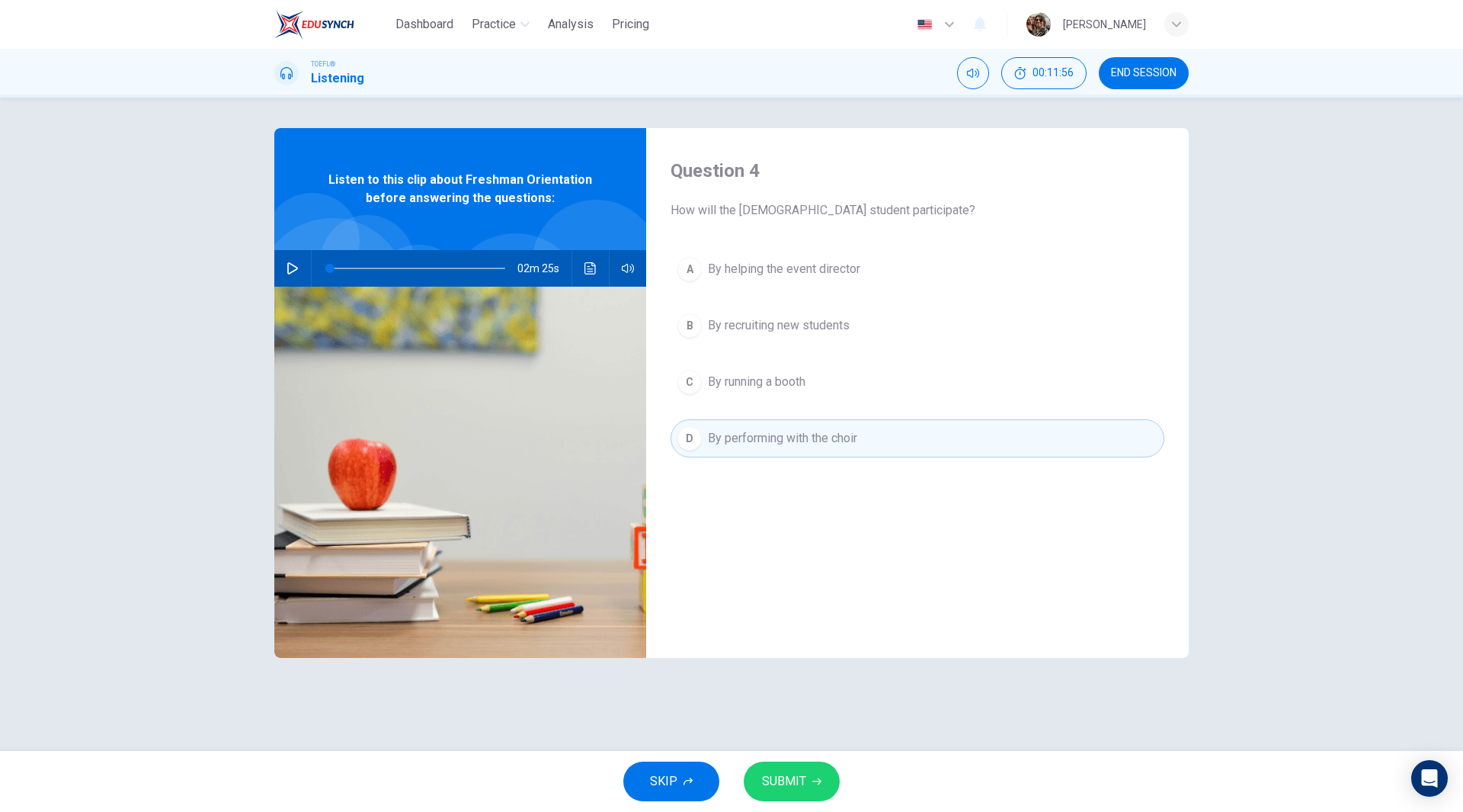
click at [812, 776] on button "SUBMIT" at bounding box center [792, 781] width 96 height 40
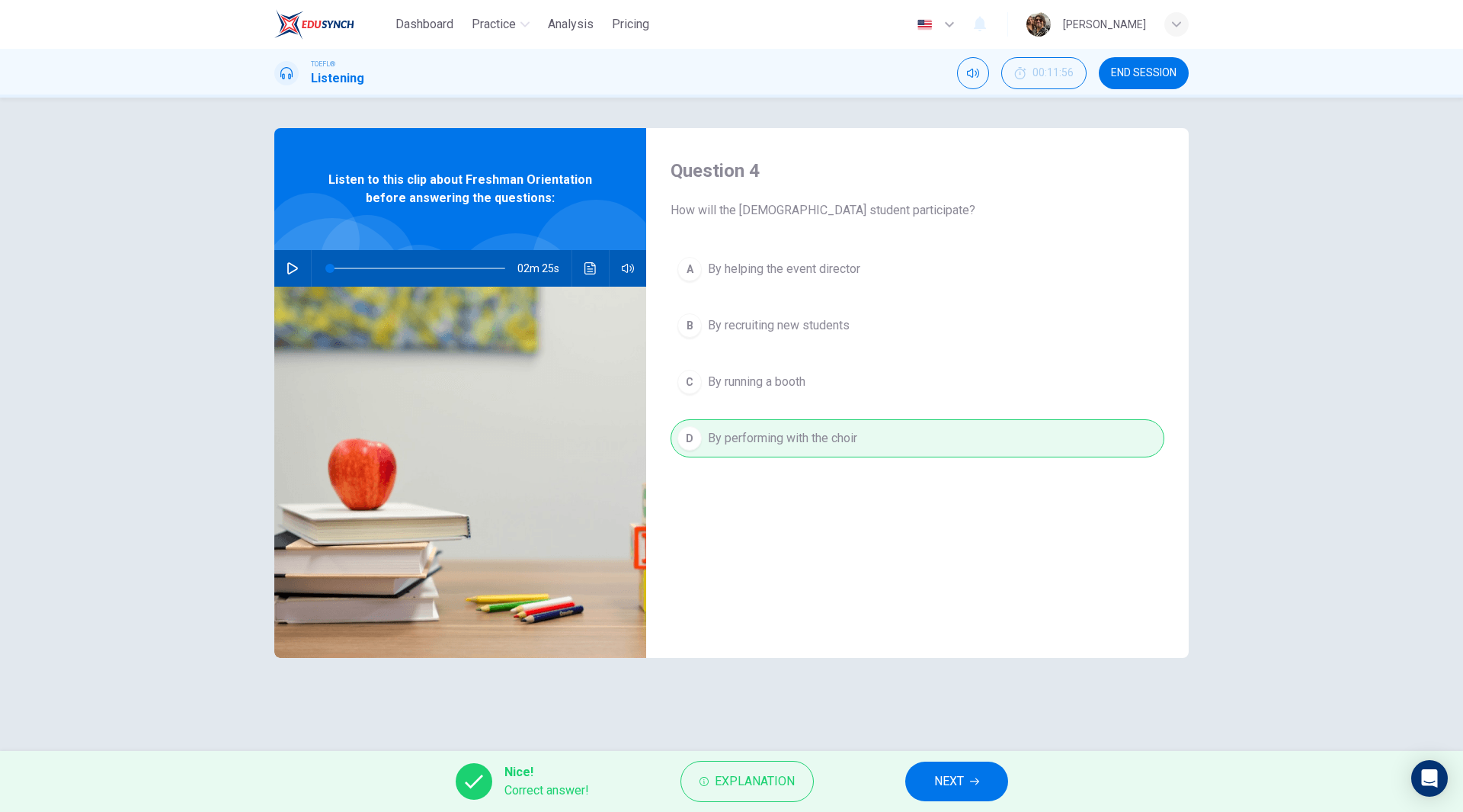
click at [956, 795] on button "NEXT" at bounding box center [957, 781] width 103 height 40
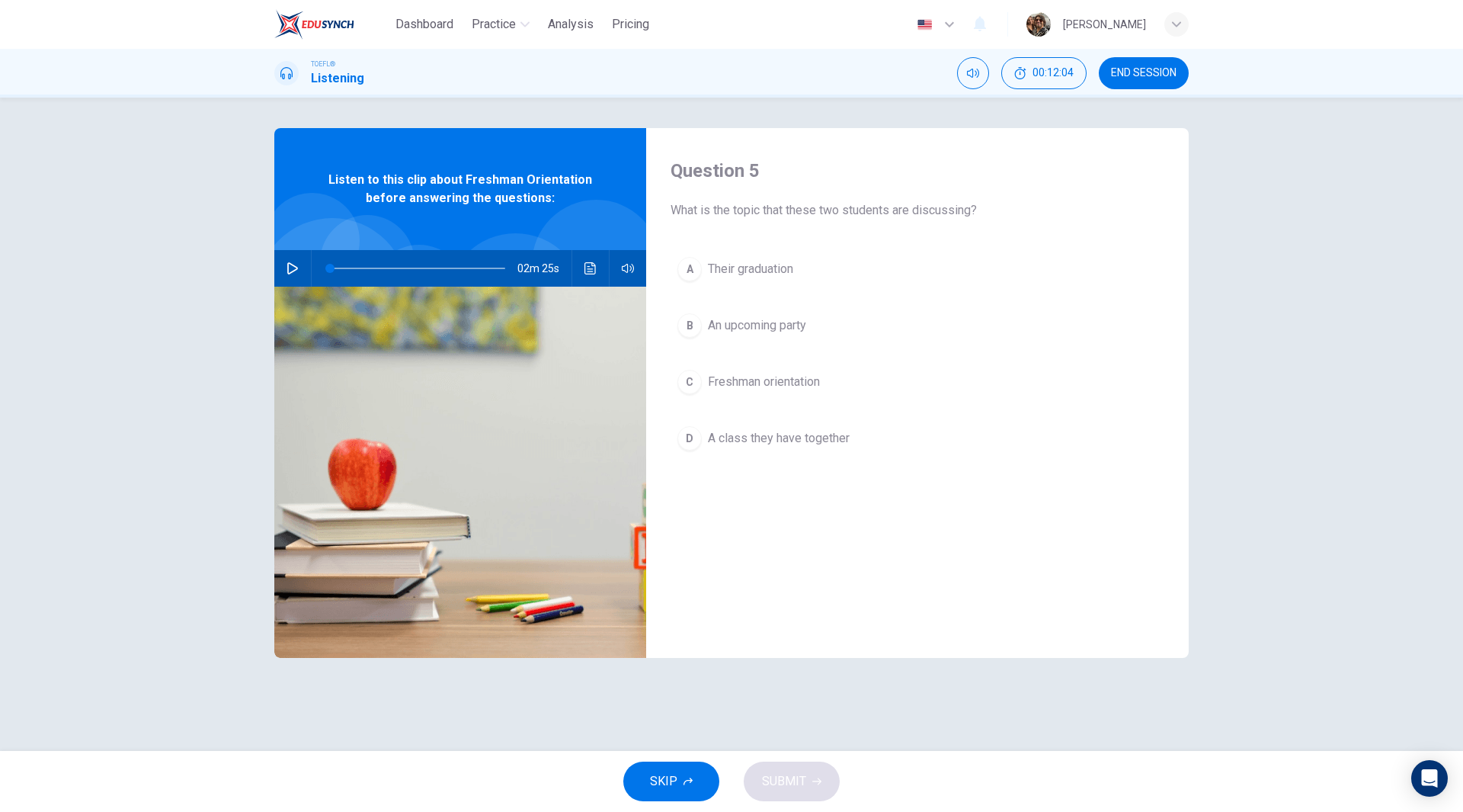
click at [764, 385] on span "Freshman orientation" at bounding box center [764, 382] width 112 height 18
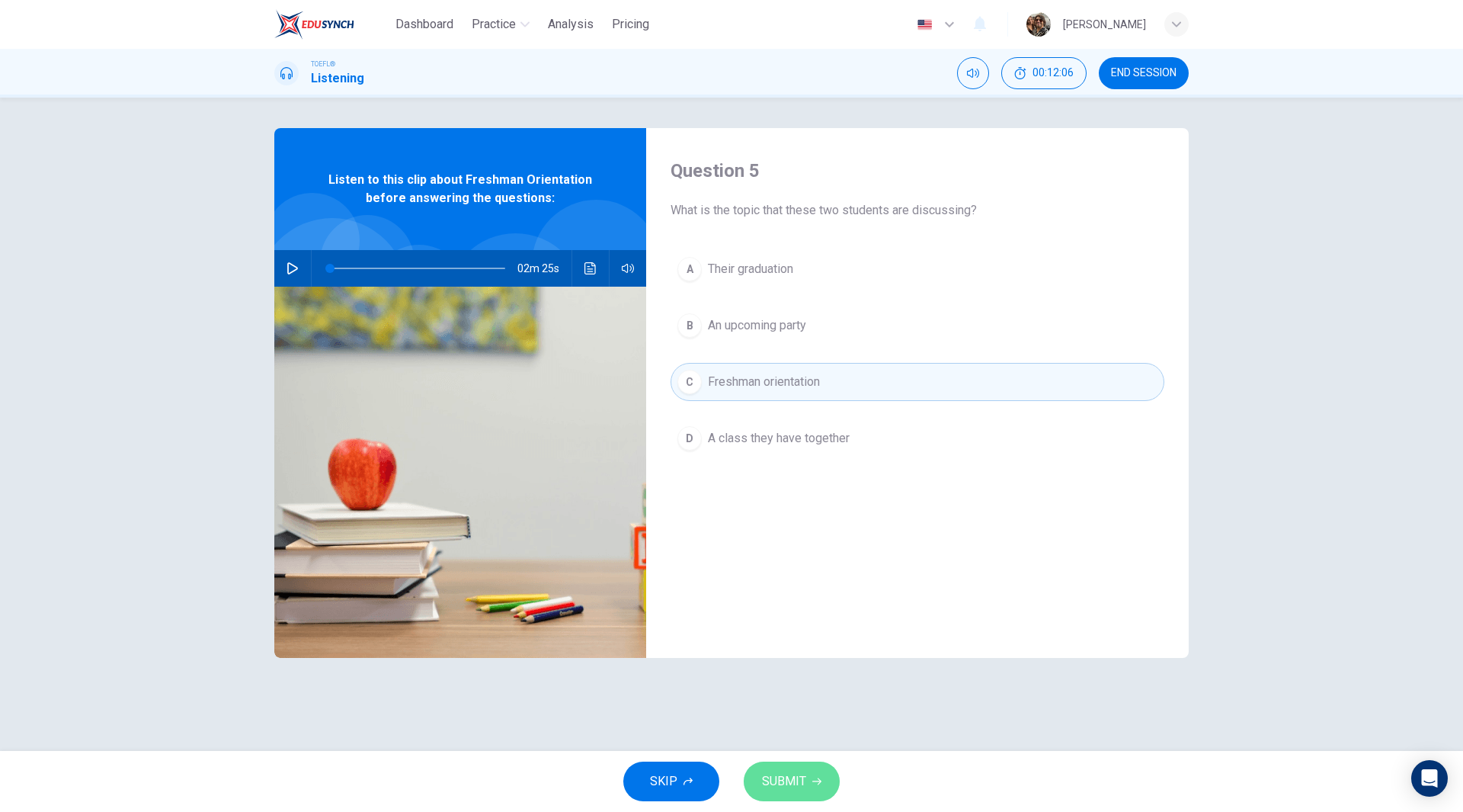
click at [794, 782] on span "SUBMIT" at bounding box center [784, 781] width 44 height 21
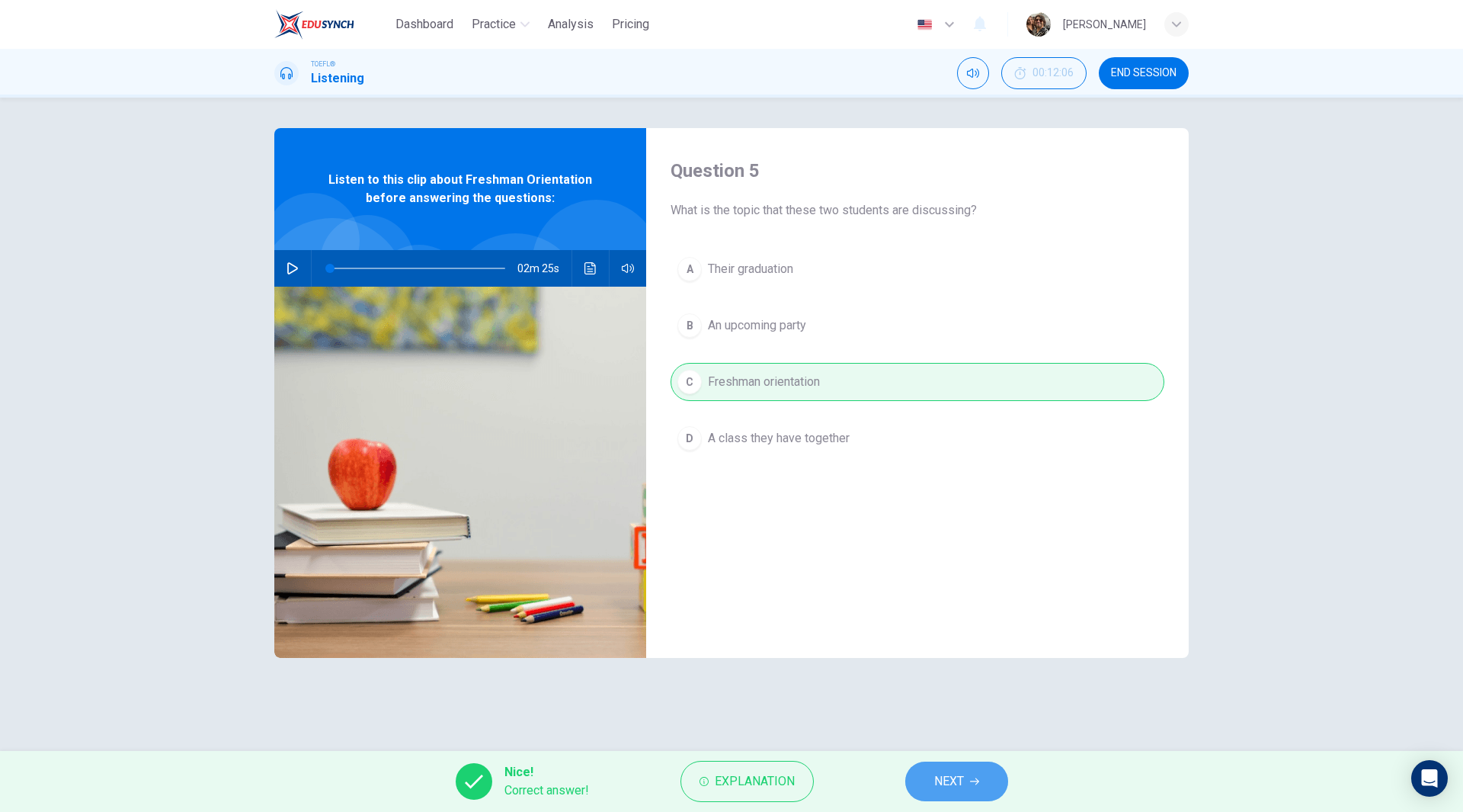
click at [944, 787] on span "NEXT" at bounding box center [949, 781] width 29 height 21
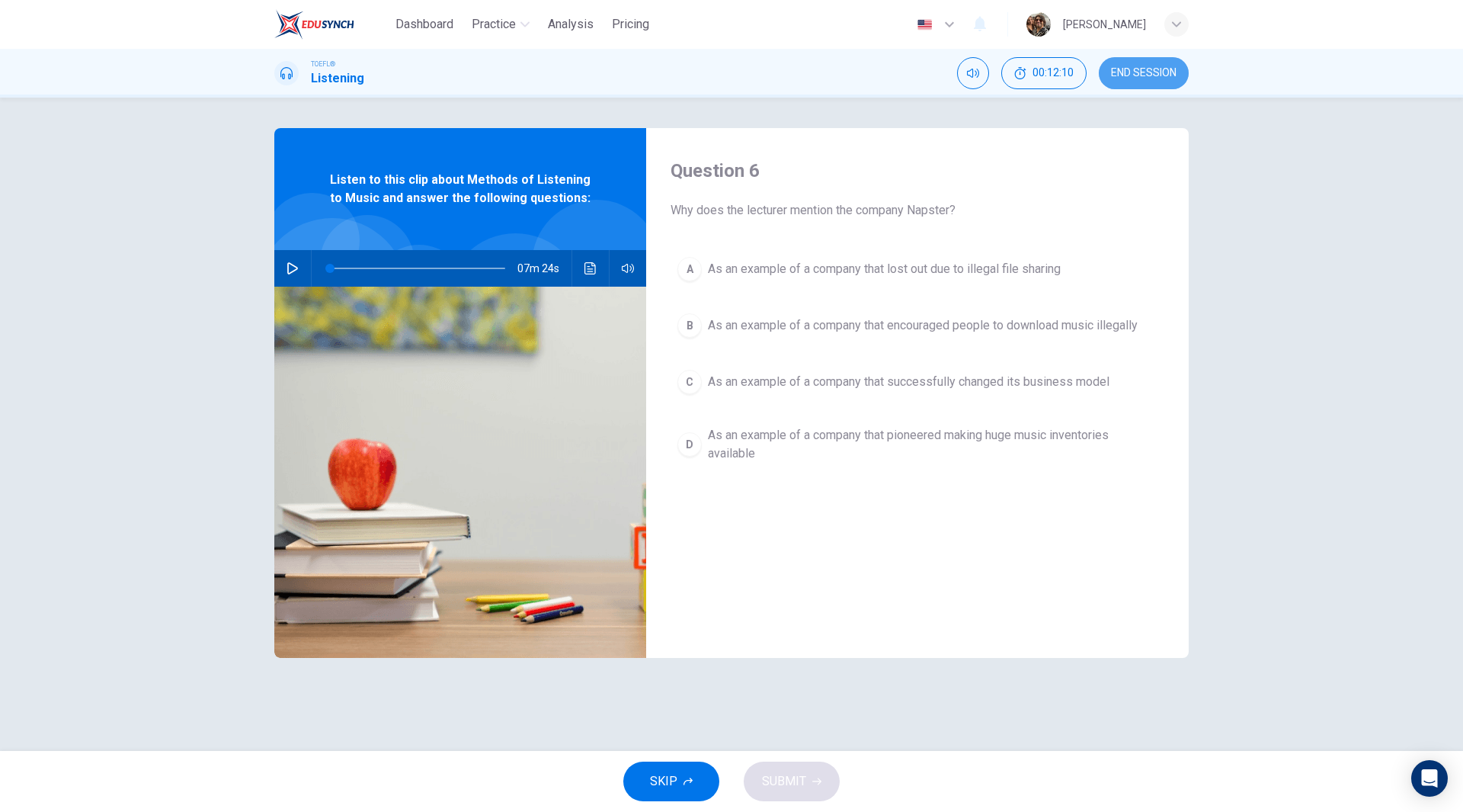
click at [1124, 67] on span "END SESSION" at bounding box center [1144, 73] width 65 height 12
